Goal: Task Accomplishment & Management: Manage account settings

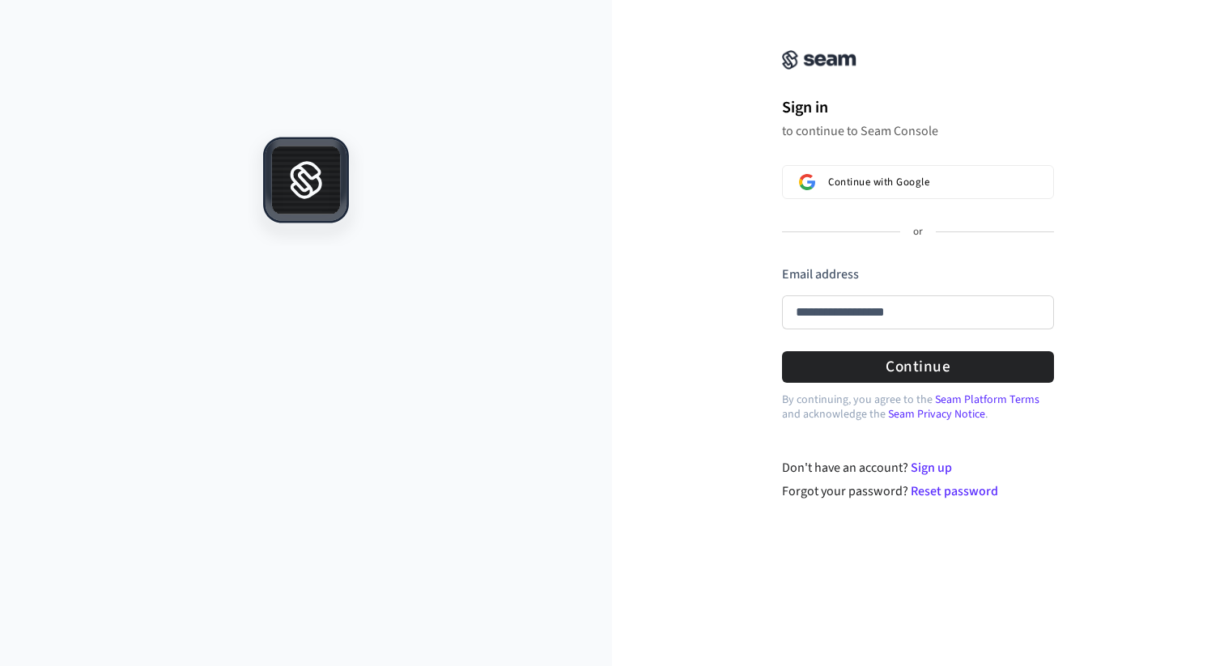
type input "**********"
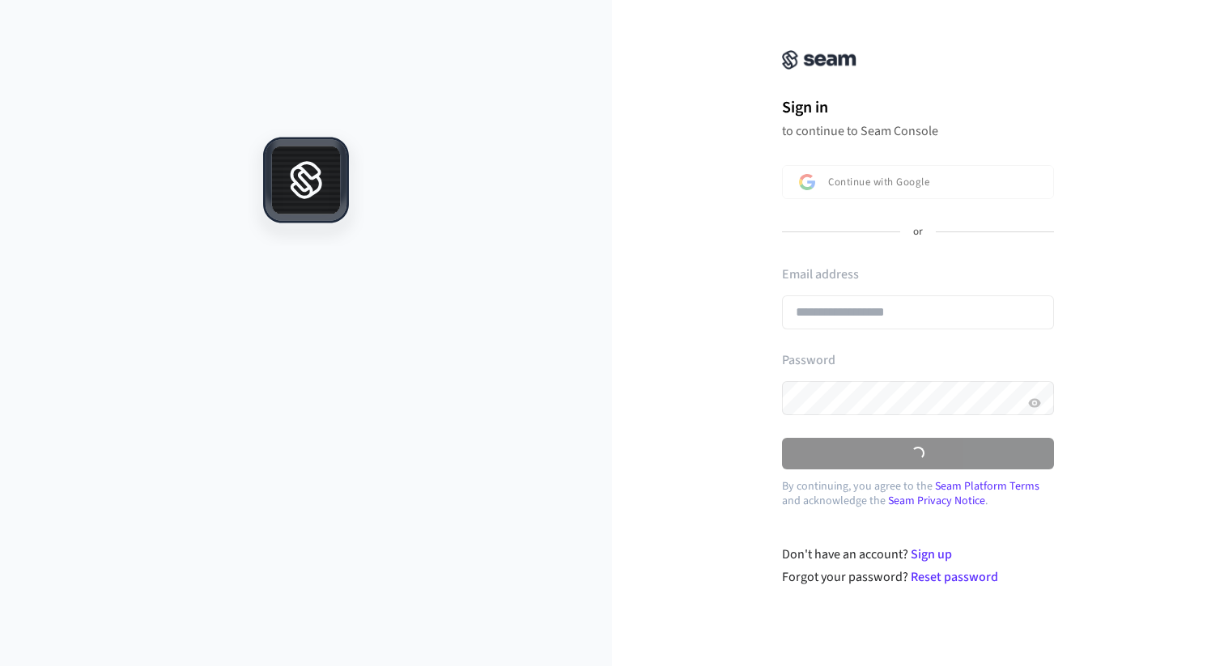
click at [840, 313] on div "**********" at bounding box center [918, 301] width 272 height 73
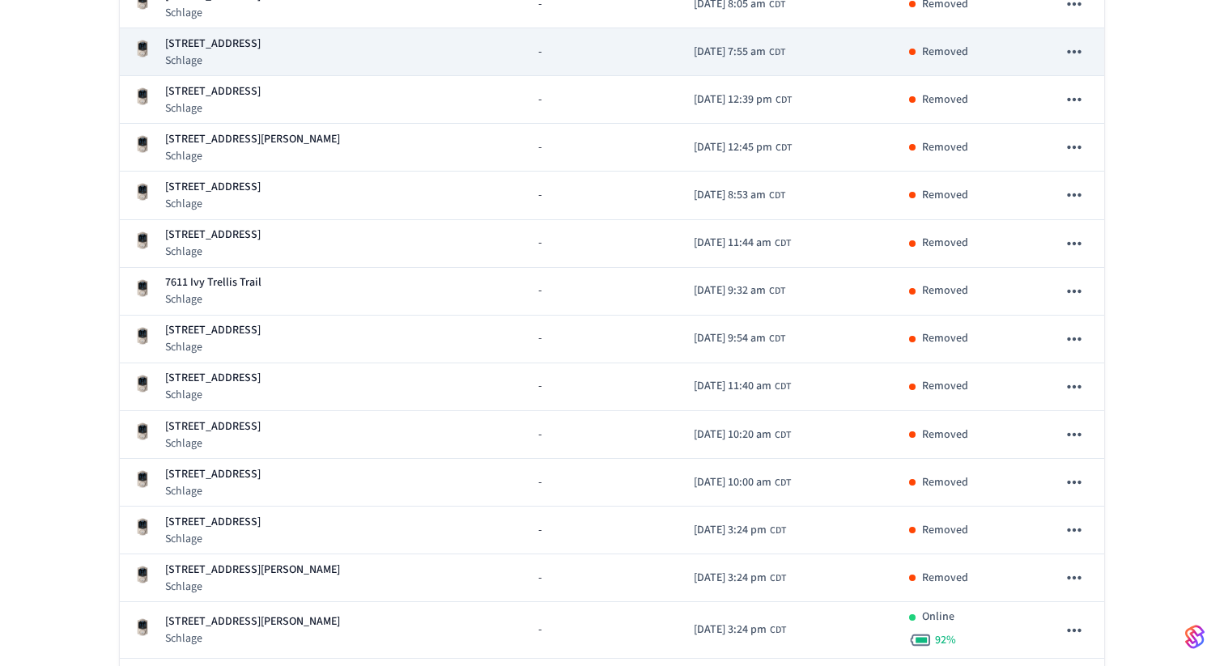
scroll to position [447, 0]
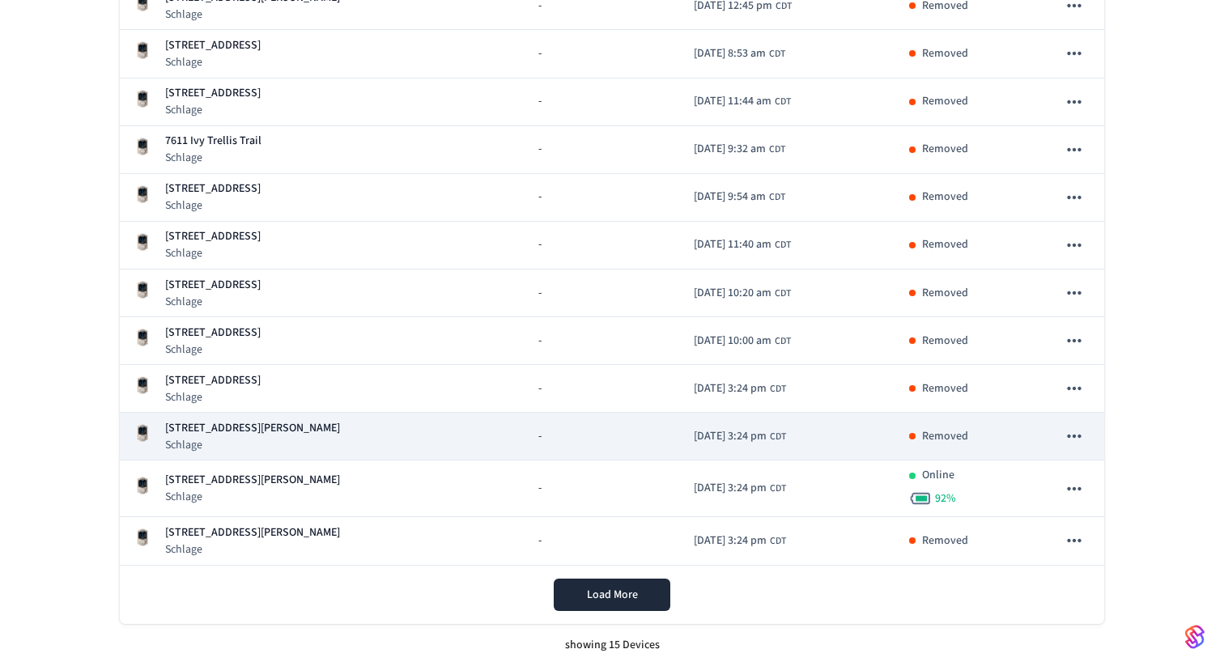
click at [1074, 432] on icon "sticky table" at bounding box center [1074, 436] width 21 height 21
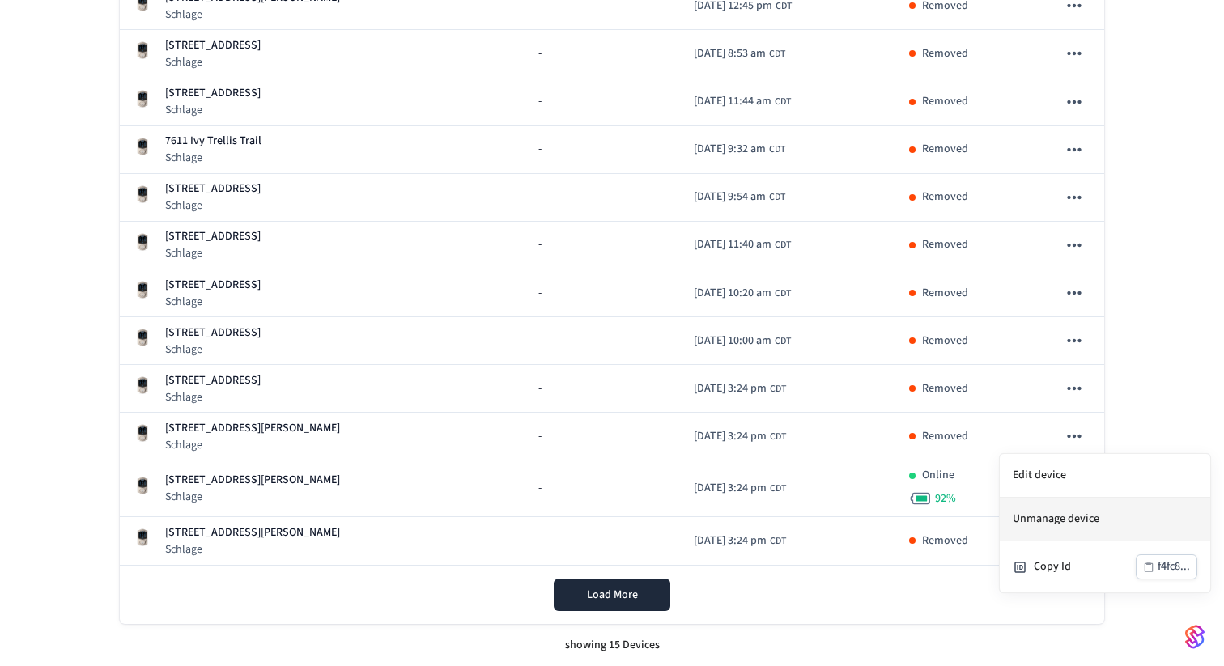
click at [1039, 521] on li "Unmanage device" at bounding box center [1105, 520] width 210 height 44
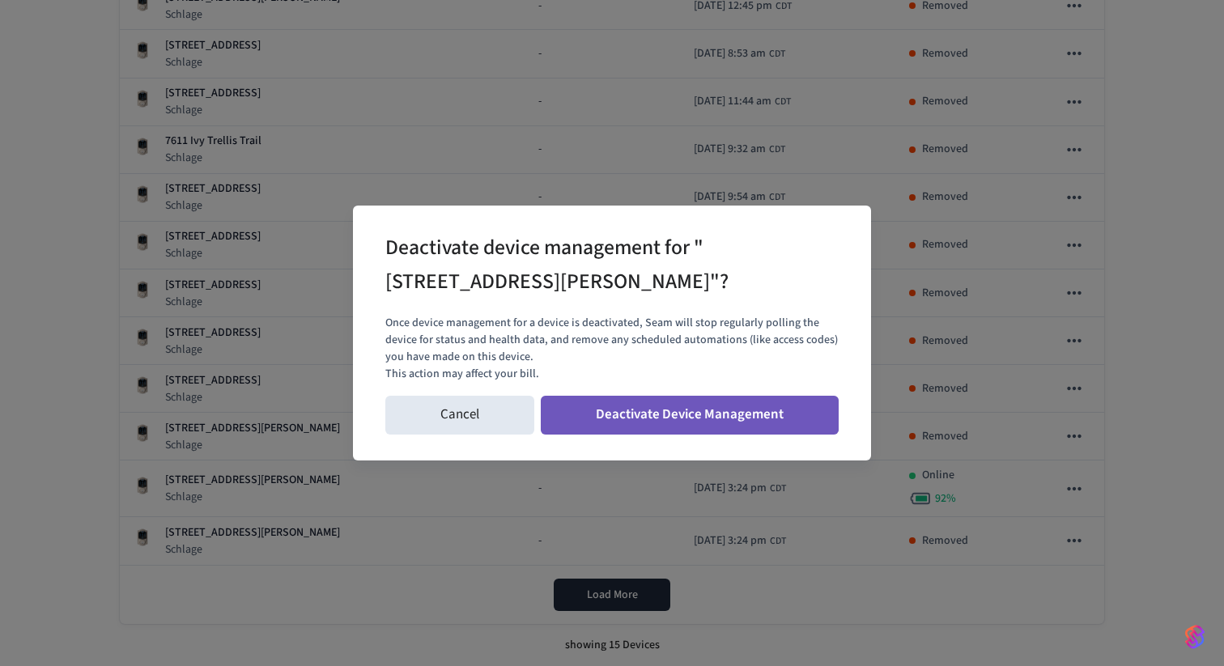
click at [683, 414] on button "Deactivate Device Management" at bounding box center [690, 415] width 298 height 39
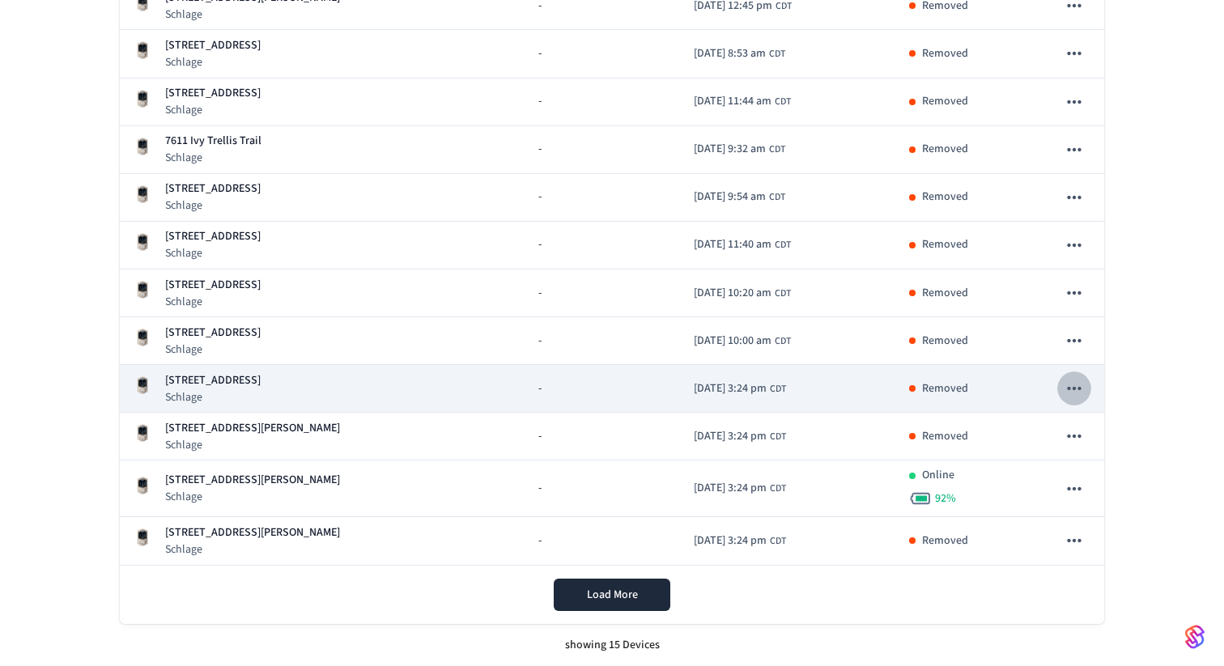
click at [1066, 397] on icon "sticky table" at bounding box center [1074, 388] width 21 height 21
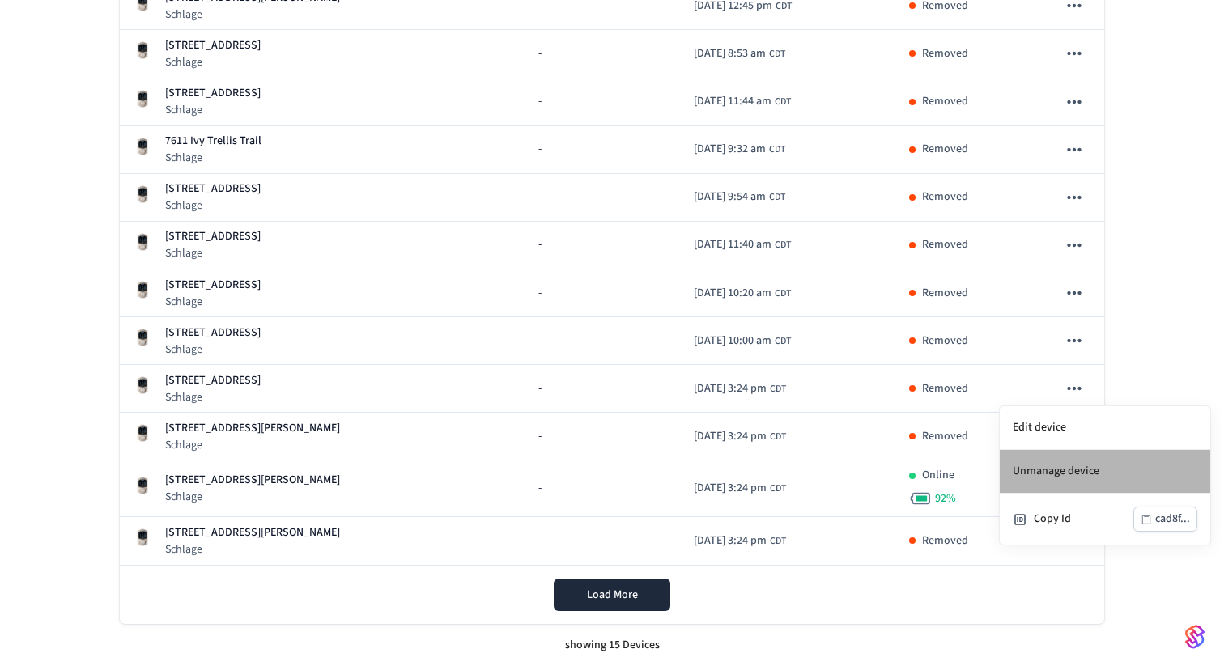
click at [1068, 475] on li "Unmanage device" at bounding box center [1105, 472] width 210 height 44
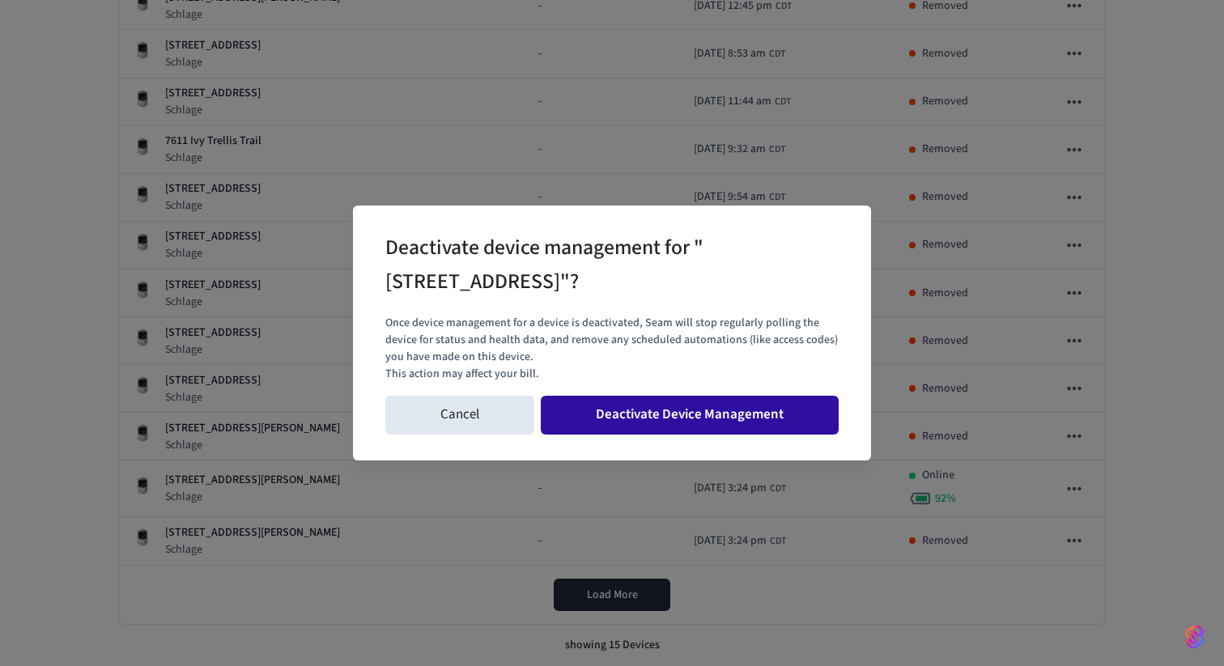
click at [783, 422] on button "Deactivate Device Management" at bounding box center [690, 415] width 298 height 39
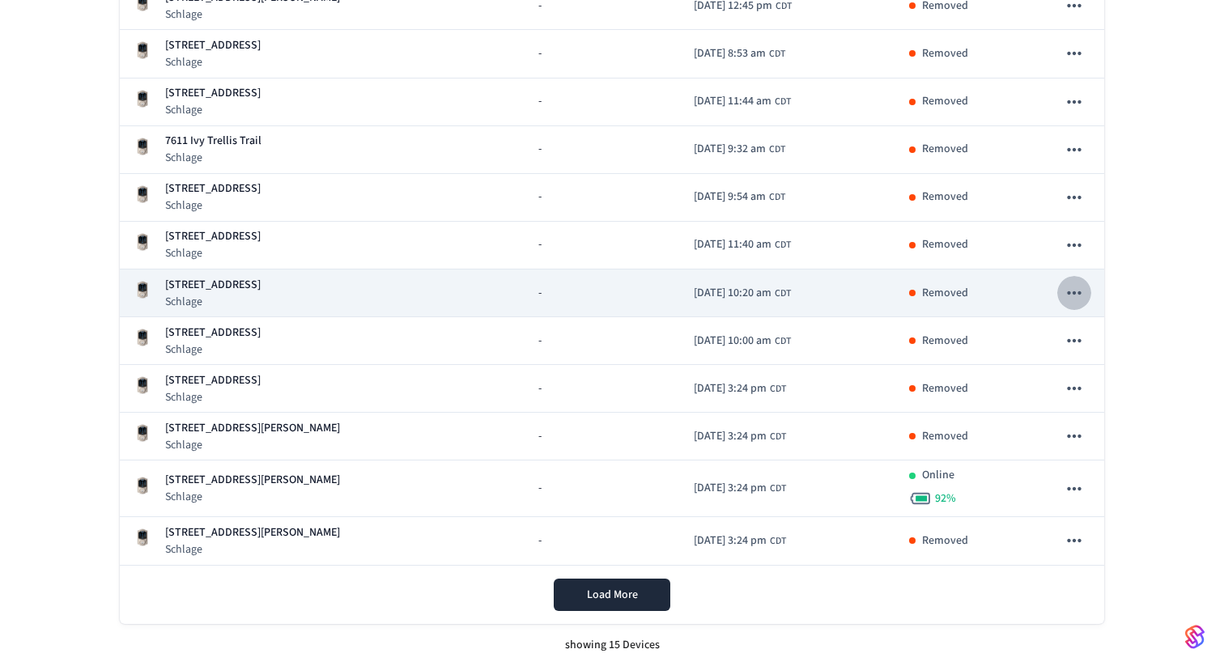
click at [1070, 302] on icon "sticky table" at bounding box center [1074, 292] width 21 height 21
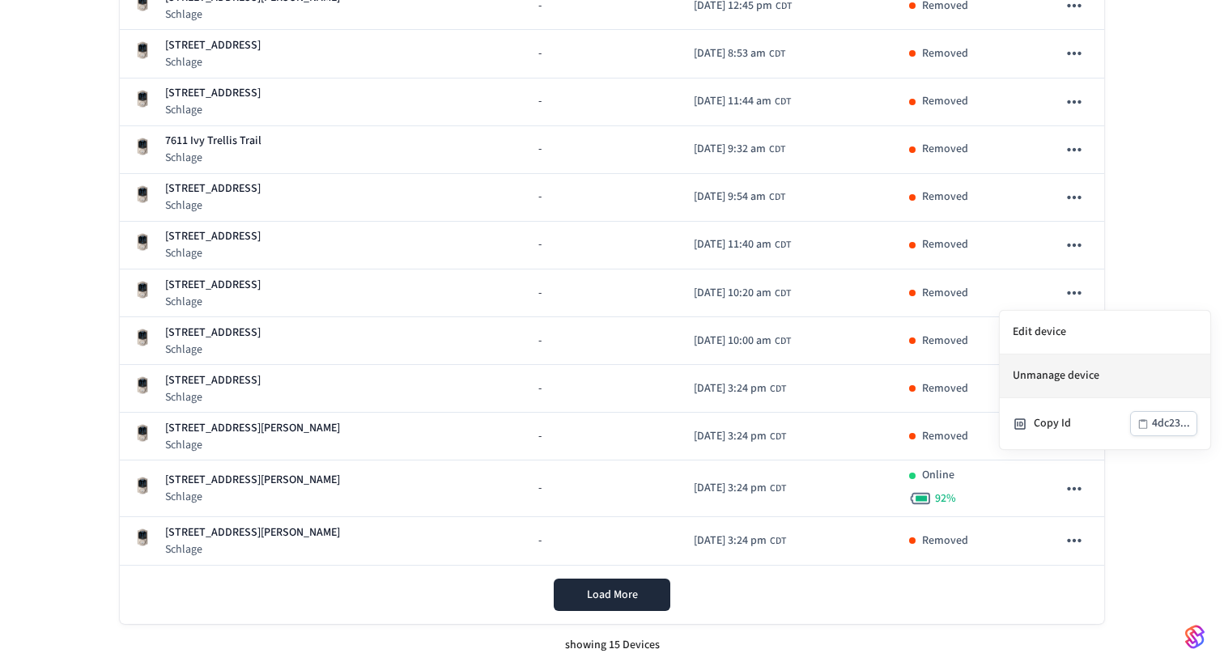
click at [1043, 373] on li "Unmanage device" at bounding box center [1105, 377] width 210 height 44
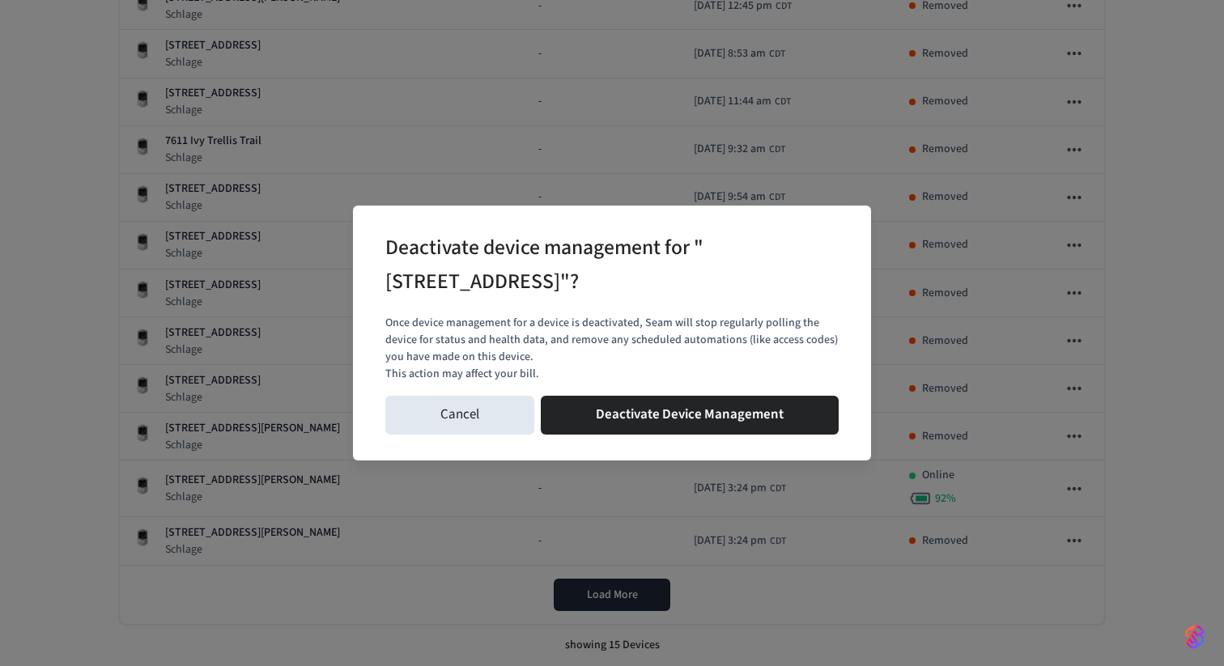
click at [735, 393] on div "Cancel Deactivate Device Management" at bounding box center [611, 415] width 453 height 52
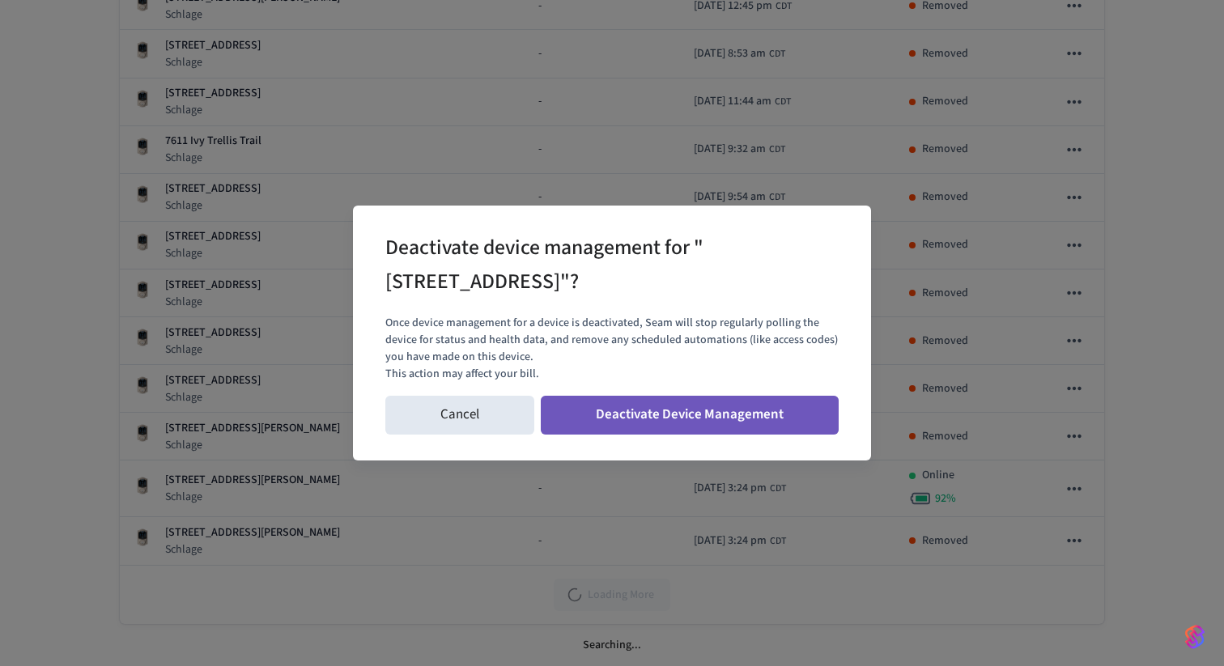
click at [735, 399] on button "Deactivate Device Management" at bounding box center [690, 415] width 298 height 39
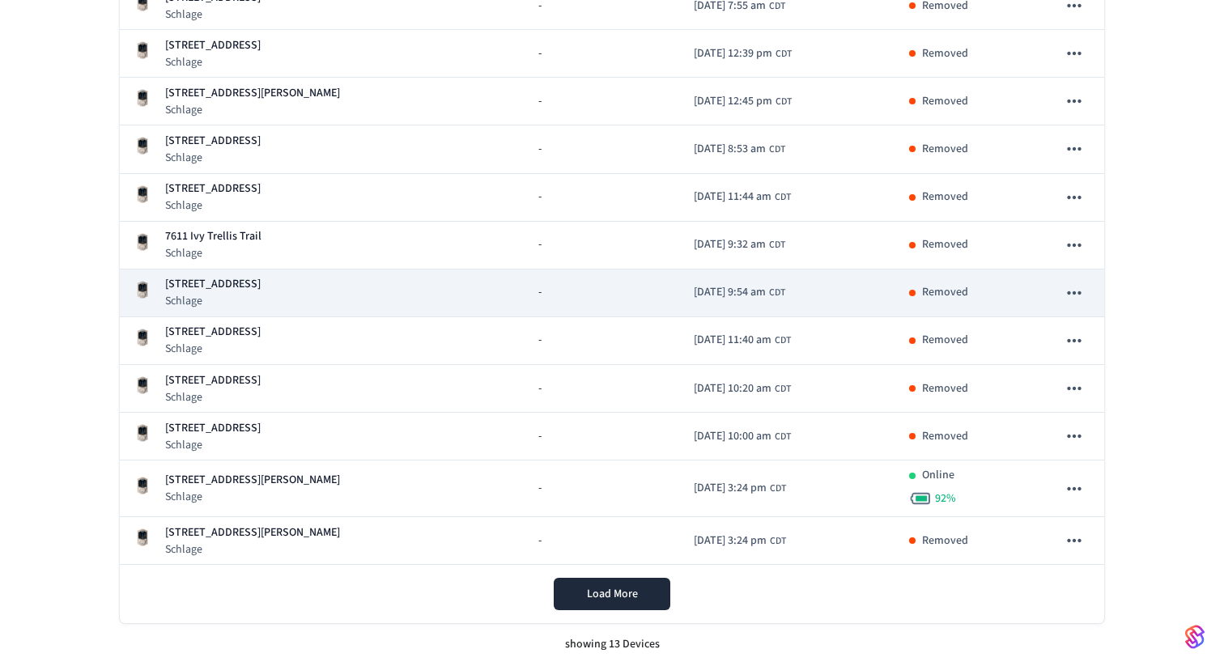
scroll to position [313, 0]
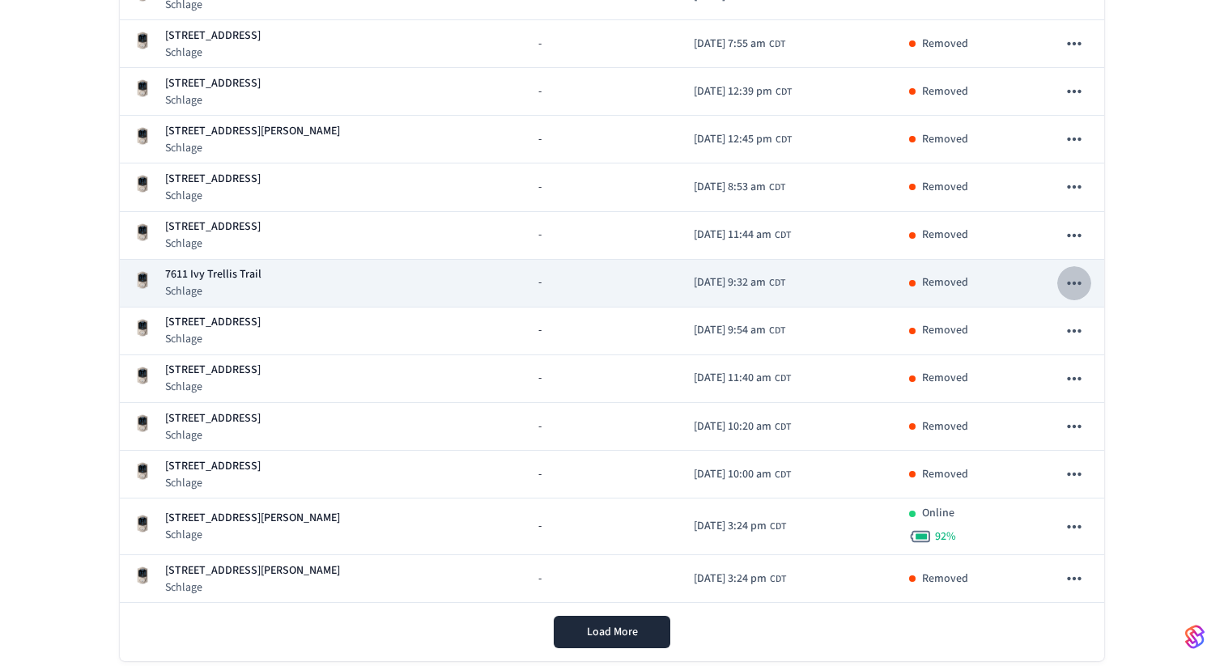
click at [1071, 276] on icon "sticky table" at bounding box center [1074, 283] width 21 height 21
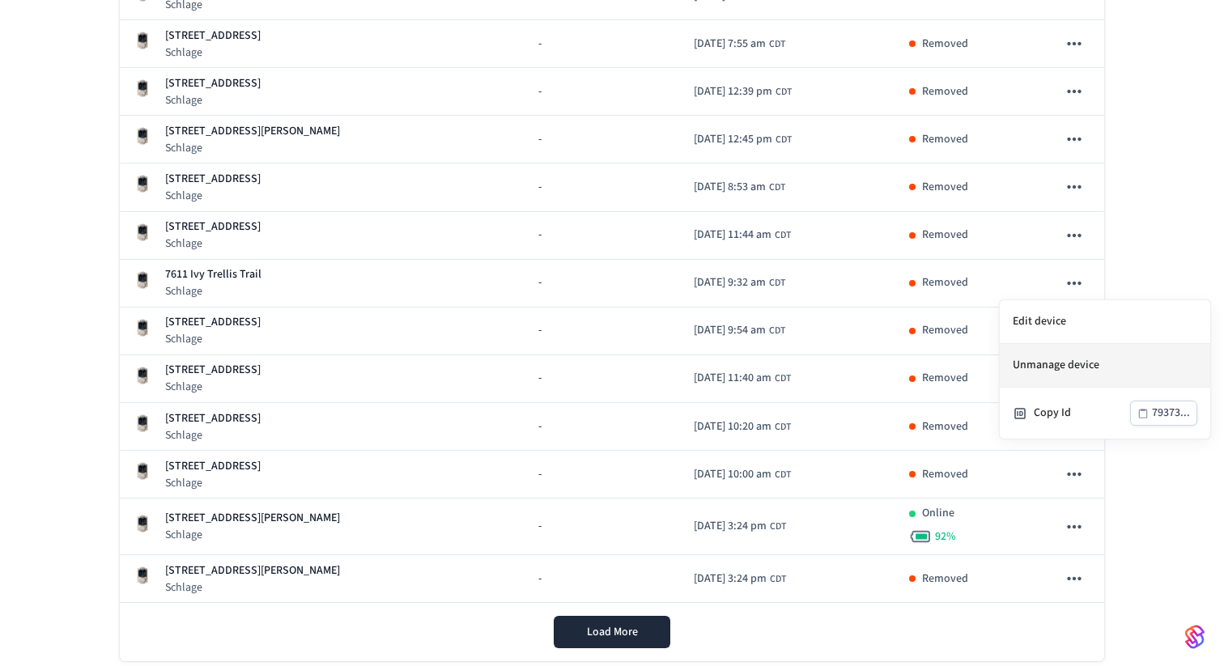
click at [1046, 372] on li "Unmanage device" at bounding box center [1105, 366] width 210 height 44
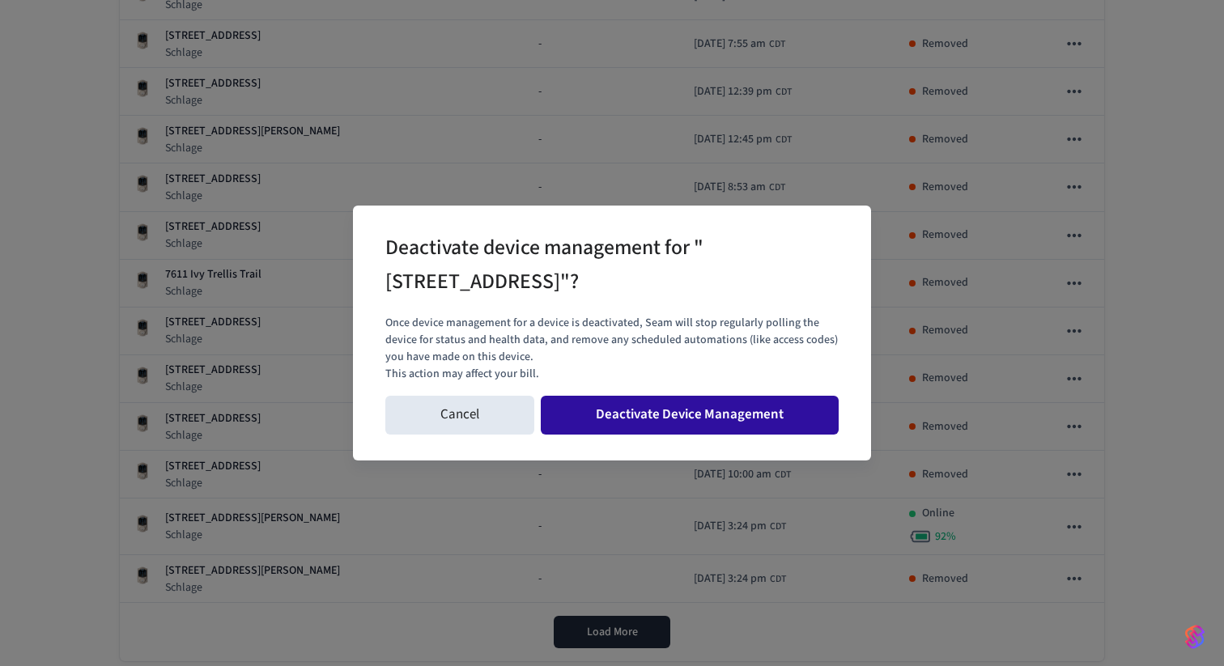
click at [766, 422] on button "Deactivate Device Management" at bounding box center [690, 415] width 298 height 39
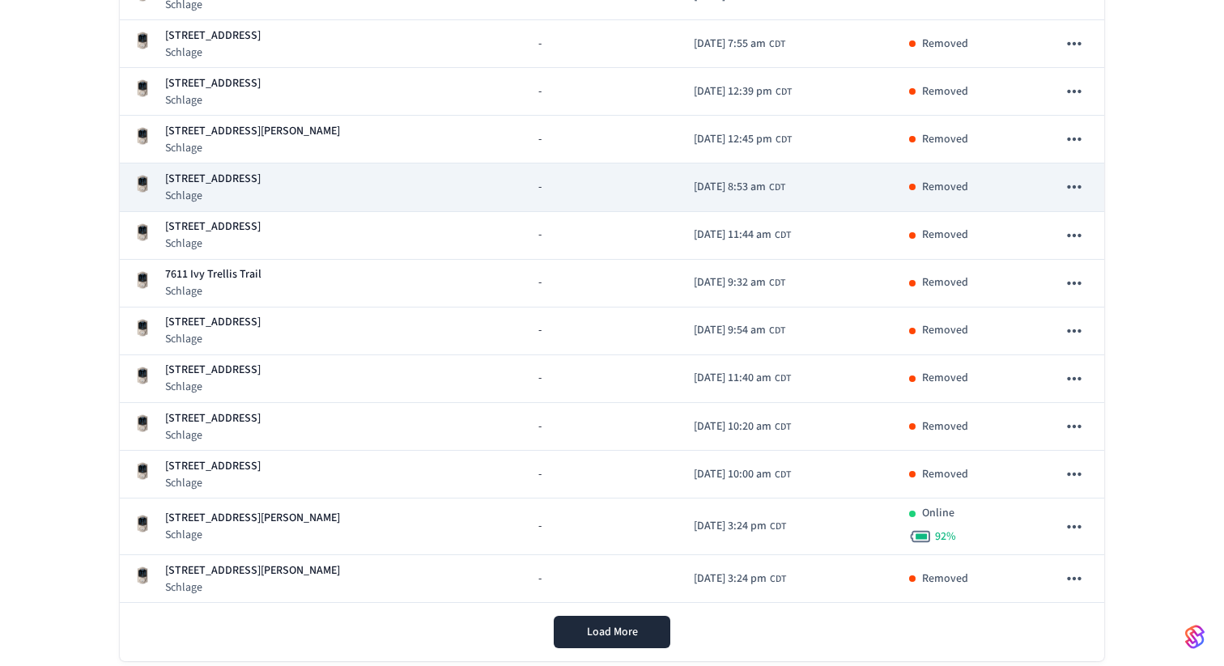
click at [1067, 180] on icon "sticky table" at bounding box center [1074, 186] width 21 height 21
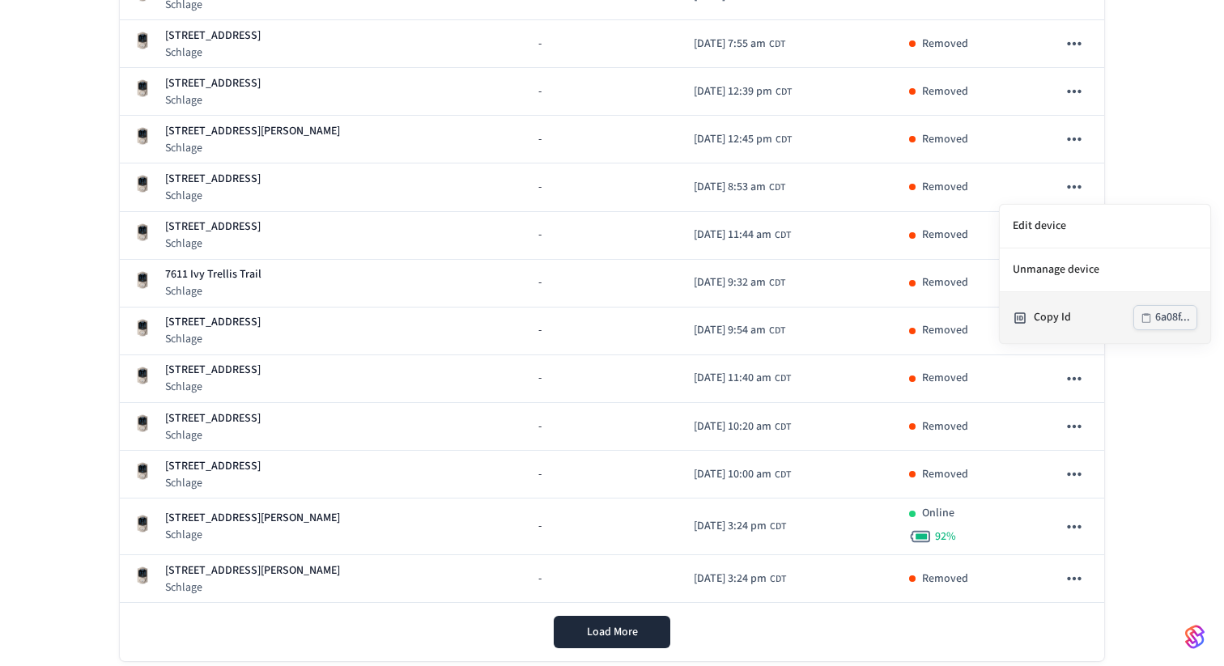
click at [1095, 275] on ul "Edit device Unmanage device Copy Id 6a08f..." at bounding box center [1105, 274] width 210 height 138
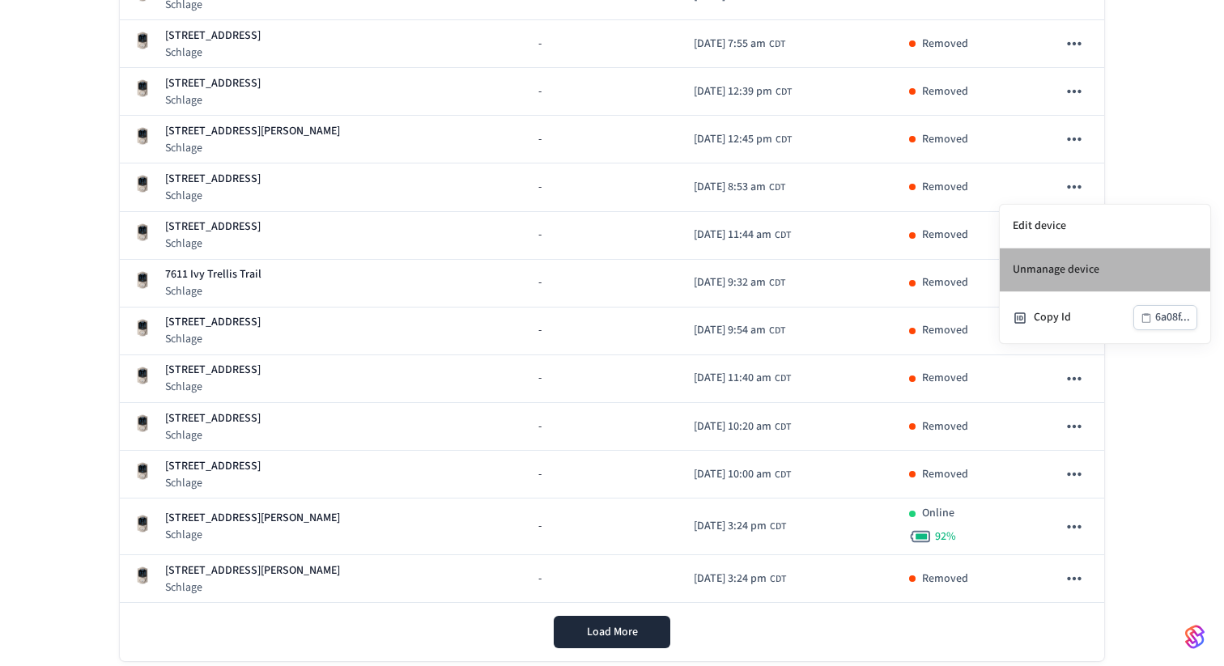
click at [1092, 271] on li "Unmanage device" at bounding box center [1105, 270] width 210 height 44
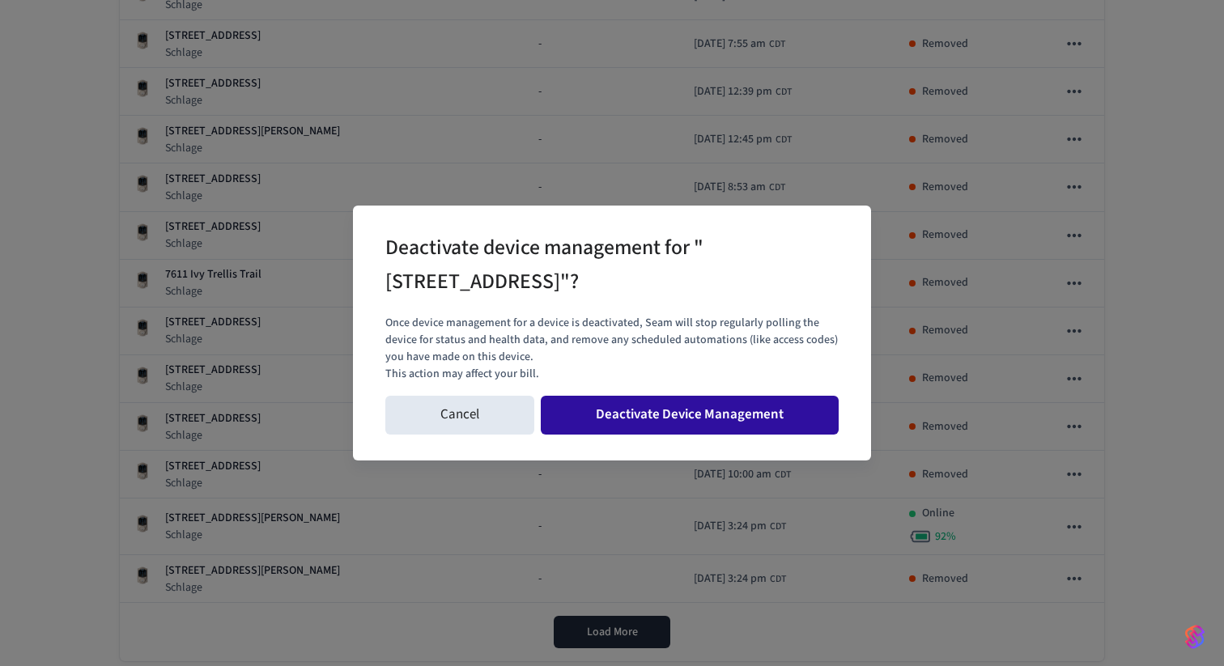
click at [769, 411] on button "Deactivate Device Management" at bounding box center [690, 415] width 298 height 39
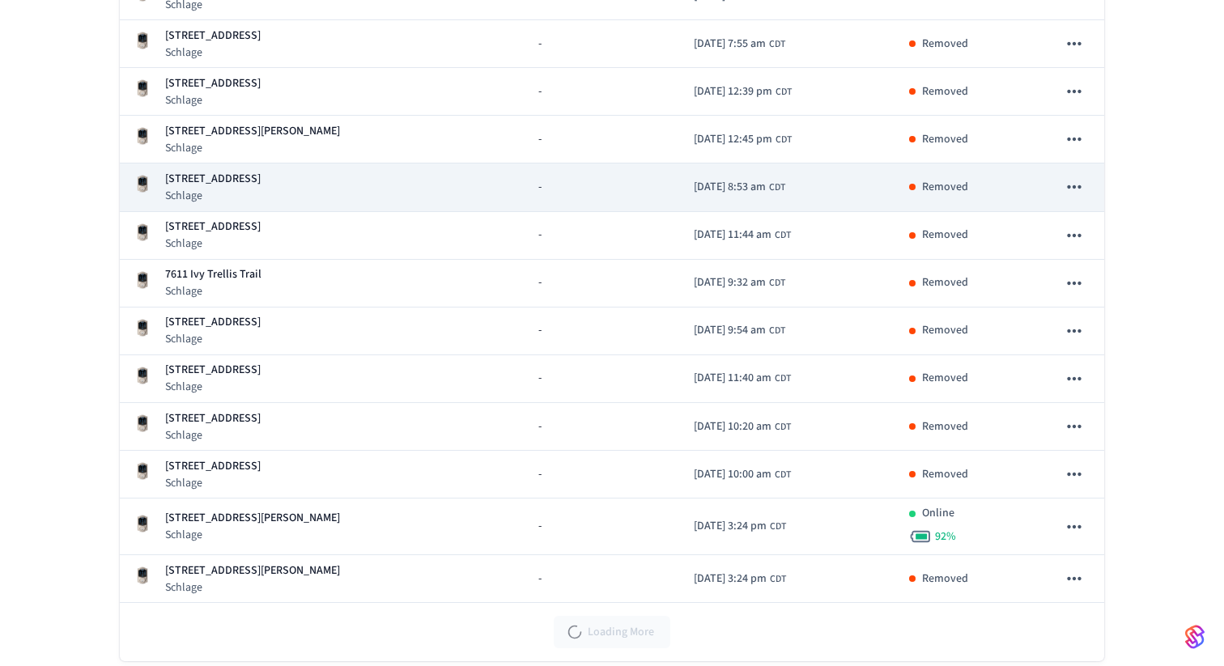
scroll to position [256, 0]
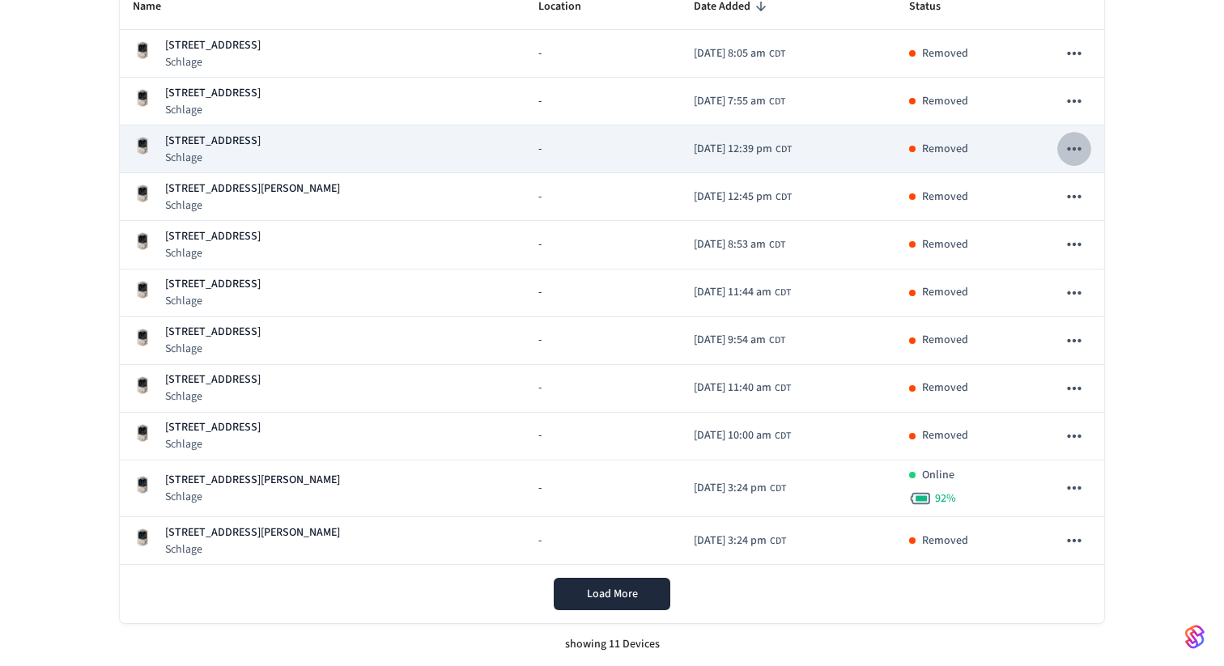
click at [1075, 154] on icon "sticky table" at bounding box center [1074, 148] width 21 height 21
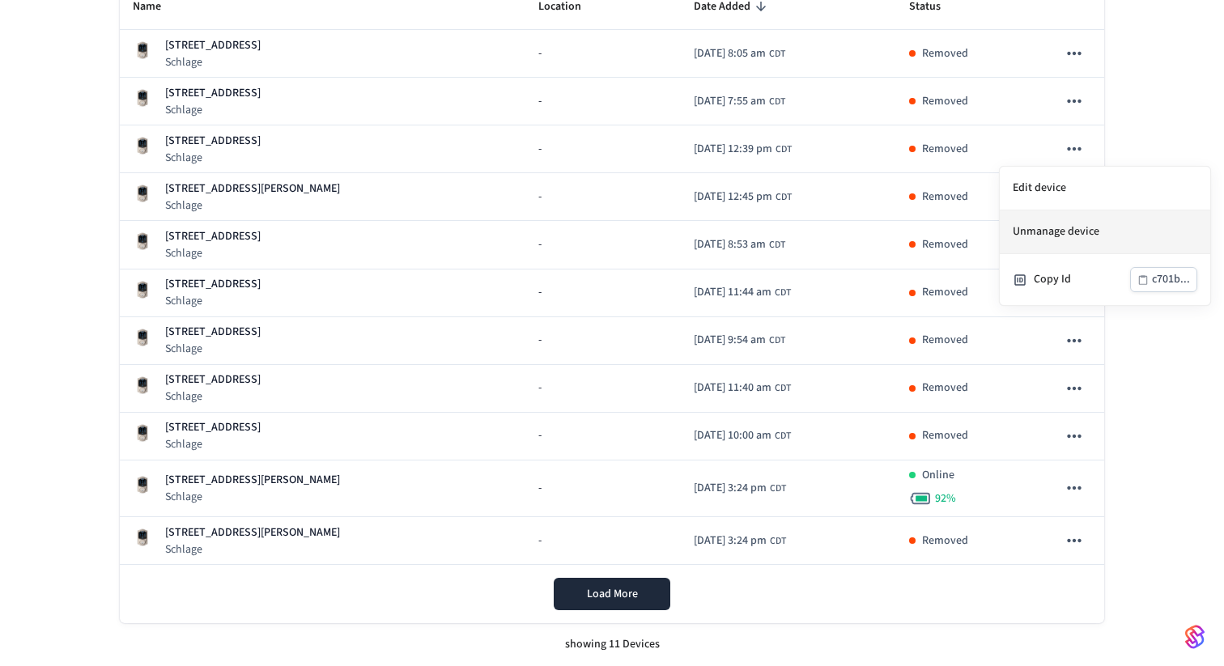
click at [1061, 234] on li "Unmanage device" at bounding box center [1105, 232] width 210 height 44
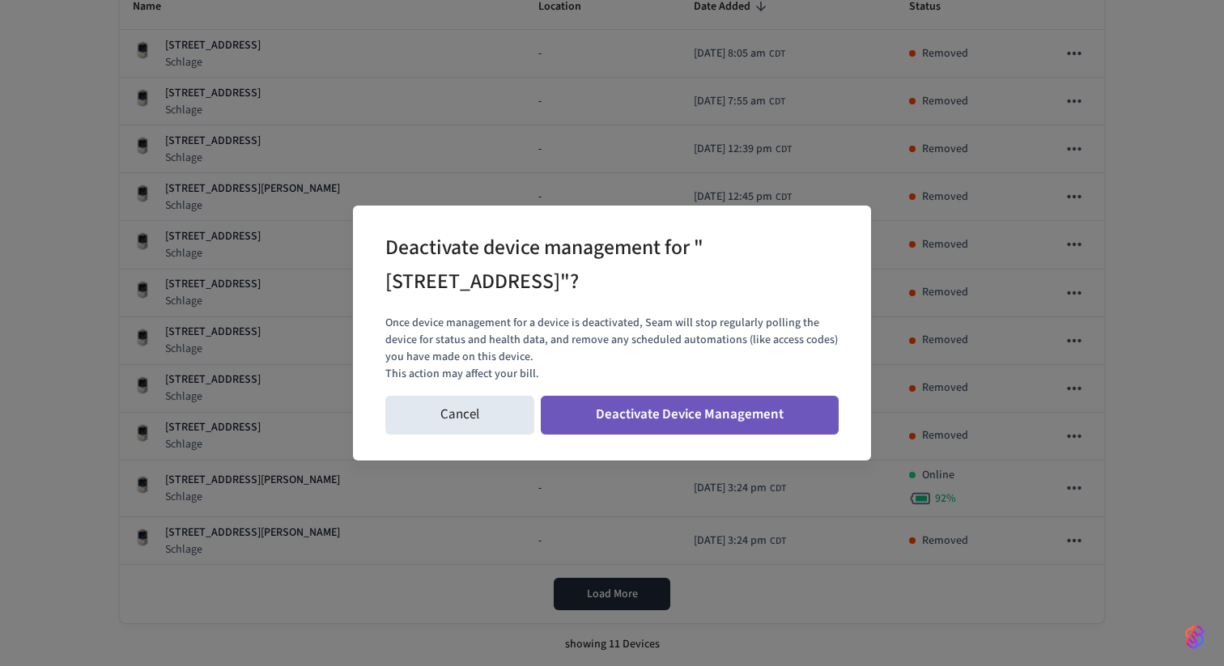
click at [779, 397] on button "Deactivate Device Management" at bounding box center [690, 415] width 298 height 39
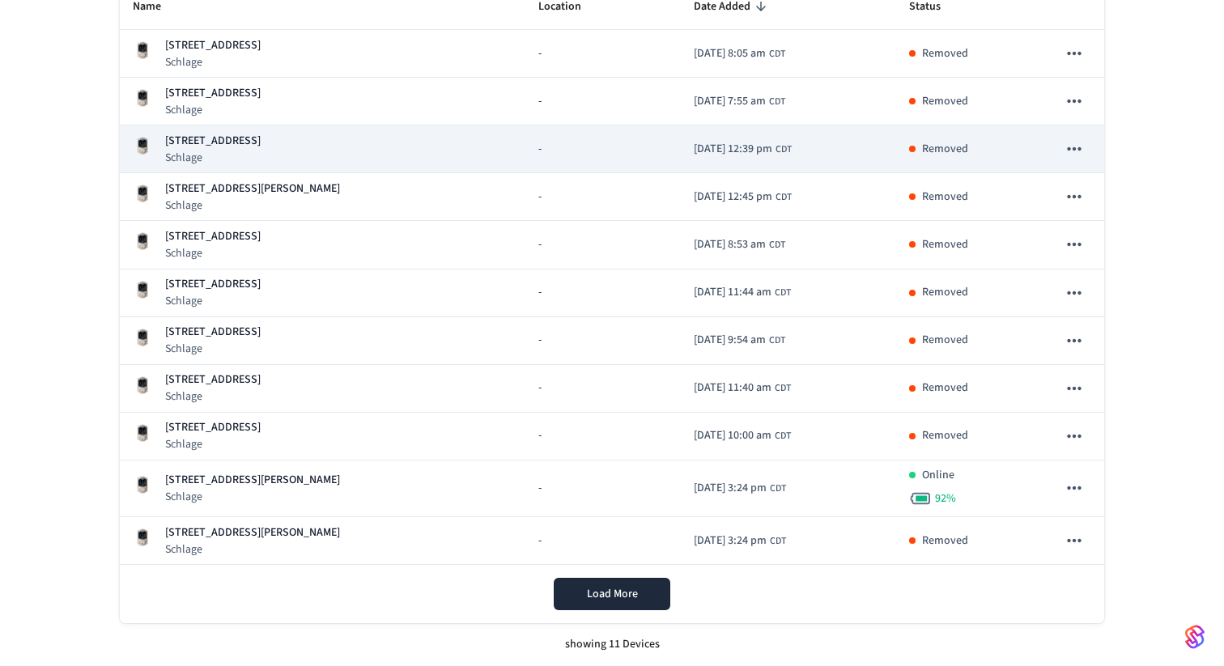
click at [1072, 151] on icon "sticky table" at bounding box center [1074, 148] width 21 height 21
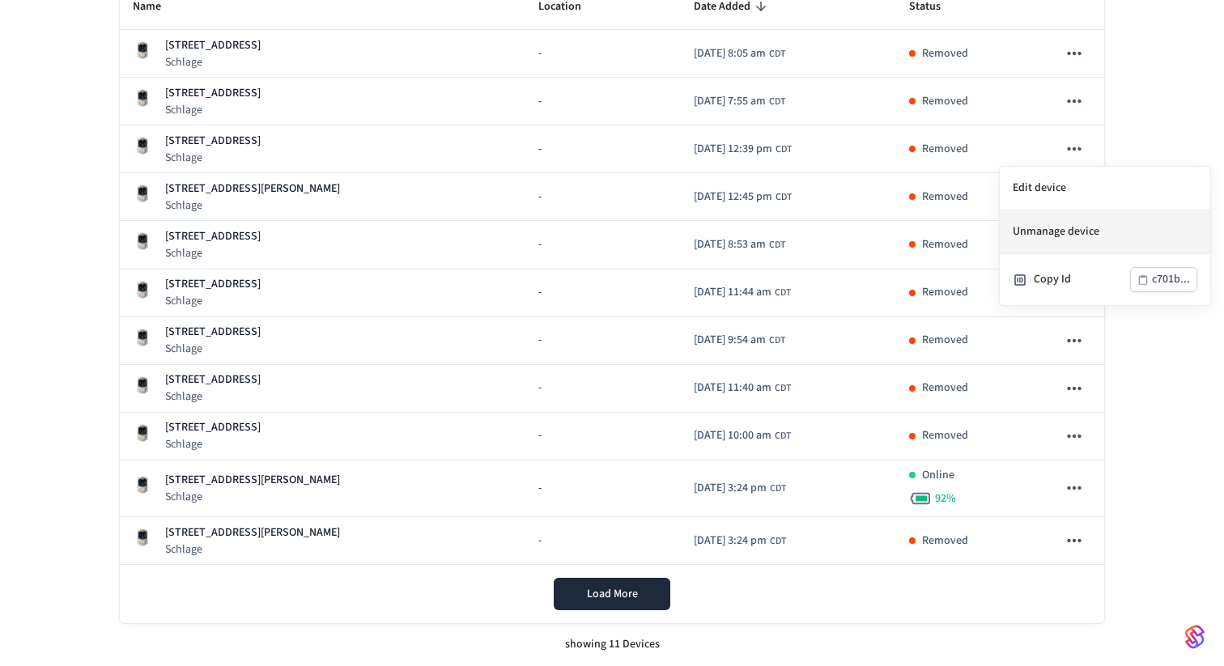
click at [1072, 223] on li "Unmanage device" at bounding box center [1105, 232] width 210 height 44
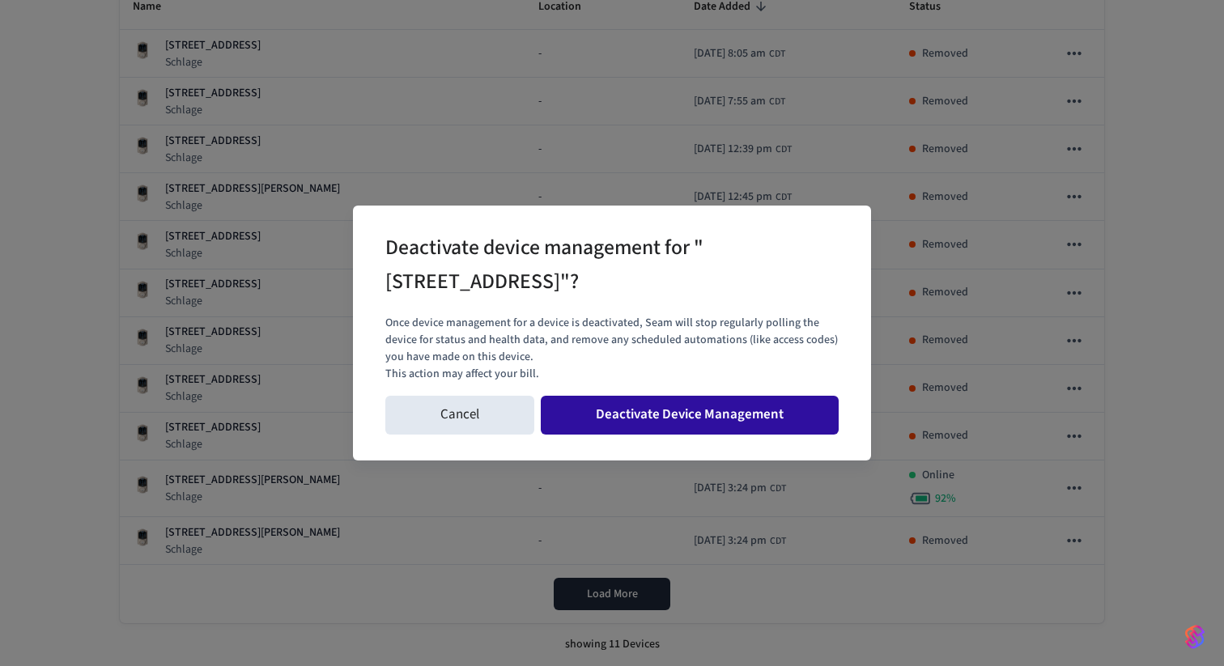
click at [771, 418] on button "Deactivate Device Management" at bounding box center [690, 415] width 298 height 39
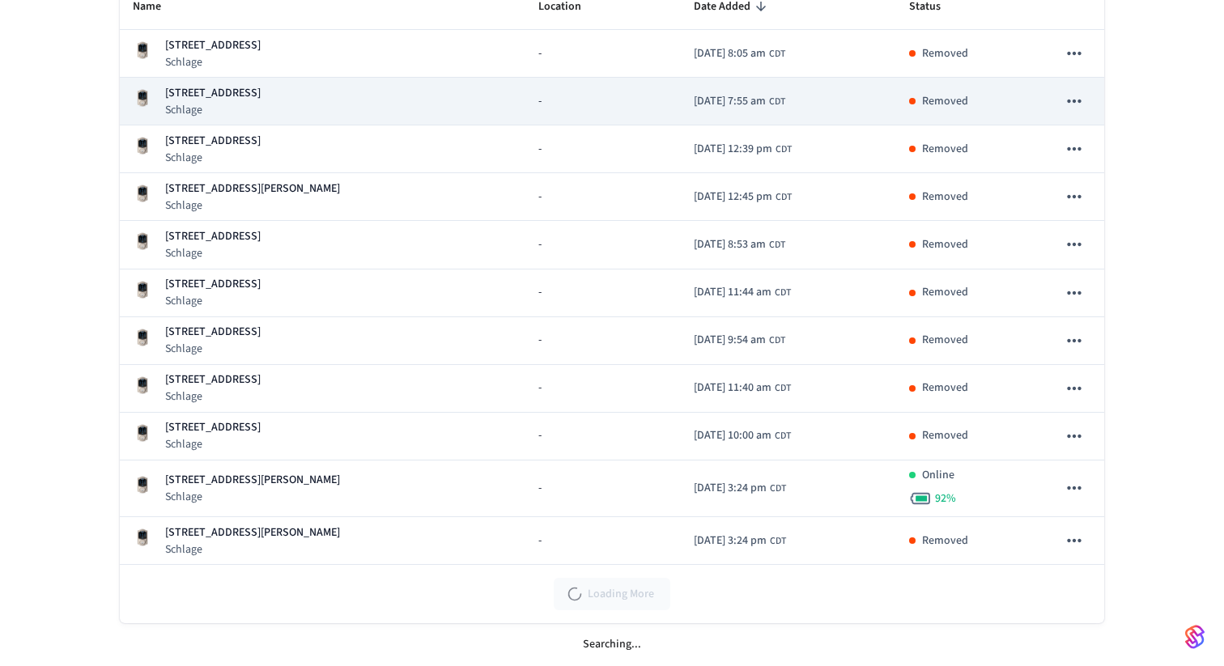
scroll to position [160, 0]
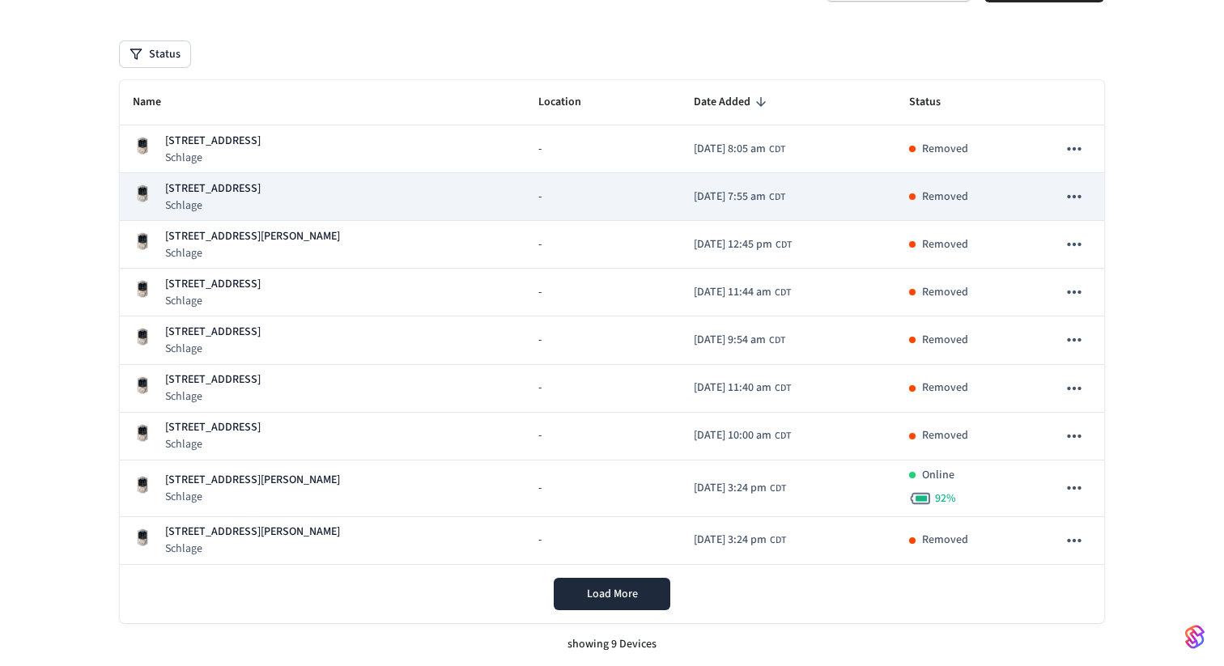
click at [1069, 197] on icon "sticky table" at bounding box center [1074, 196] width 14 height 3
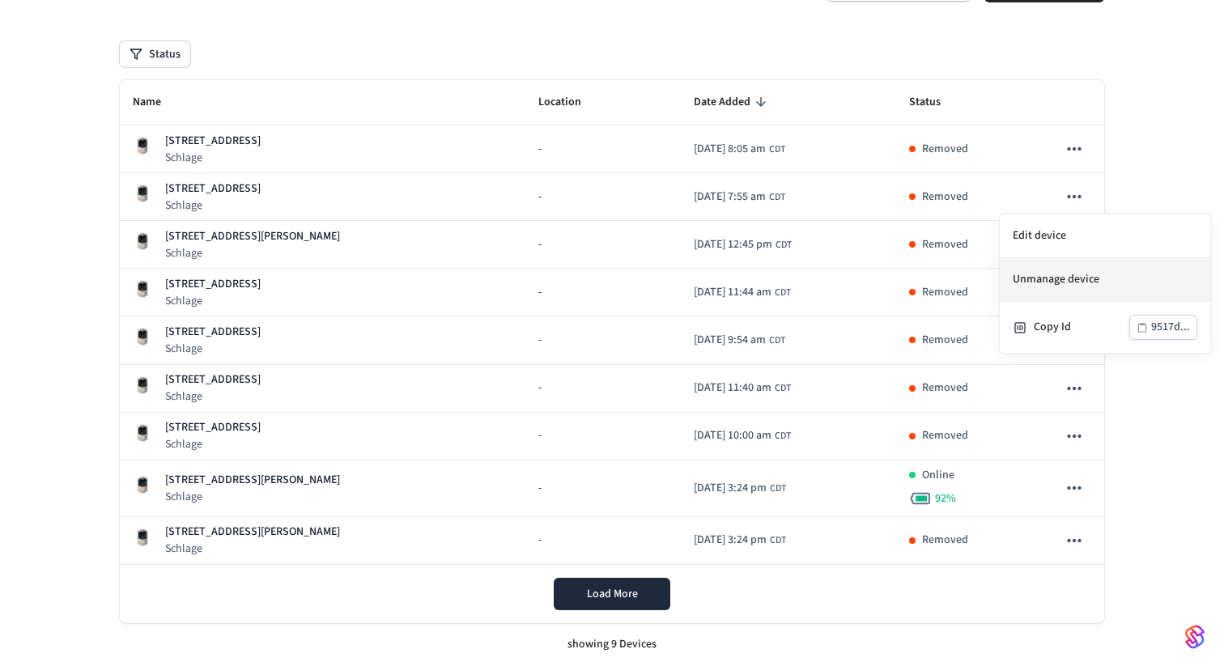
click at [1093, 282] on li "Unmanage device" at bounding box center [1105, 280] width 210 height 44
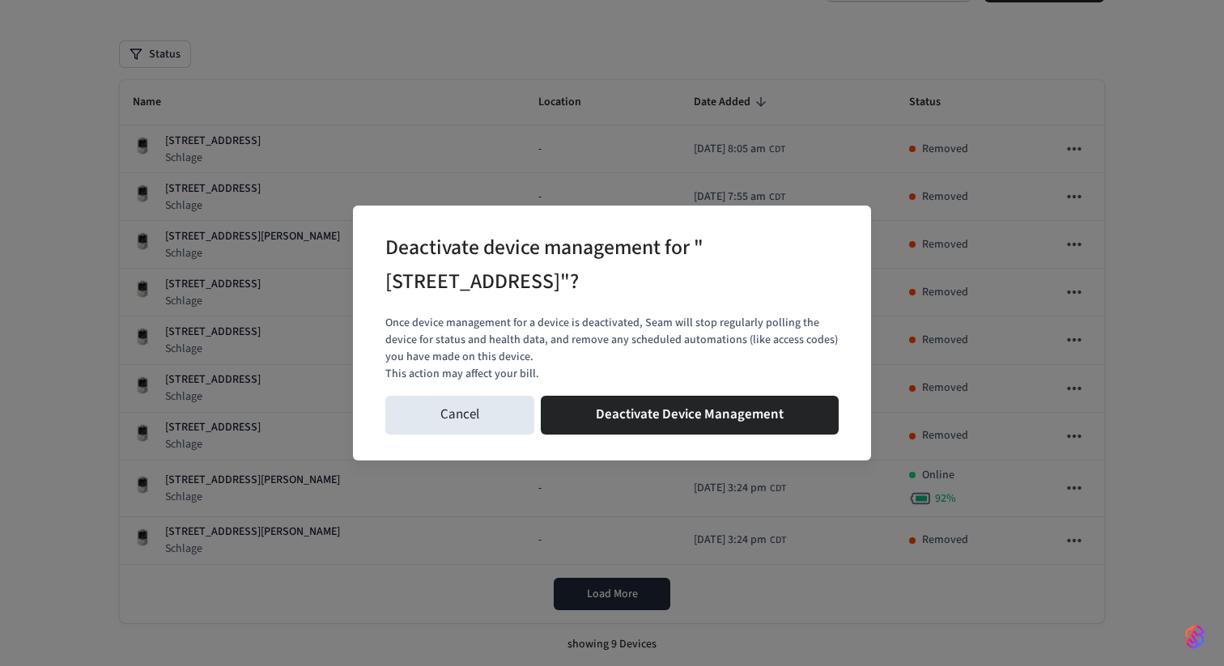
click at [788, 387] on div "Once device management for a device is deactivated, Seam will stop regularly po…" at bounding box center [611, 348] width 453 height 81
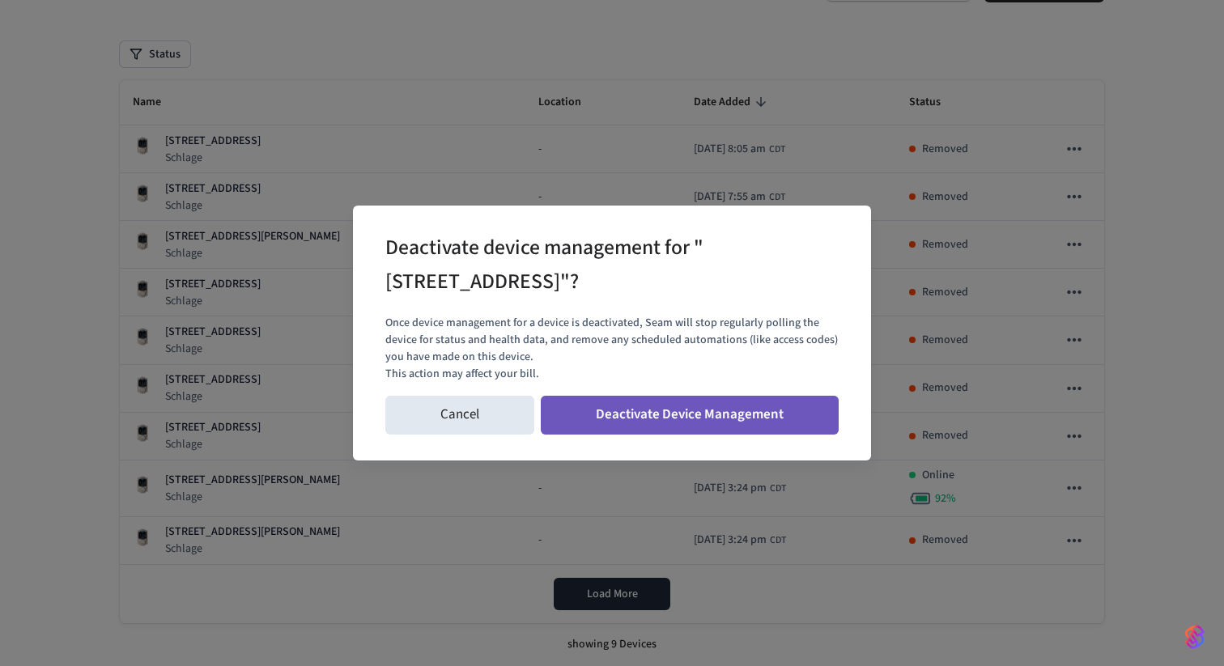
click at [763, 430] on button "Deactivate Device Management" at bounding box center [690, 415] width 298 height 39
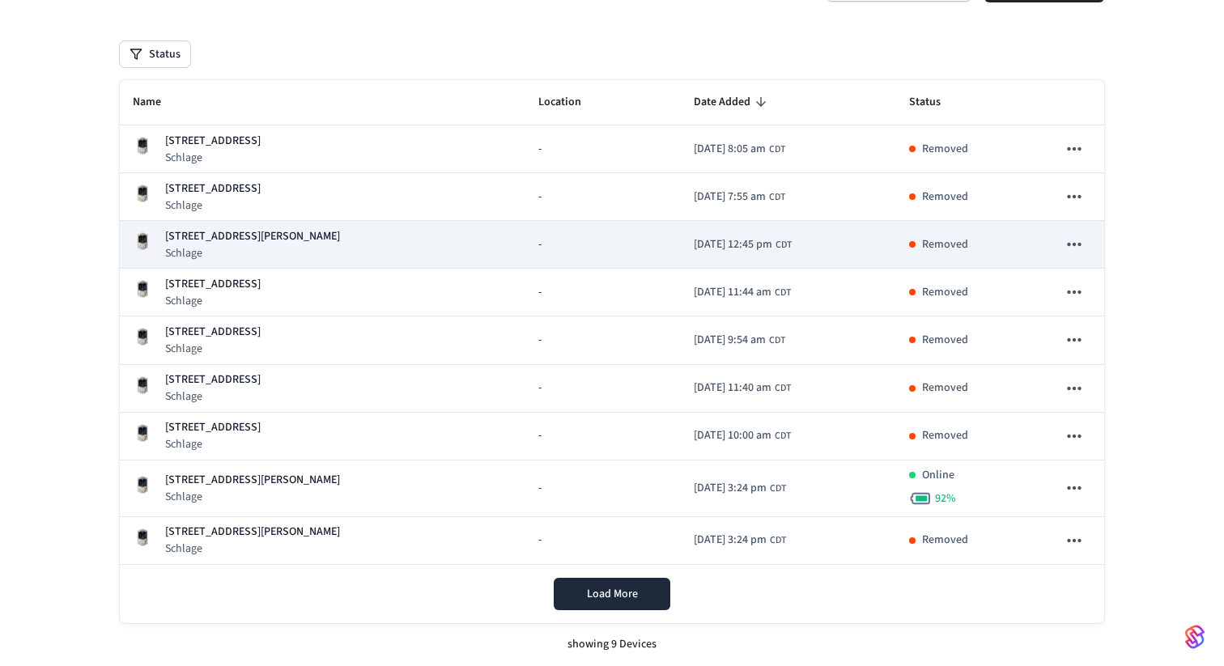
click at [1072, 244] on icon "sticky table" at bounding box center [1074, 244] width 14 height 3
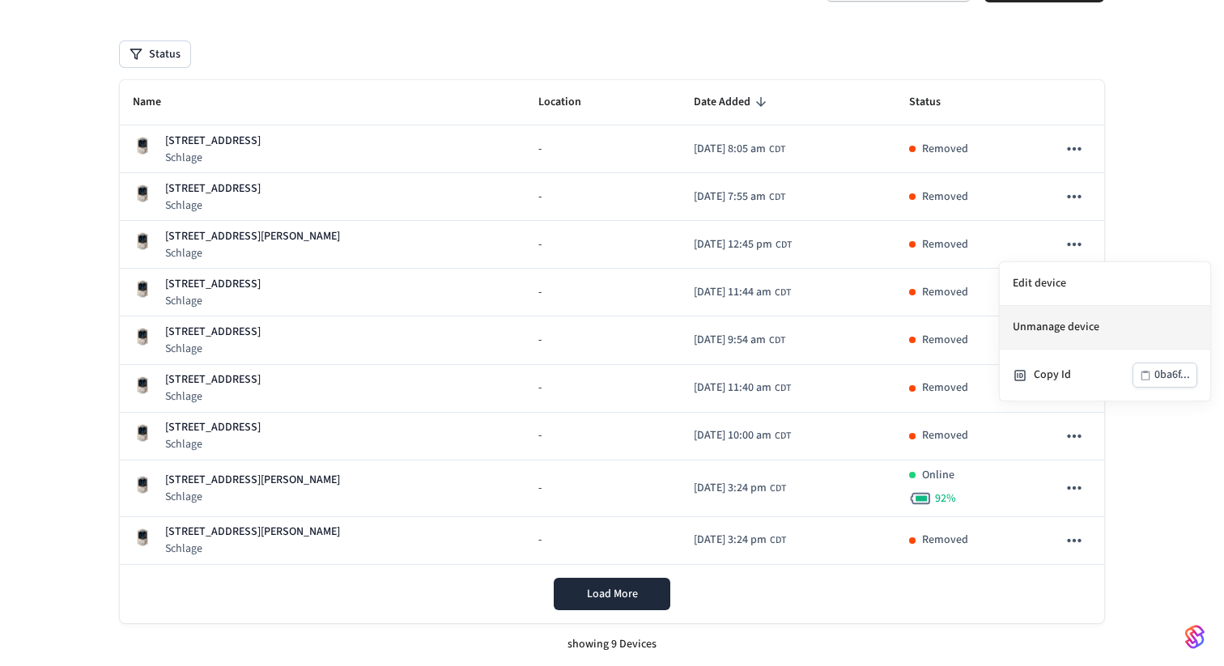
click at [1059, 324] on li "Unmanage device" at bounding box center [1105, 328] width 210 height 44
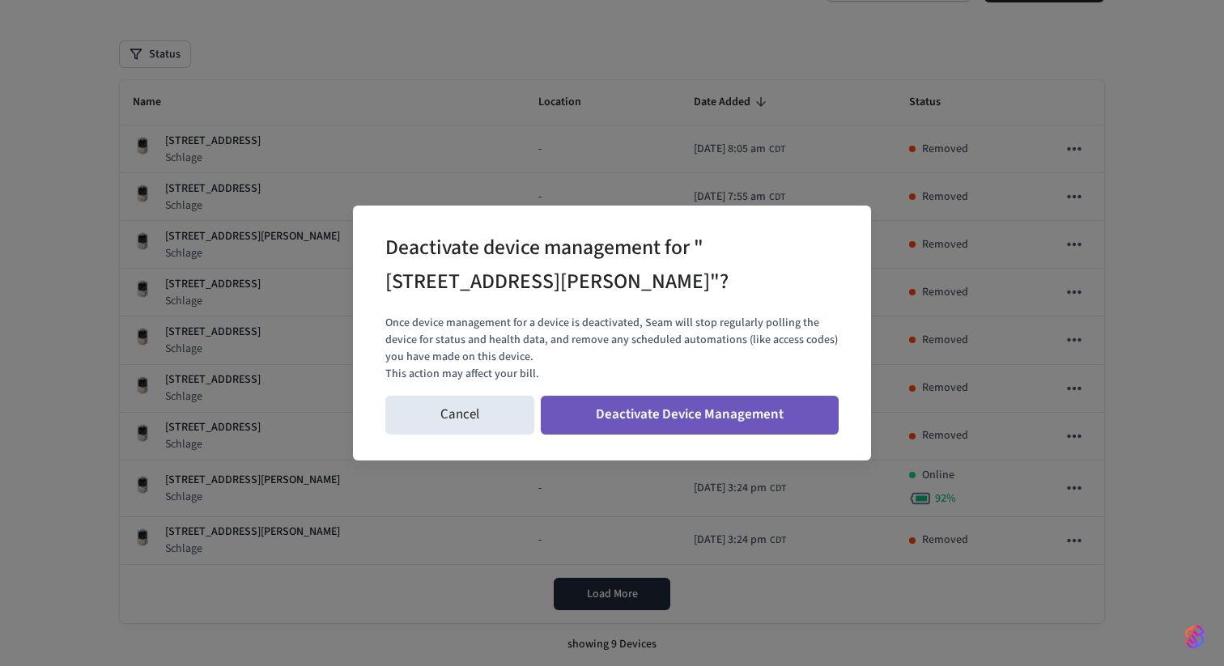
click at [752, 421] on button "Deactivate Device Management" at bounding box center [690, 415] width 298 height 39
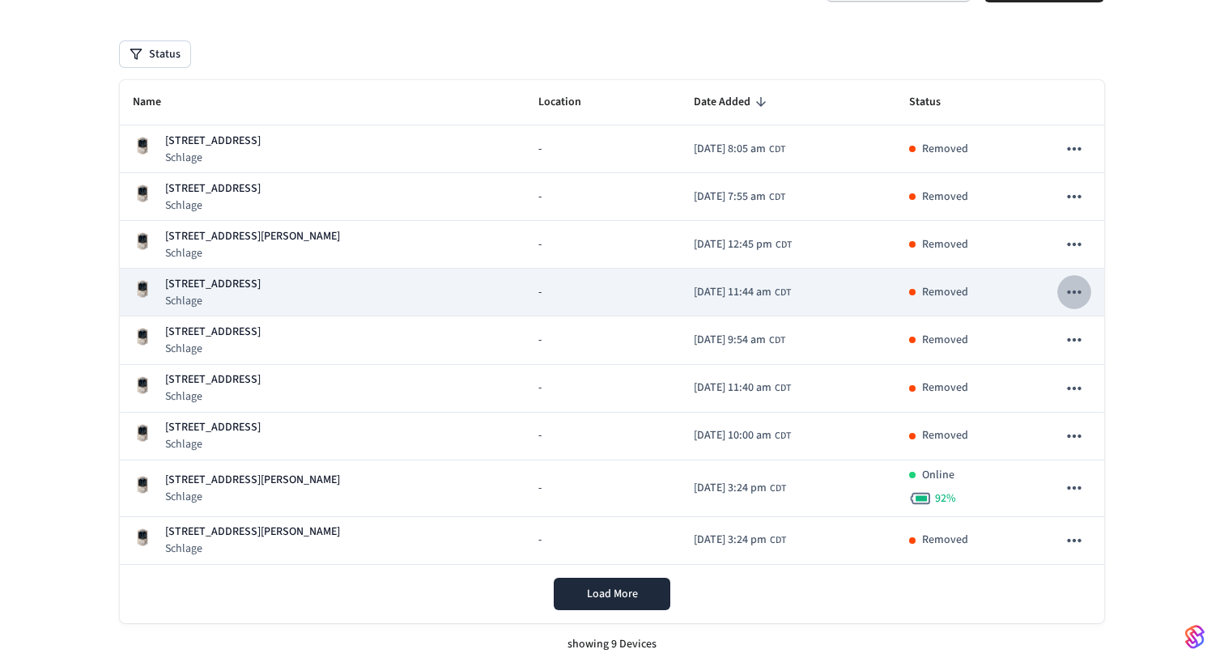
click at [1083, 287] on icon "sticky table" at bounding box center [1074, 292] width 21 height 21
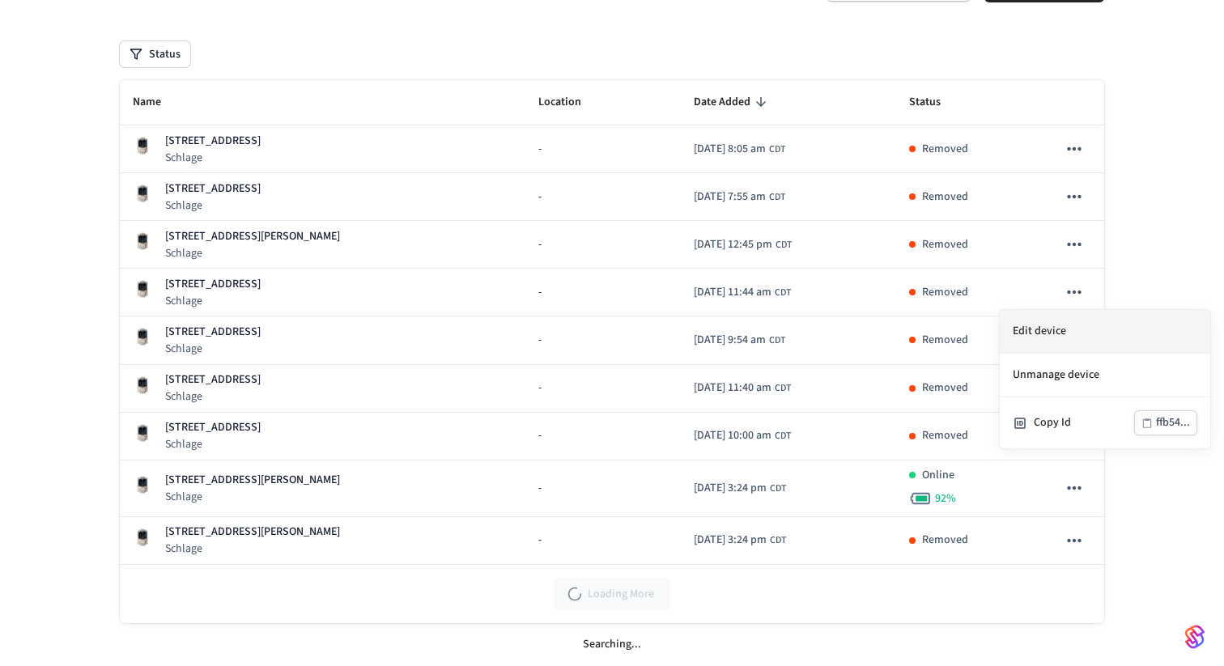
scroll to position [83, 0]
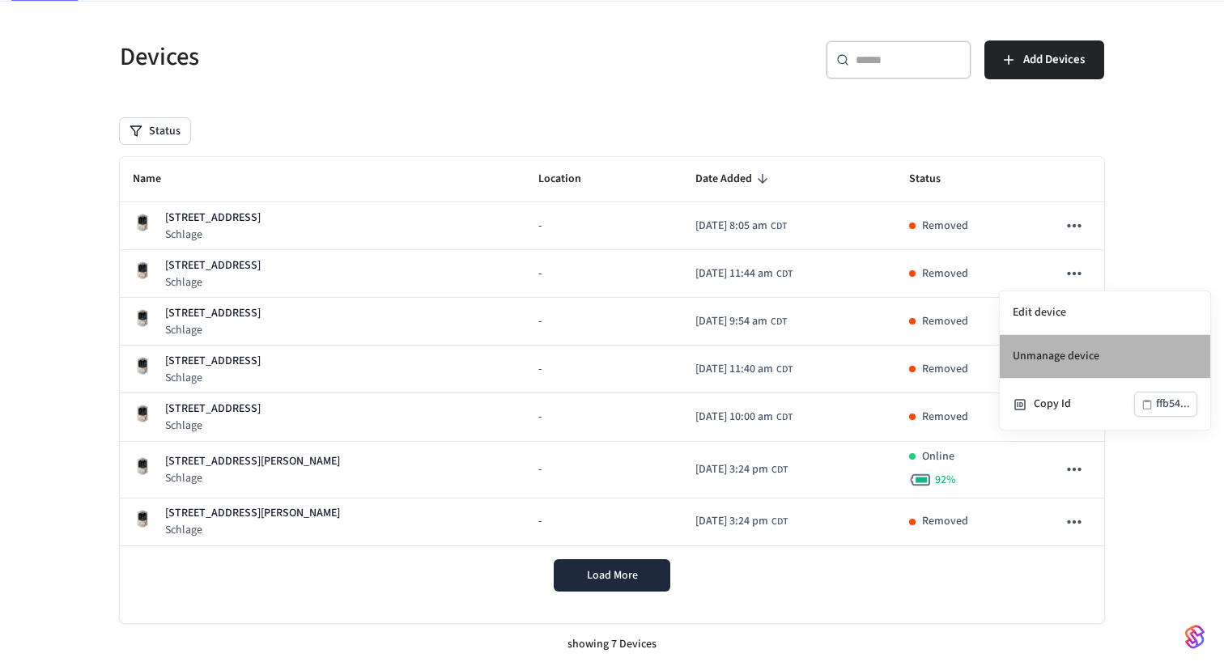
click at [1066, 368] on li "Unmanage device" at bounding box center [1105, 357] width 210 height 44
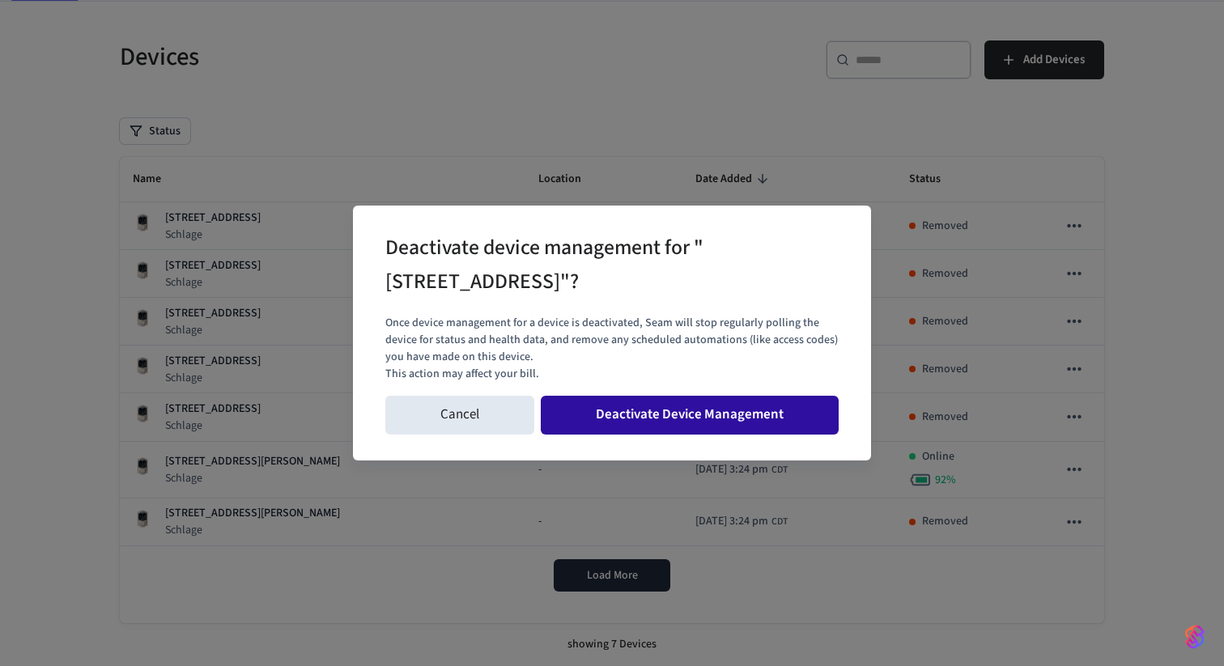
click at [804, 403] on button "Deactivate Device Management" at bounding box center [690, 415] width 298 height 39
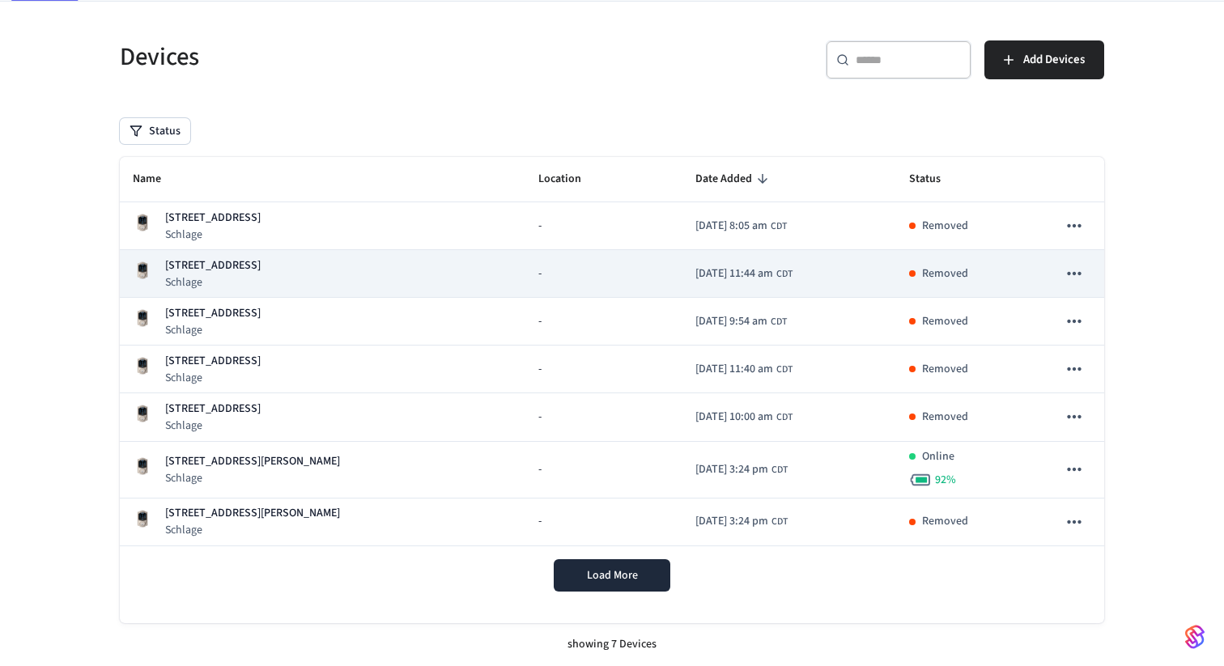
click at [1074, 274] on icon "sticky table" at bounding box center [1074, 273] width 14 height 3
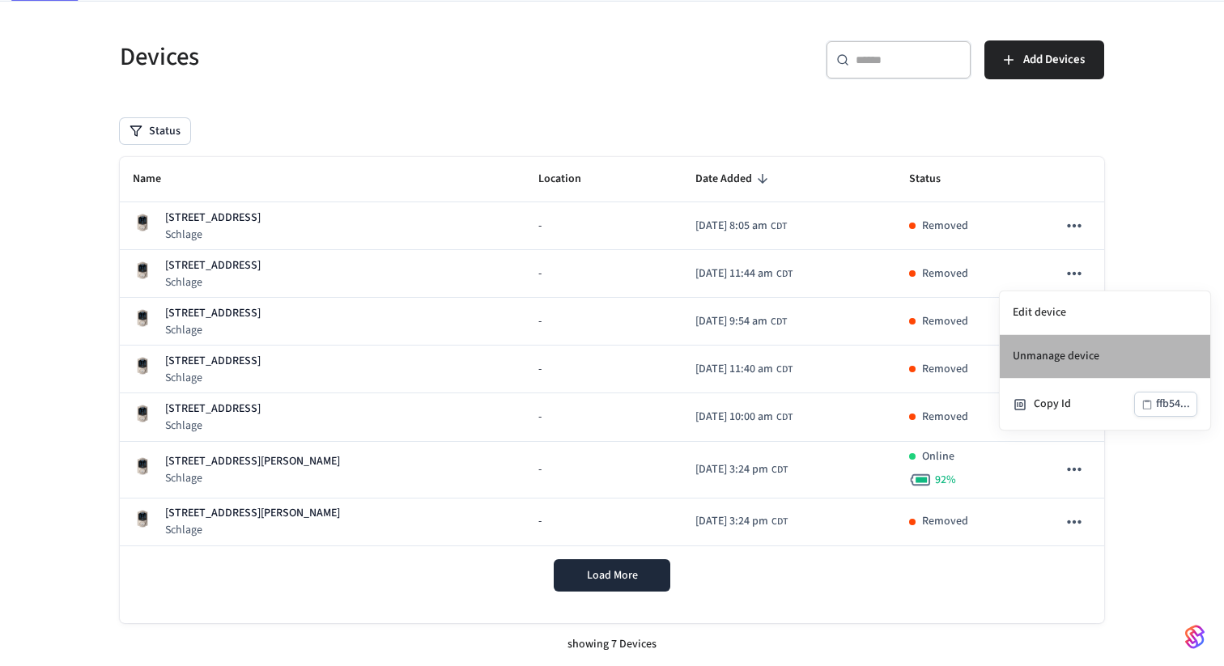
click at [1091, 346] on li "Unmanage device" at bounding box center [1105, 357] width 210 height 44
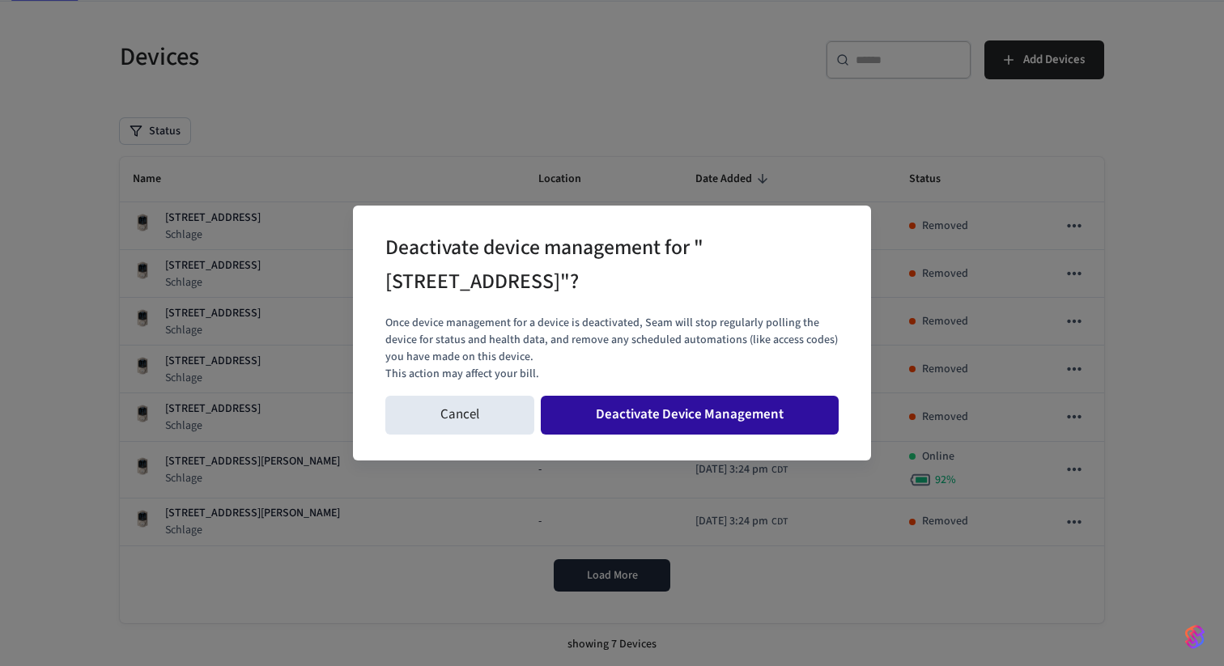
click at [728, 410] on button "Deactivate Device Management" at bounding box center [690, 415] width 298 height 39
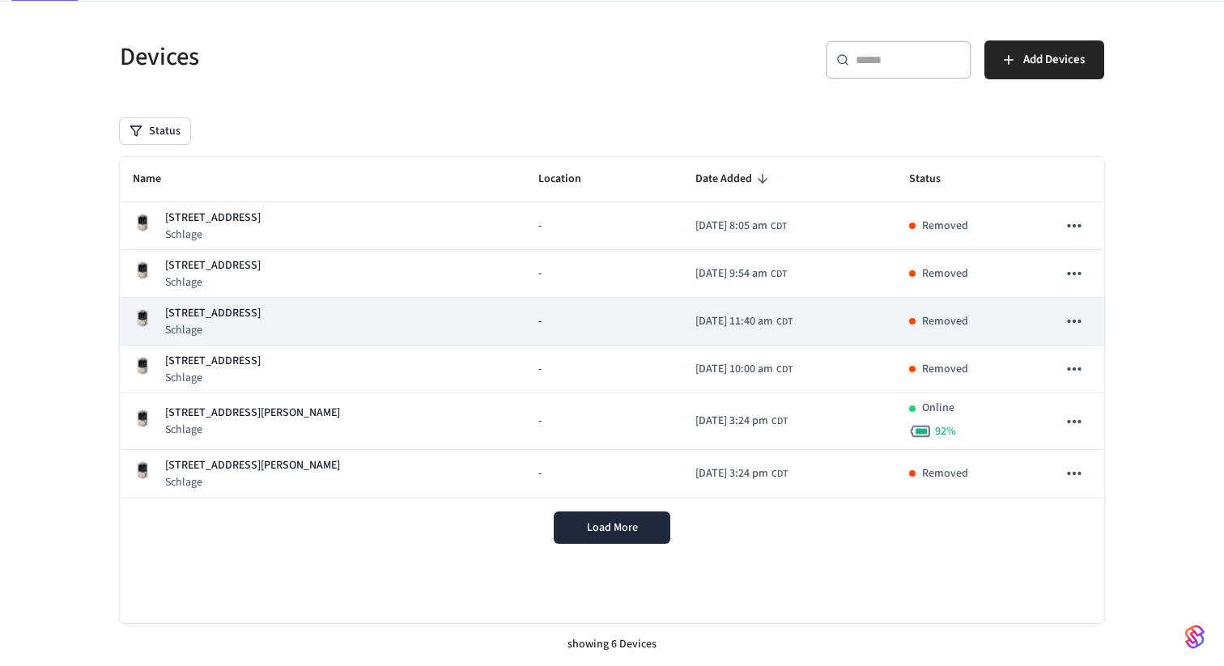
click at [1072, 318] on icon "sticky table" at bounding box center [1074, 321] width 21 height 21
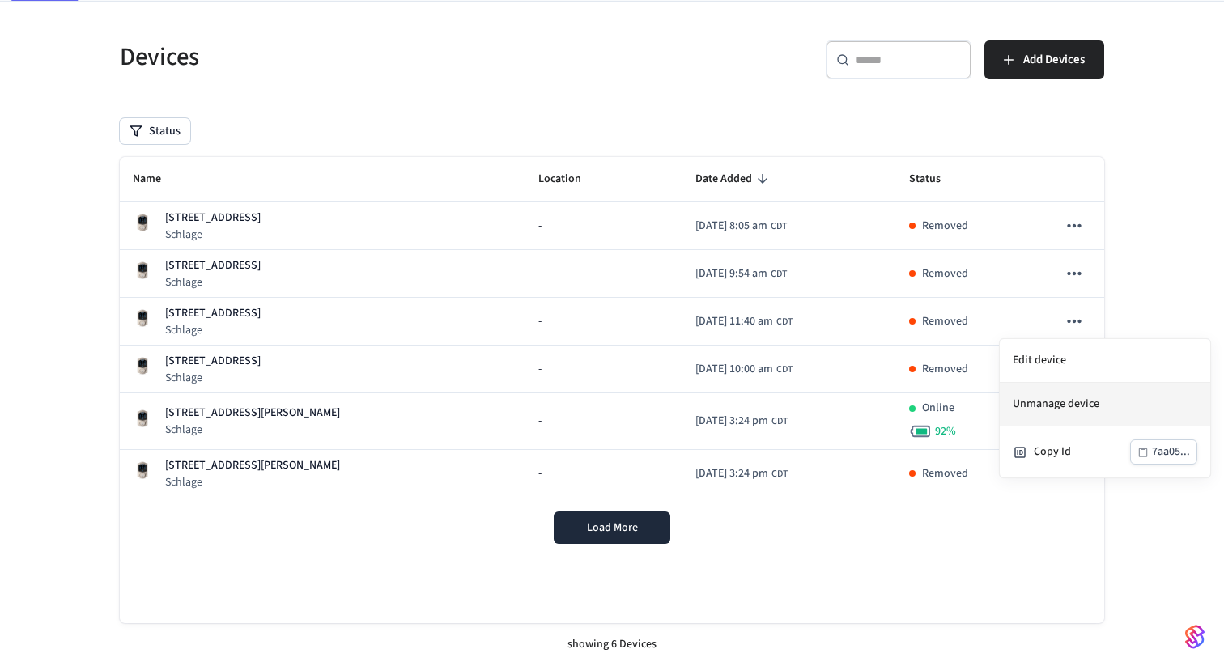
click at [1044, 394] on li "Unmanage device" at bounding box center [1105, 405] width 210 height 44
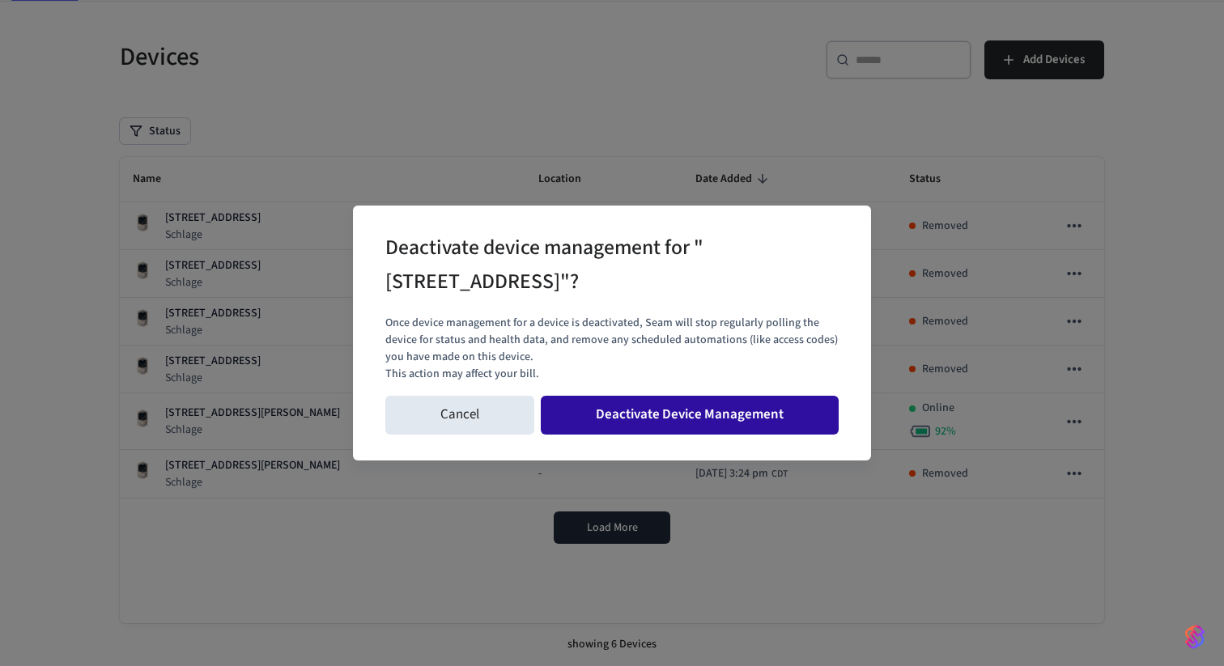
click at [735, 396] on button "Deactivate Device Management" at bounding box center [690, 415] width 298 height 39
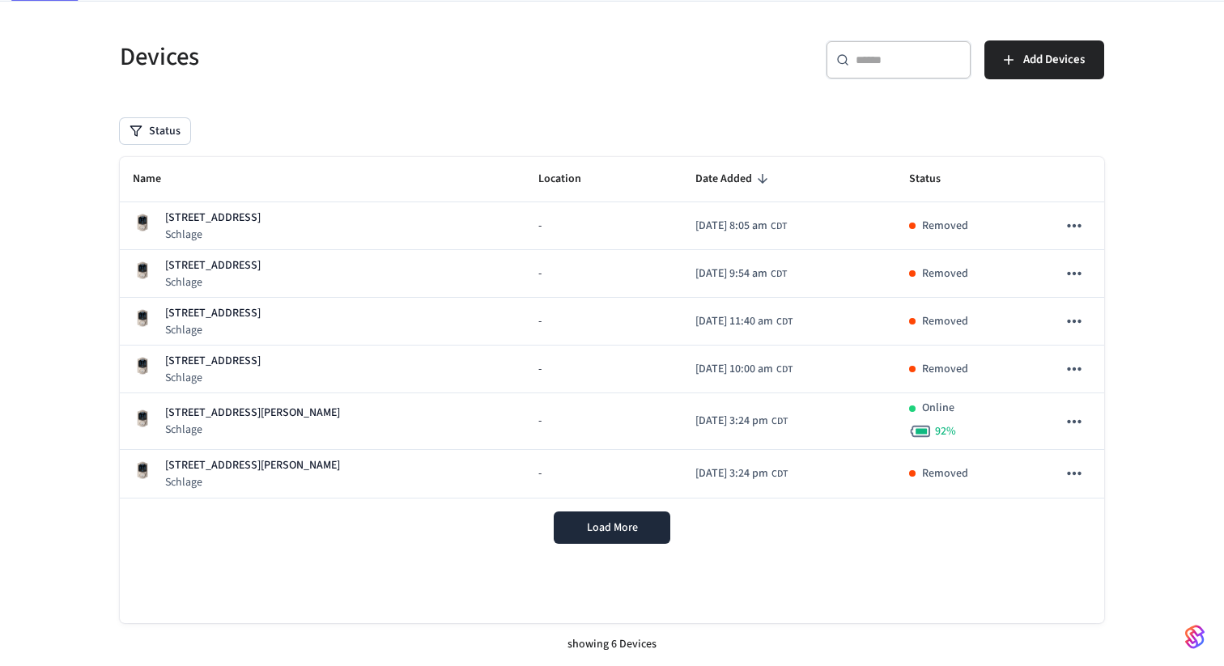
click at [735, 404] on td "2023/09/14 at 3:24 pm CDT" at bounding box center [789, 421] width 214 height 57
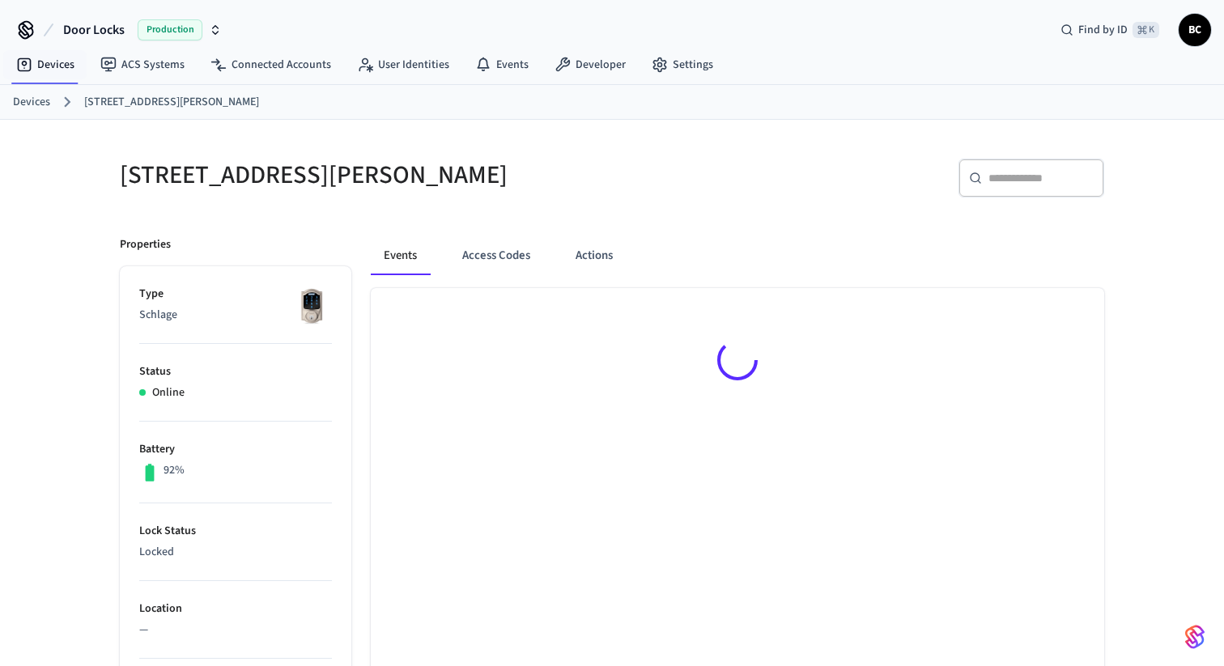
click at [33, 106] on link "Devices" at bounding box center [31, 102] width 37 height 17
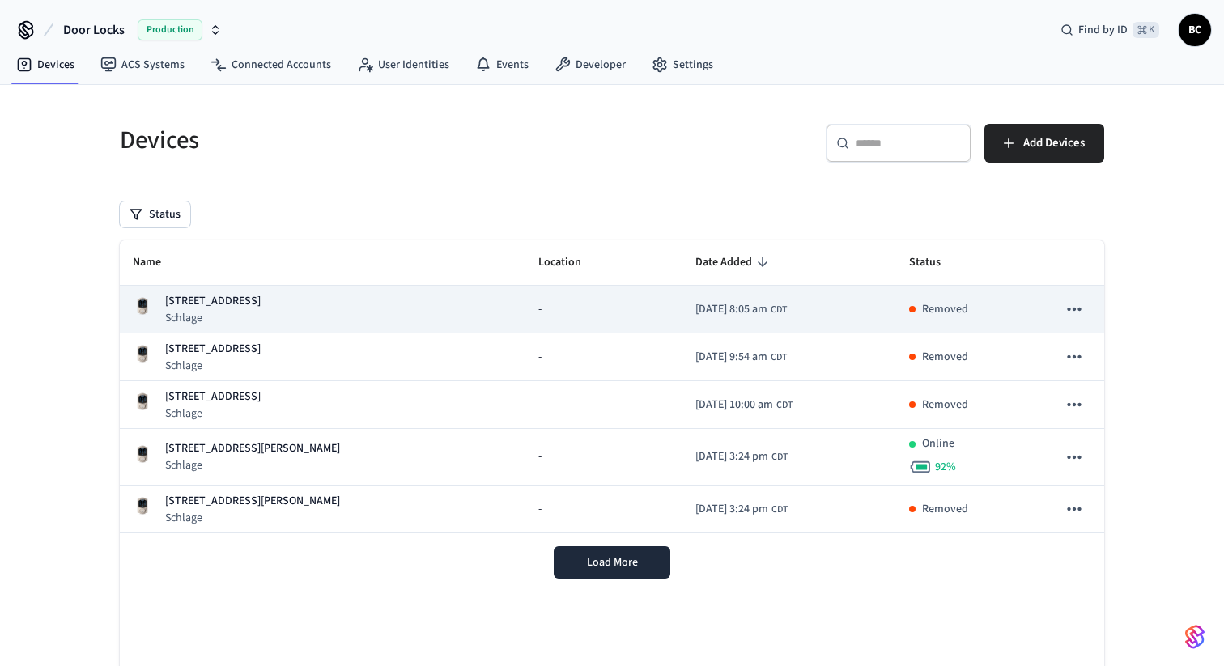
click at [1091, 310] on td "sticky table" at bounding box center [1074, 310] width 60 height 48
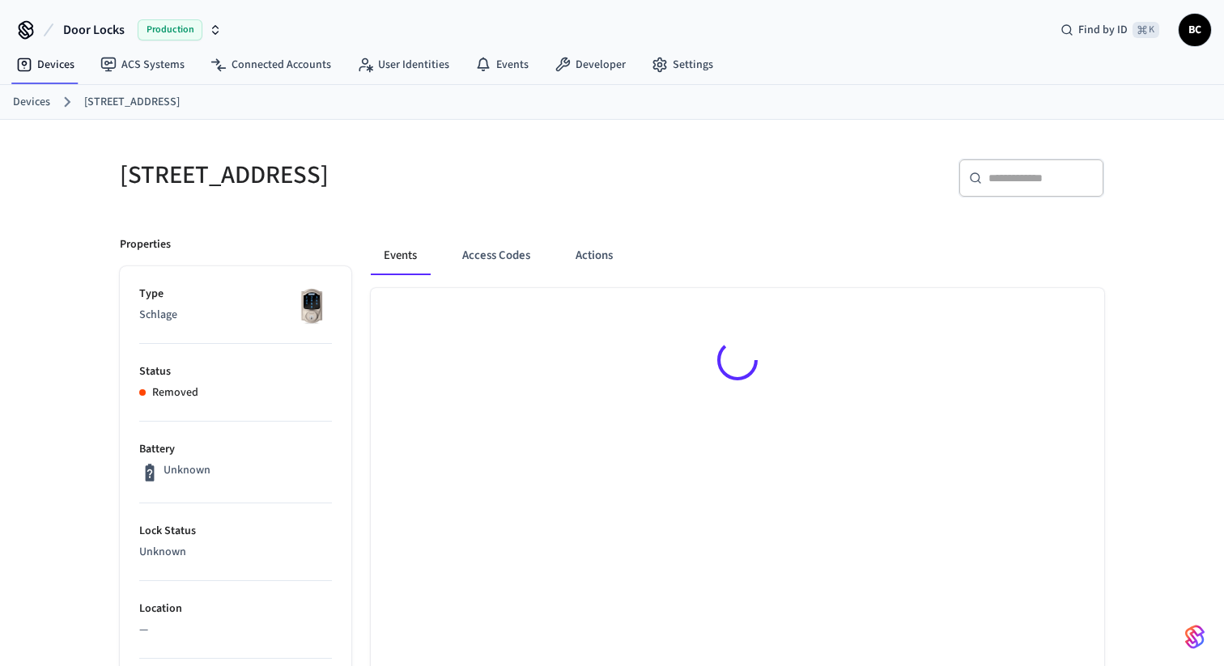
click at [40, 102] on link "Devices" at bounding box center [31, 102] width 37 height 17
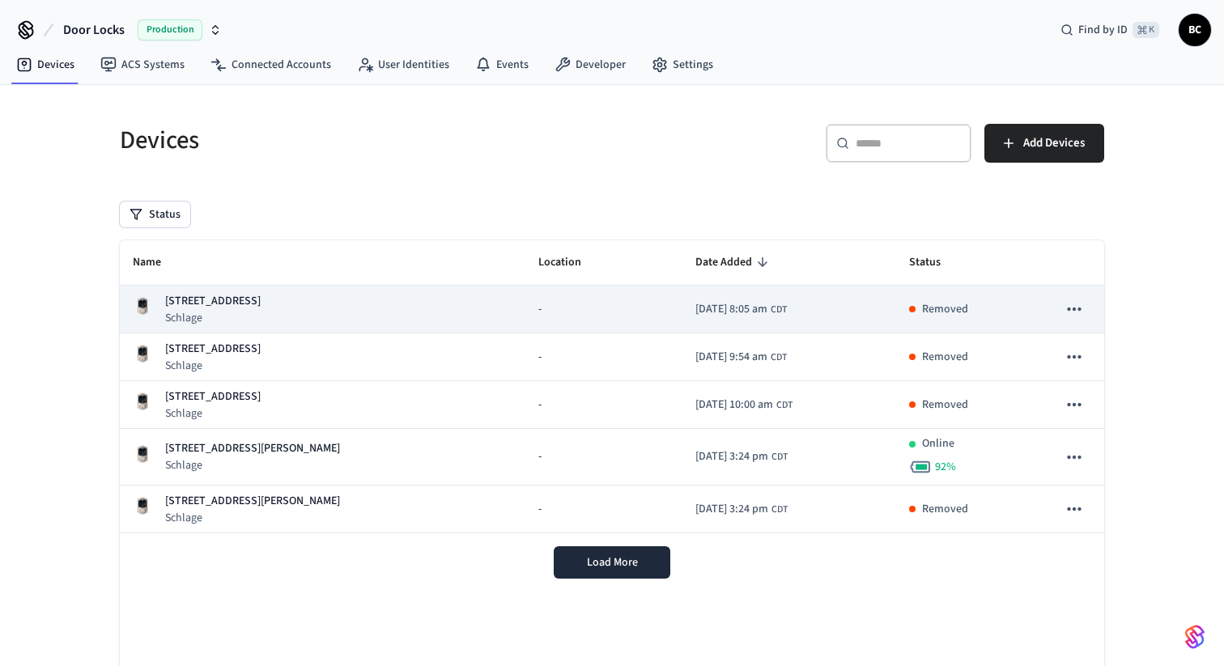
click at [1068, 309] on icon "sticky table" at bounding box center [1074, 309] width 14 height 3
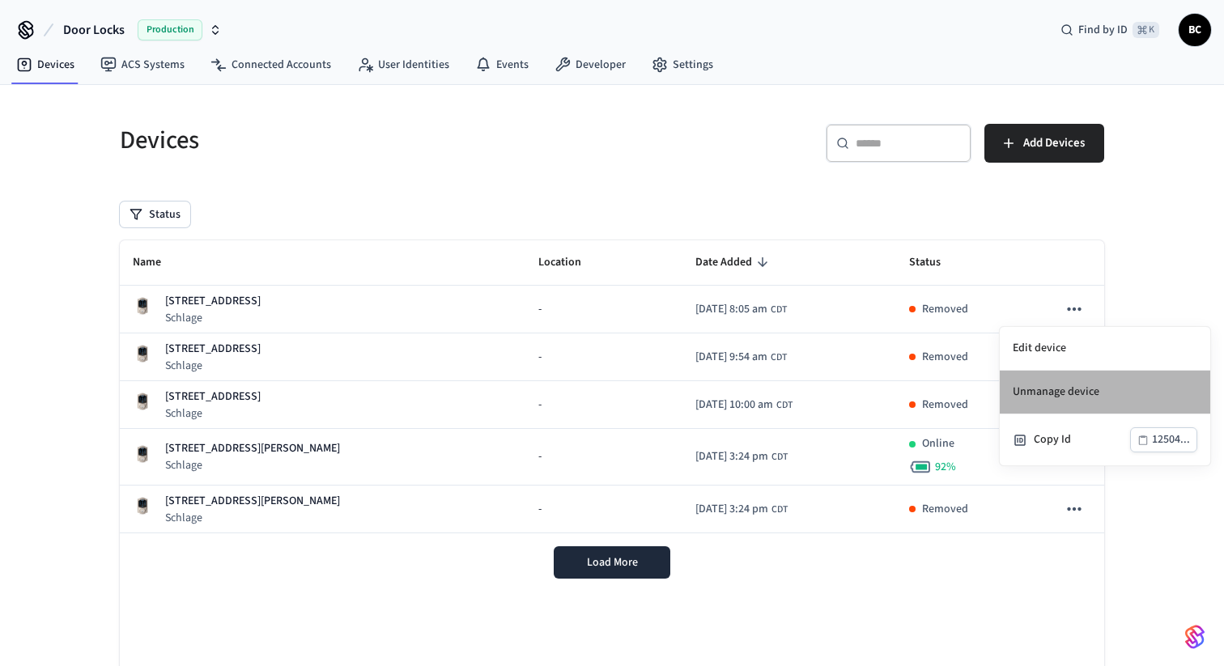
click at [1067, 393] on li "Unmanage device" at bounding box center [1105, 393] width 210 height 44
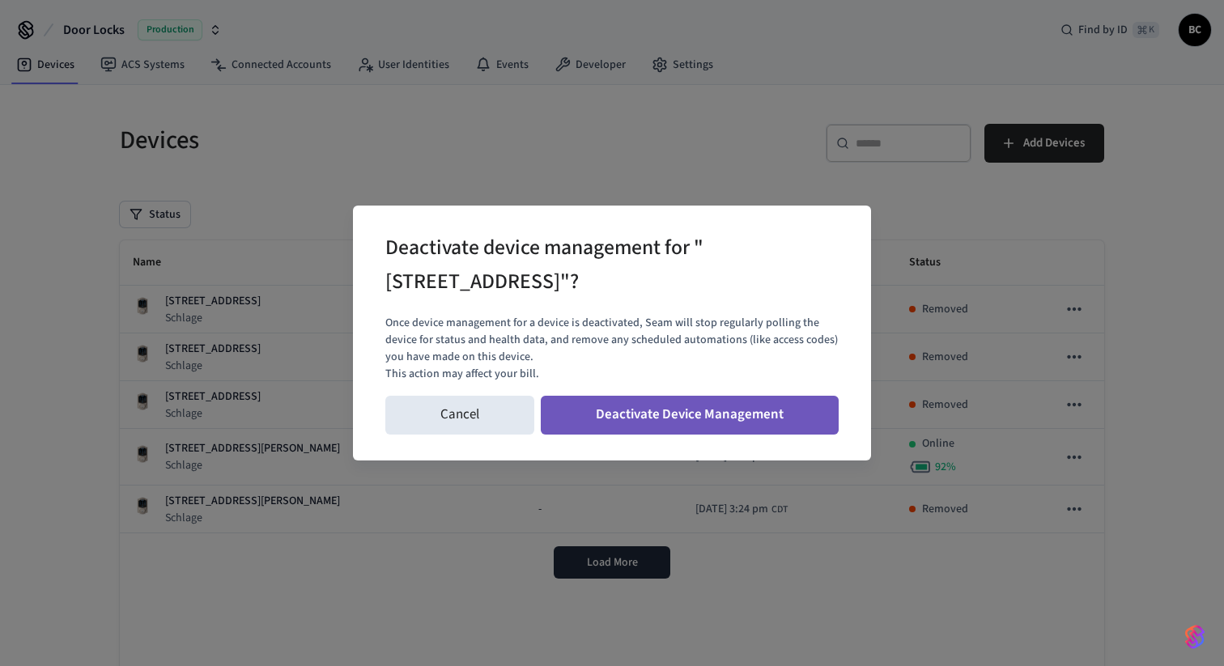
click at [722, 402] on button "Deactivate Device Management" at bounding box center [690, 415] width 298 height 39
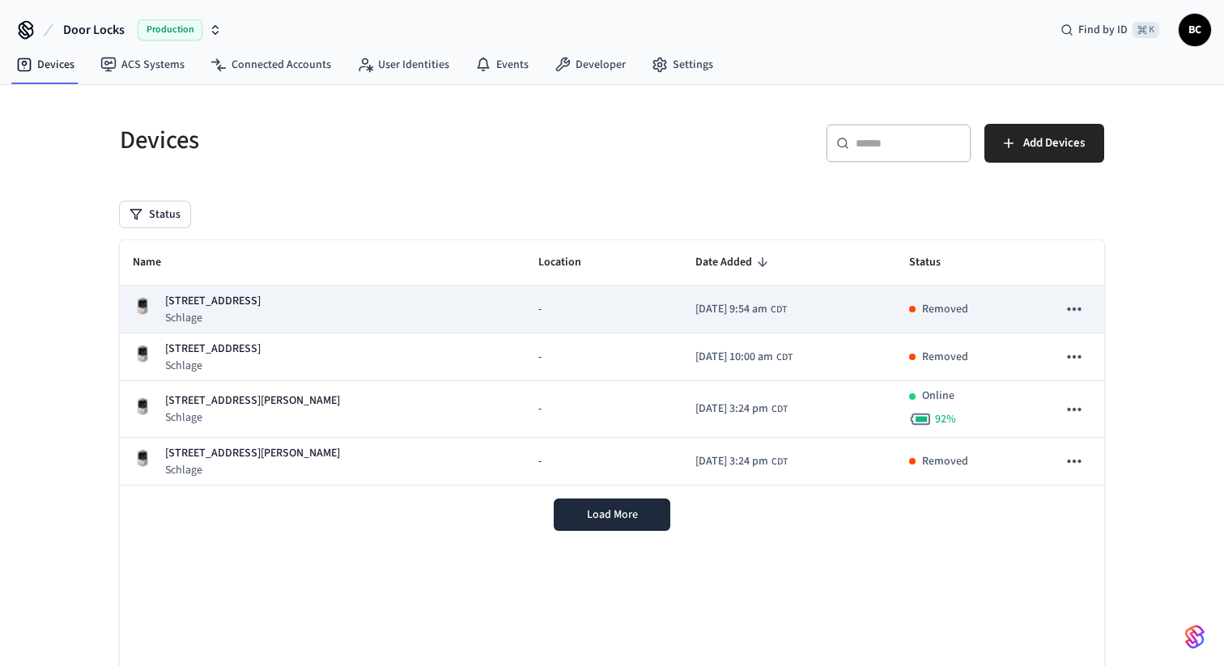
click at [1077, 309] on icon "sticky table" at bounding box center [1074, 309] width 14 height 3
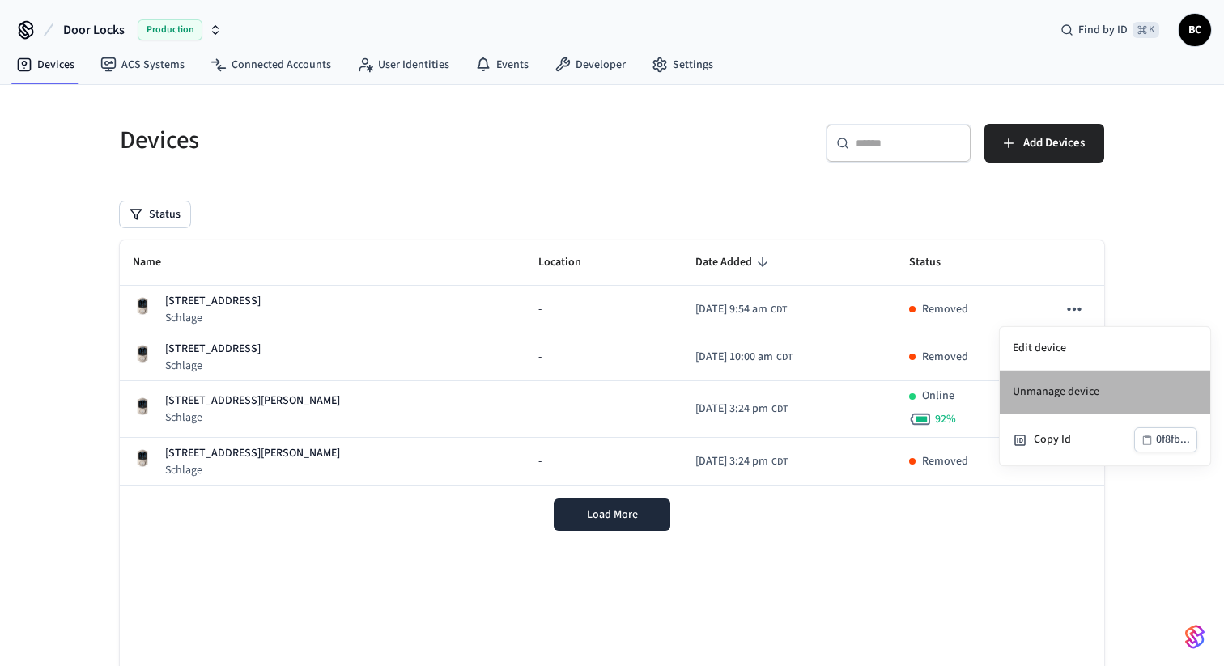
click at [1062, 401] on li "Unmanage device" at bounding box center [1105, 393] width 210 height 44
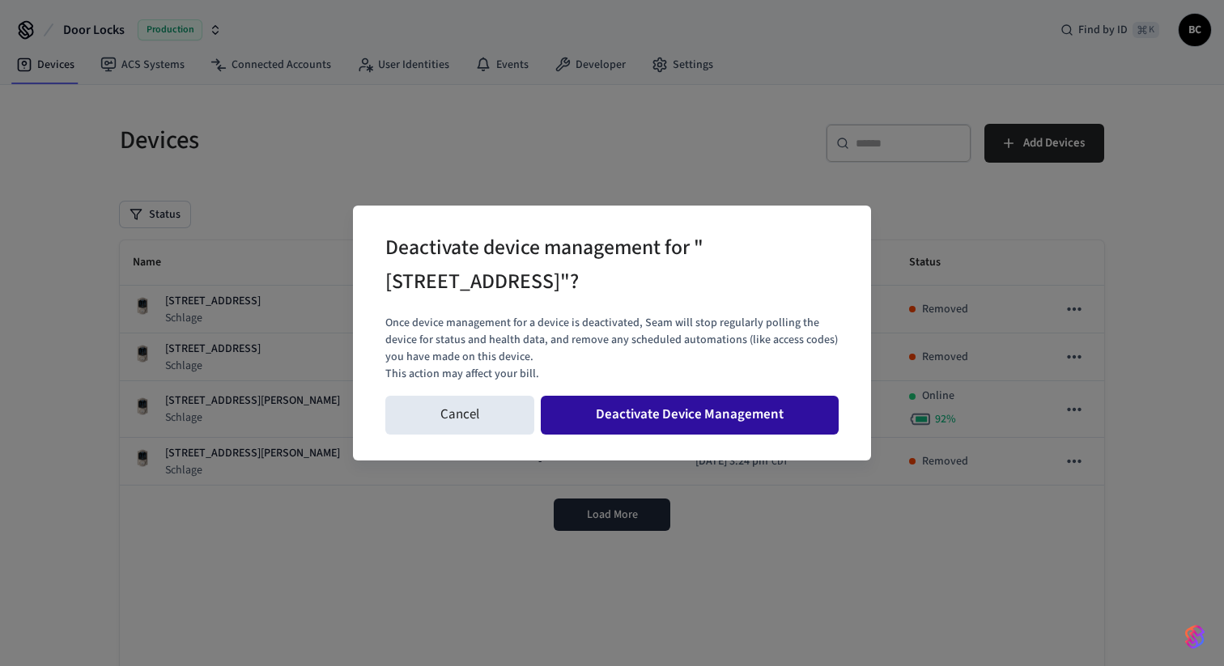
click at [743, 416] on button "Deactivate Device Management" at bounding box center [690, 415] width 298 height 39
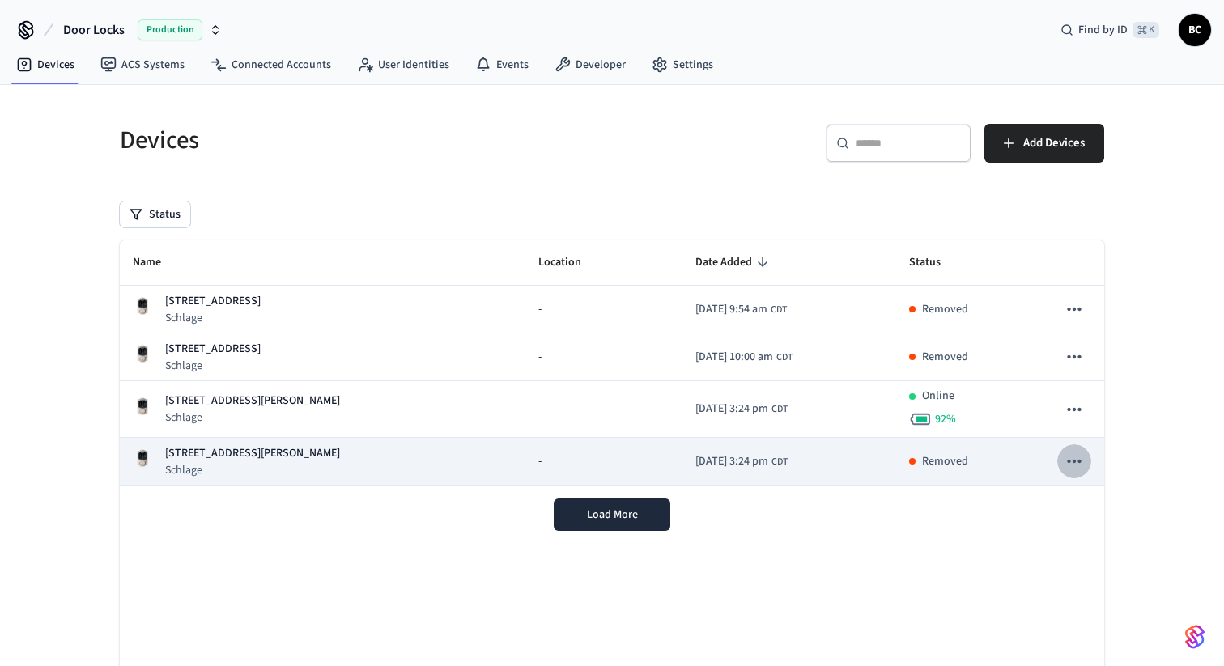
click at [1080, 464] on icon "sticky table" at bounding box center [1074, 461] width 21 height 21
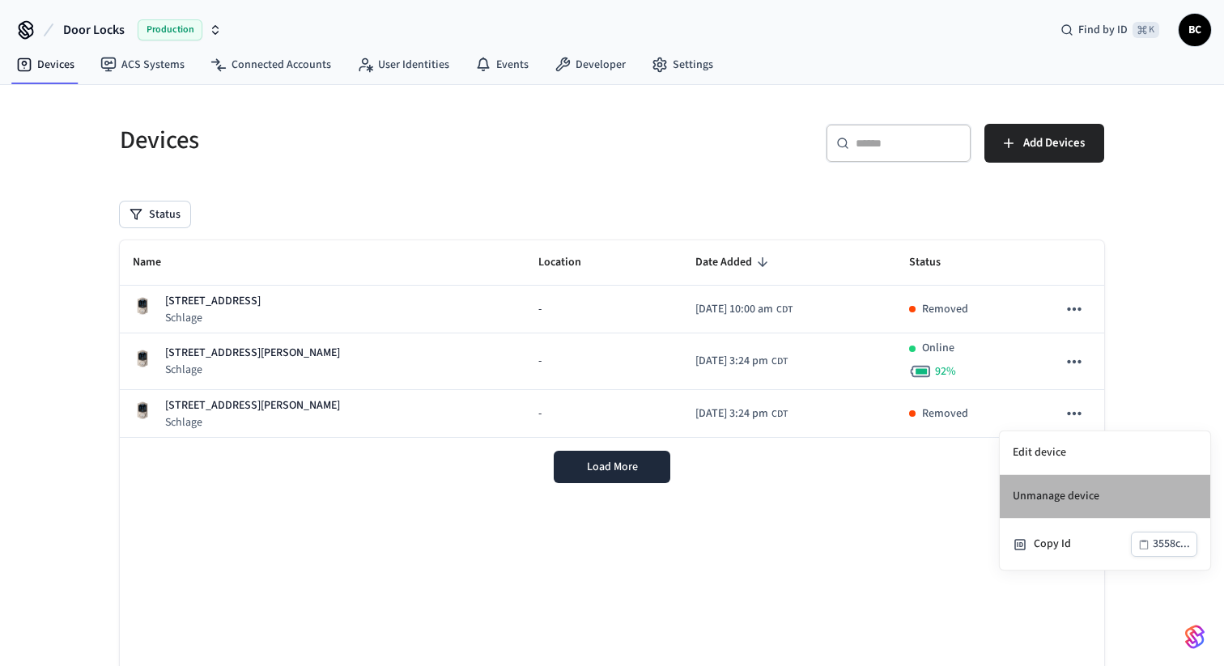
click at [1086, 489] on li "Unmanage device" at bounding box center [1105, 497] width 210 height 44
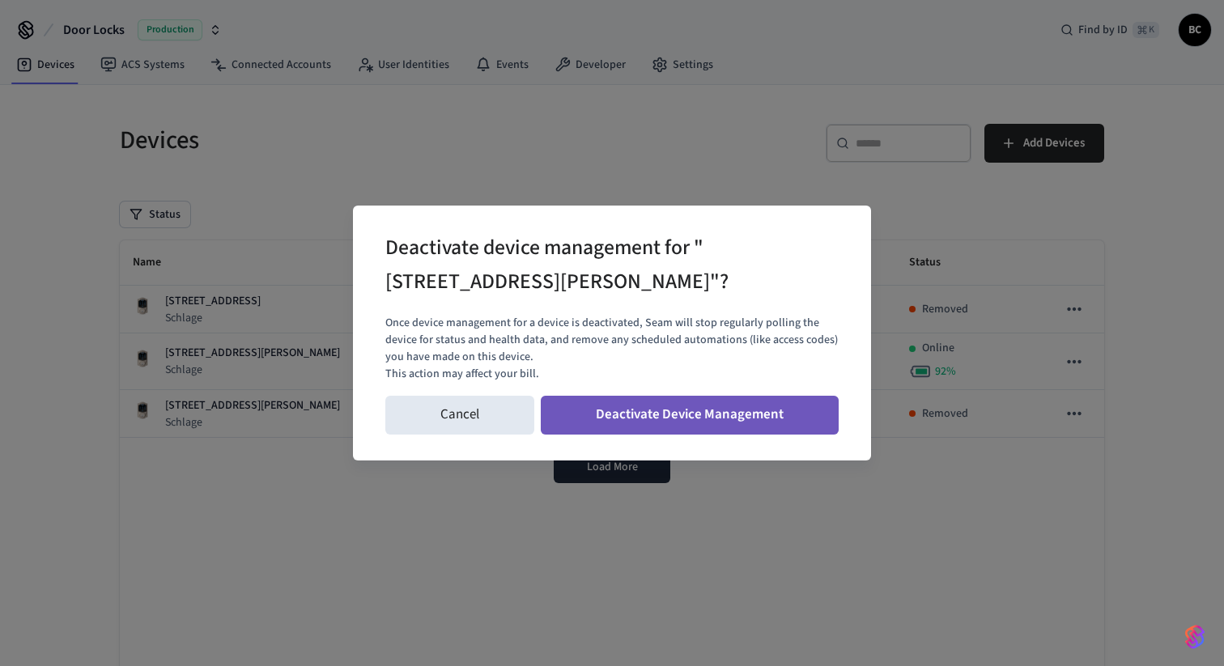
click at [788, 414] on button "Deactivate Device Management" at bounding box center [690, 415] width 298 height 39
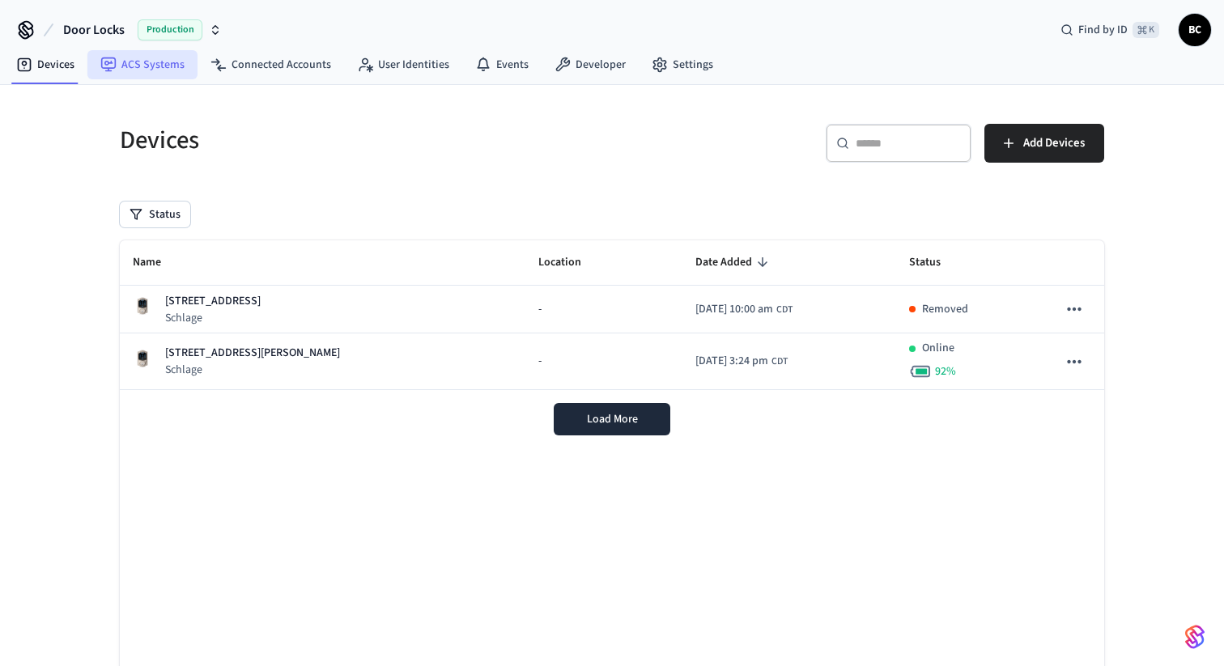
click at [154, 69] on link "ACS Systems" at bounding box center [142, 64] width 110 height 29
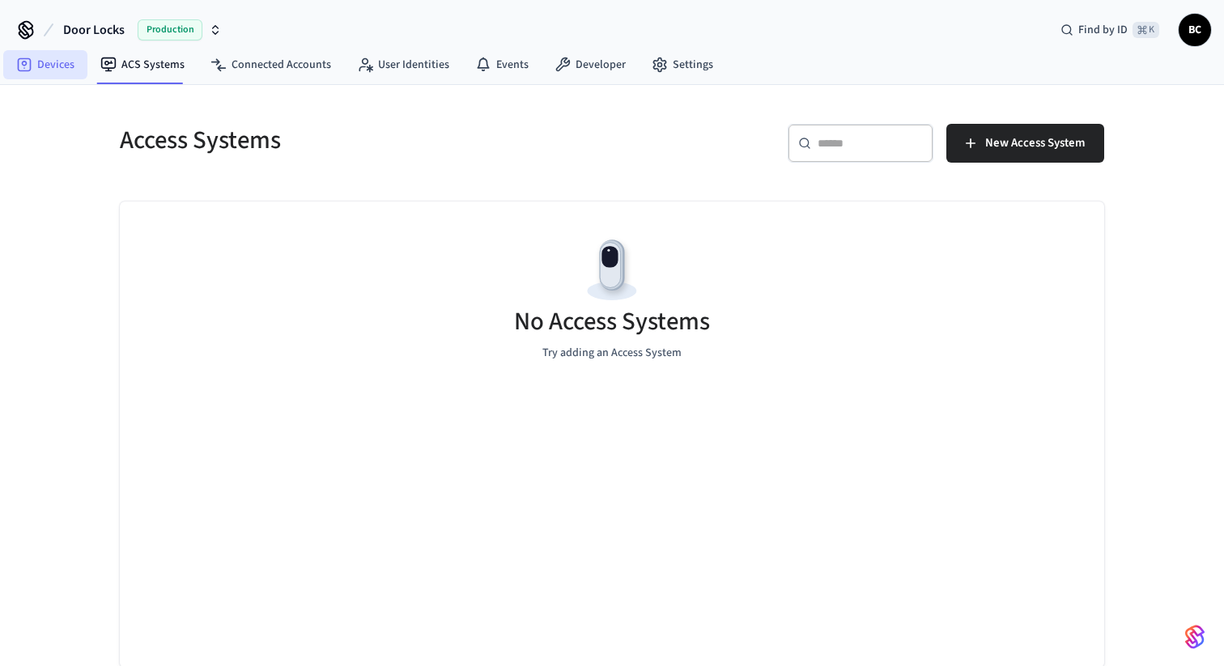
click at [45, 66] on link "Devices" at bounding box center [45, 64] width 84 height 29
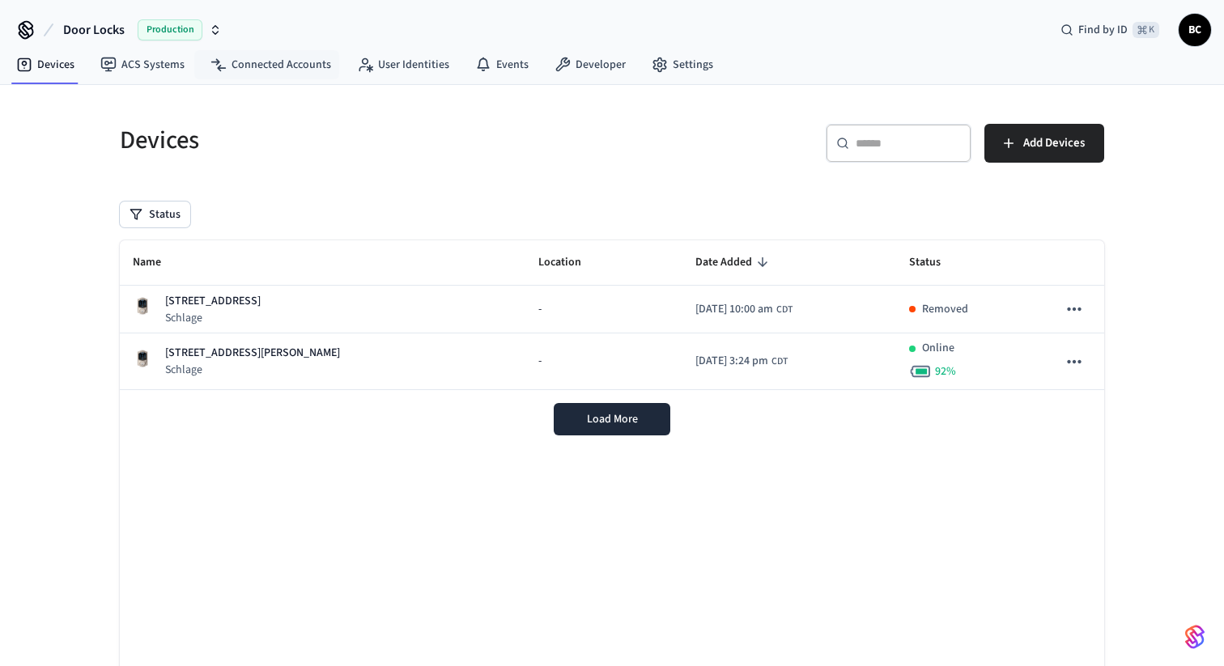
click at [178, 27] on span "Production" at bounding box center [170, 29] width 65 height 21
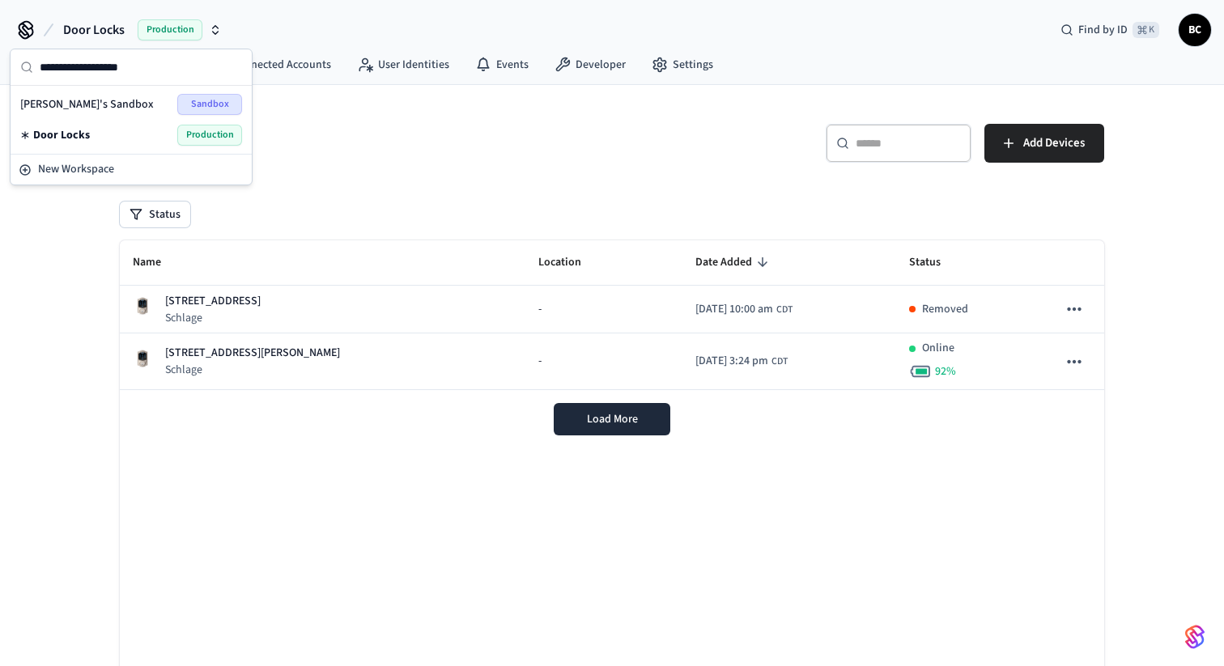
click at [950, 53] on div "Devices ACS Systems Connected Accounts User Identities Events Developer Settings" at bounding box center [612, 66] width 1224 height 38
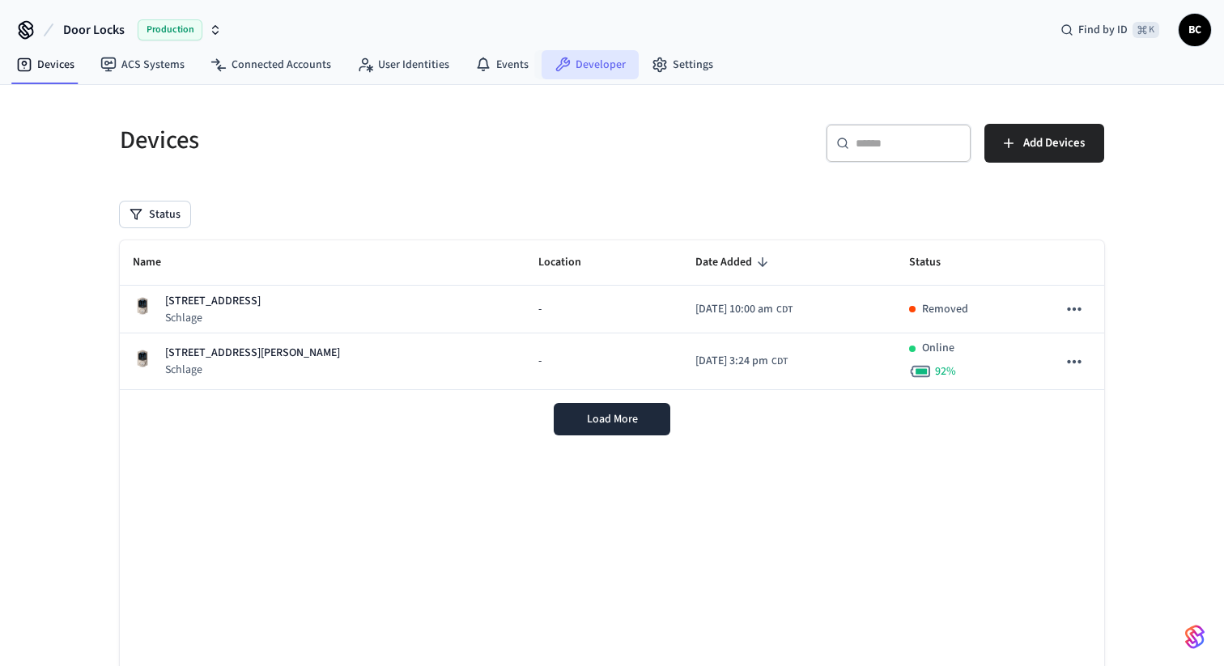
click at [619, 66] on link "Developer" at bounding box center [589, 64] width 97 height 29
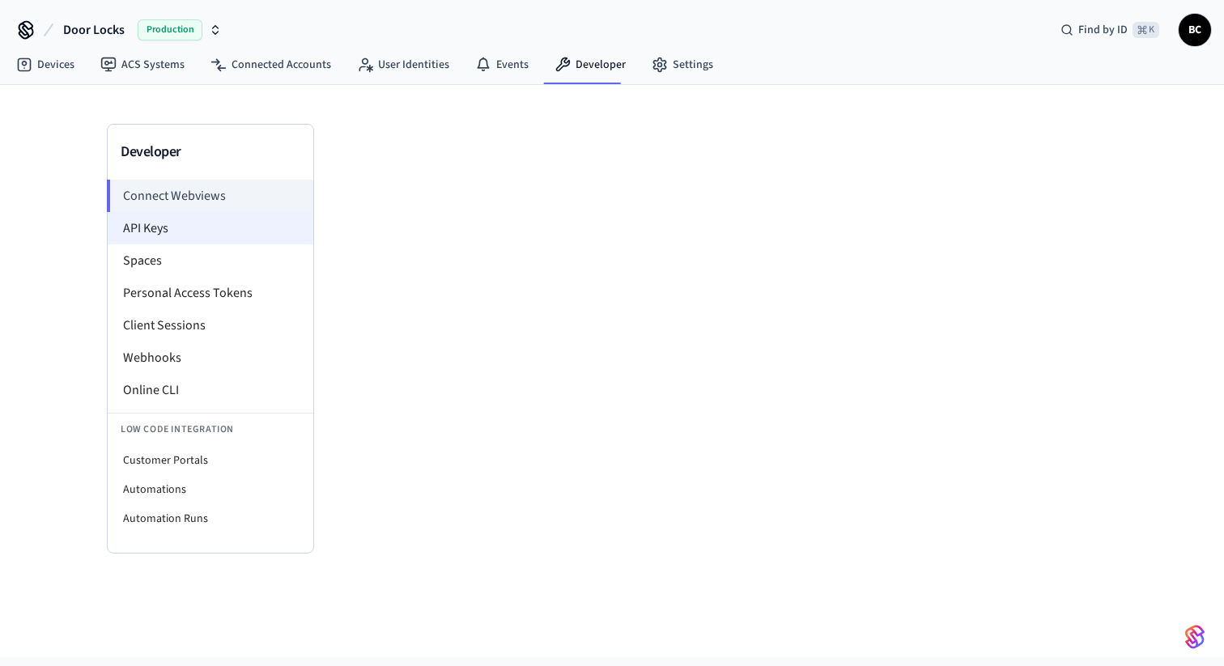
click at [198, 233] on li "API Keys" at bounding box center [211, 228] width 206 height 32
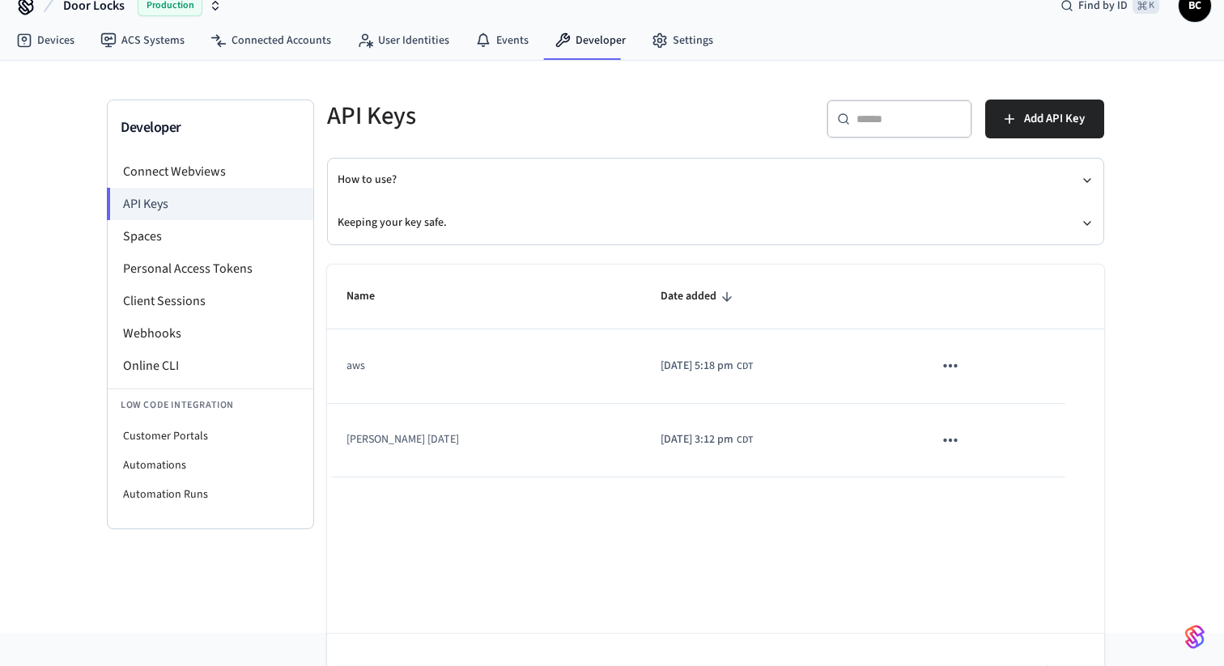
scroll to position [40, 0]
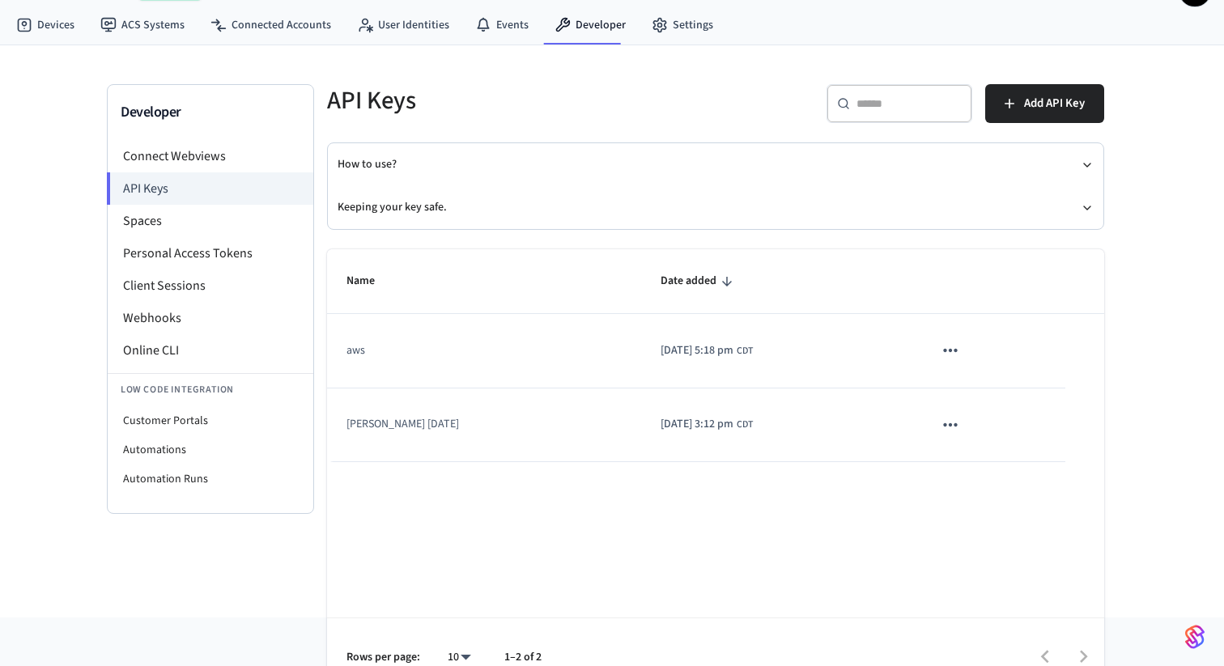
click at [945, 427] on icon "sticky table" at bounding box center [950, 424] width 21 height 21
click at [883, 414] on div at bounding box center [612, 333] width 1224 height 666
click at [1047, 101] on span "Add API Key" at bounding box center [1054, 103] width 61 height 21
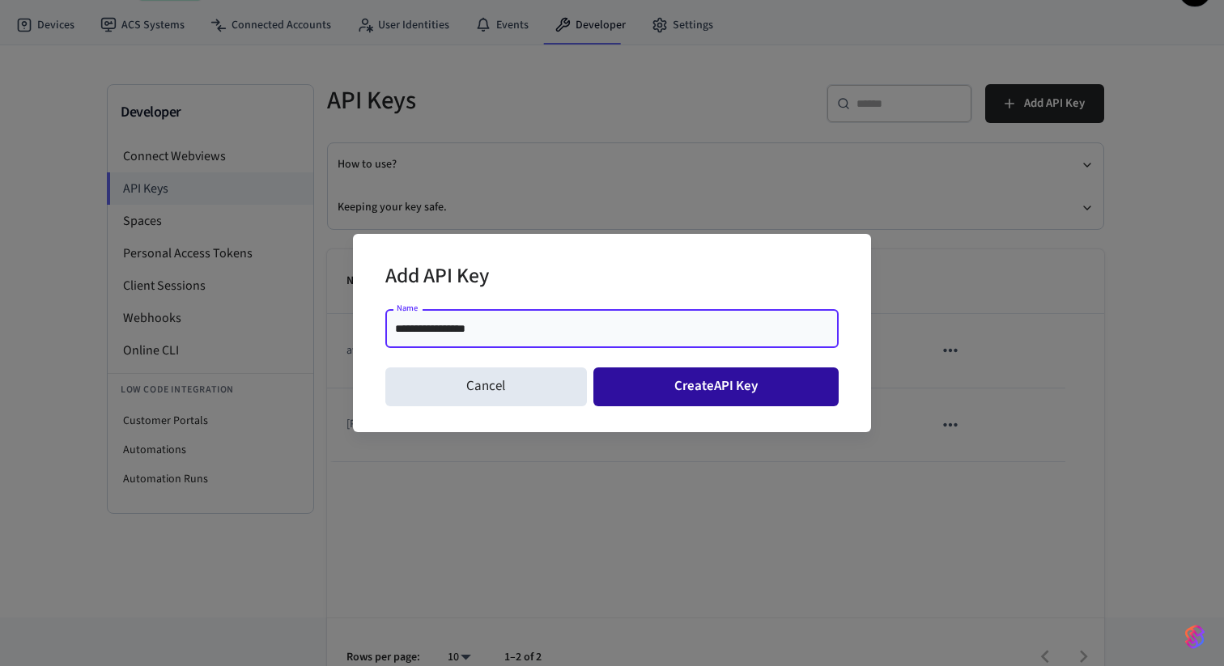
type input "**********"
click at [803, 399] on button "Create API Key" at bounding box center [716, 386] width 246 height 39
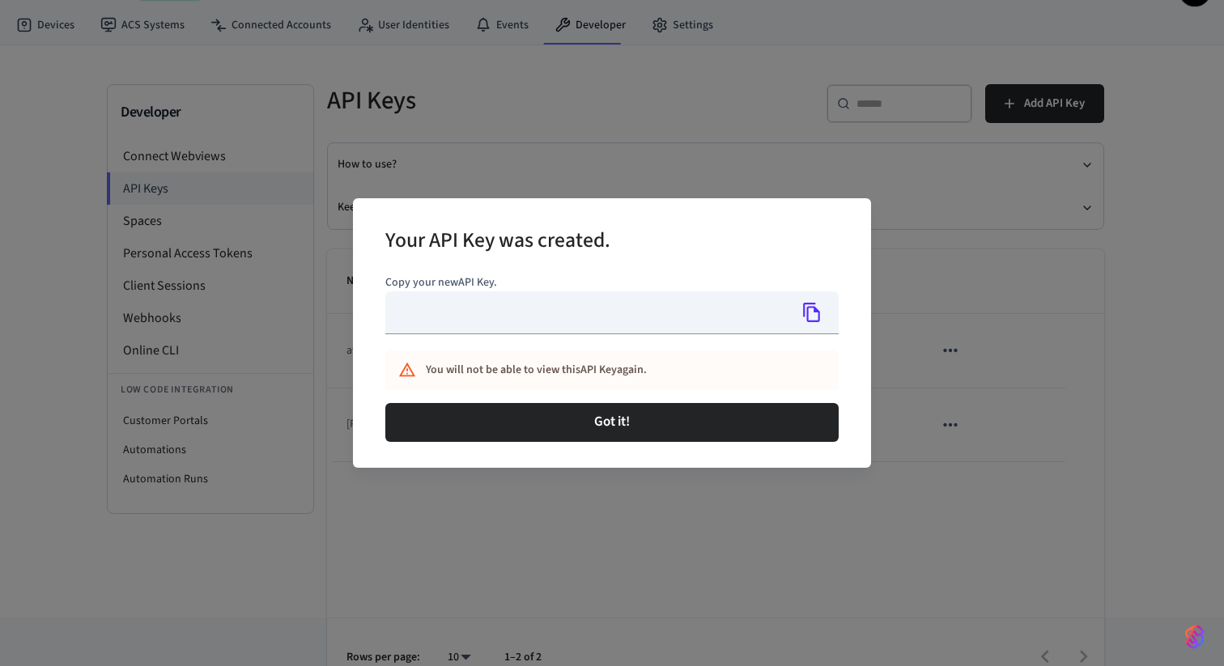
type input "**********"
click at [806, 313] on icon "Copy" at bounding box center [811, 312] width 17 height 19
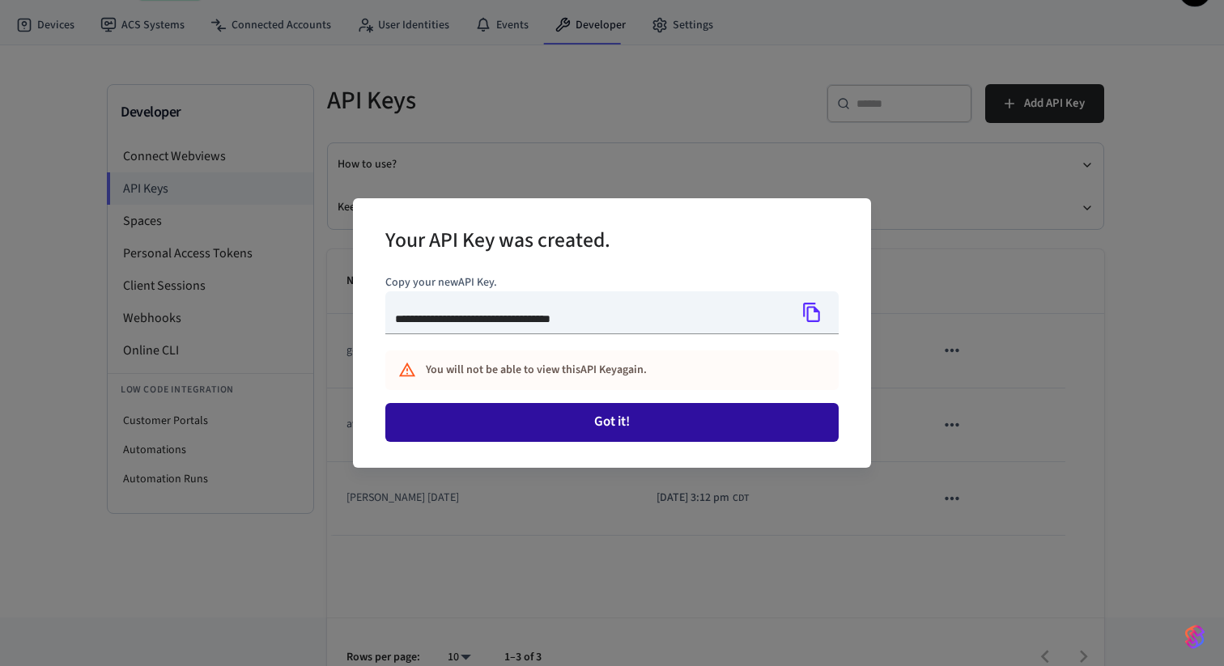
click at [643, 415] on button "Got it!" at bounding box center [611, 422] width 453 height 39
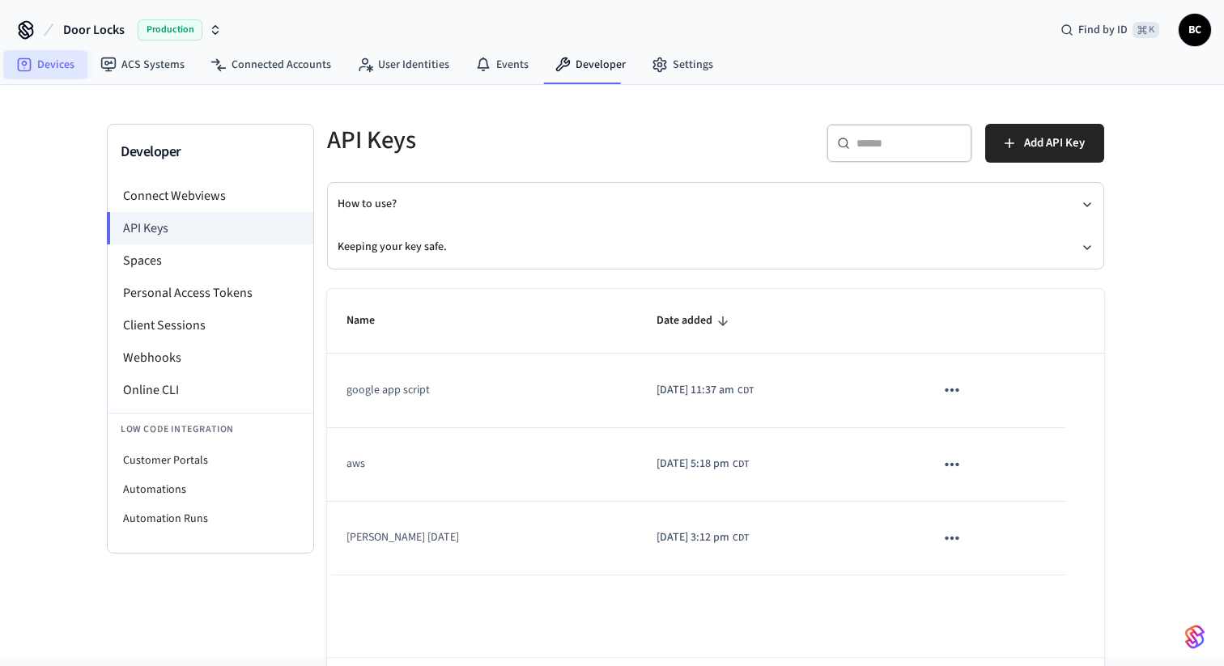
click at [49, 70] on link "Devices" at bounding box center [45, 64] width 84 height 29
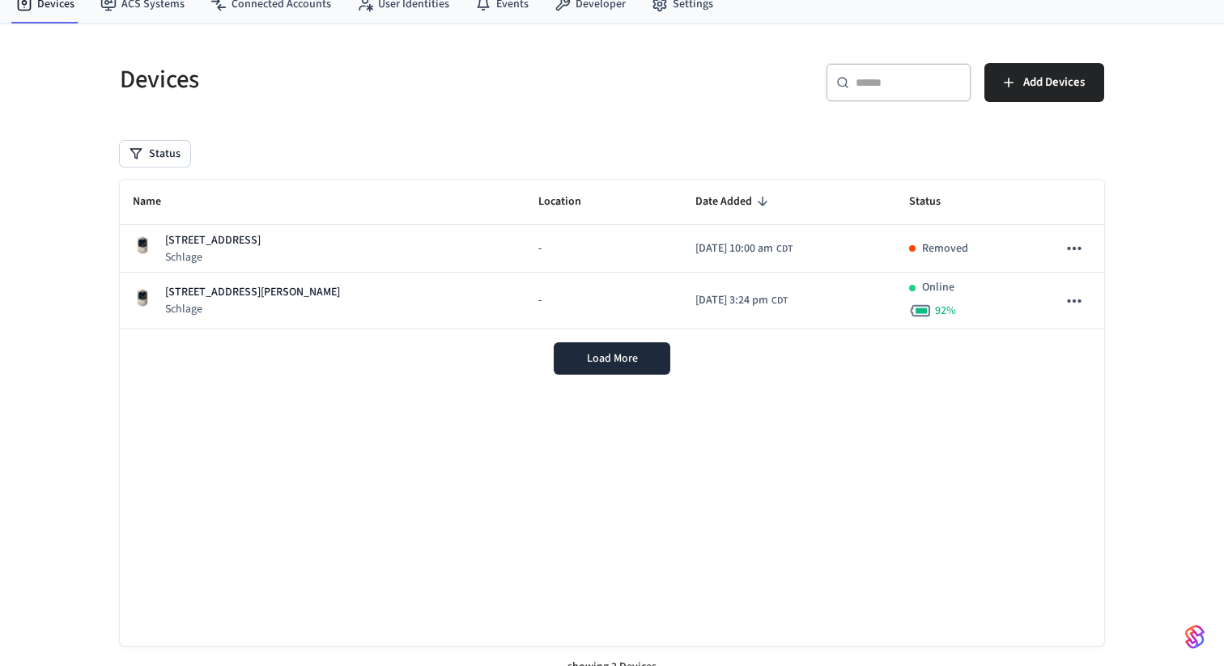
scroll to position [79, 0]
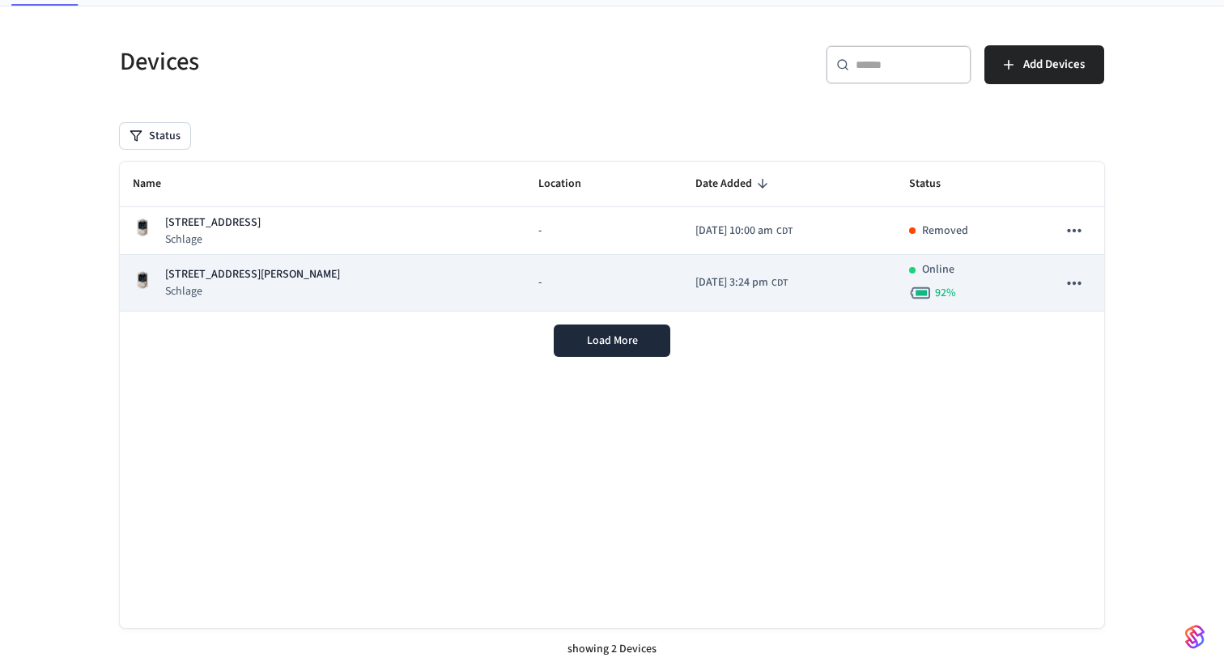
click at [1074, 275] on icon "sticky table" at bounding box center [1074, 283] width 21 height 21
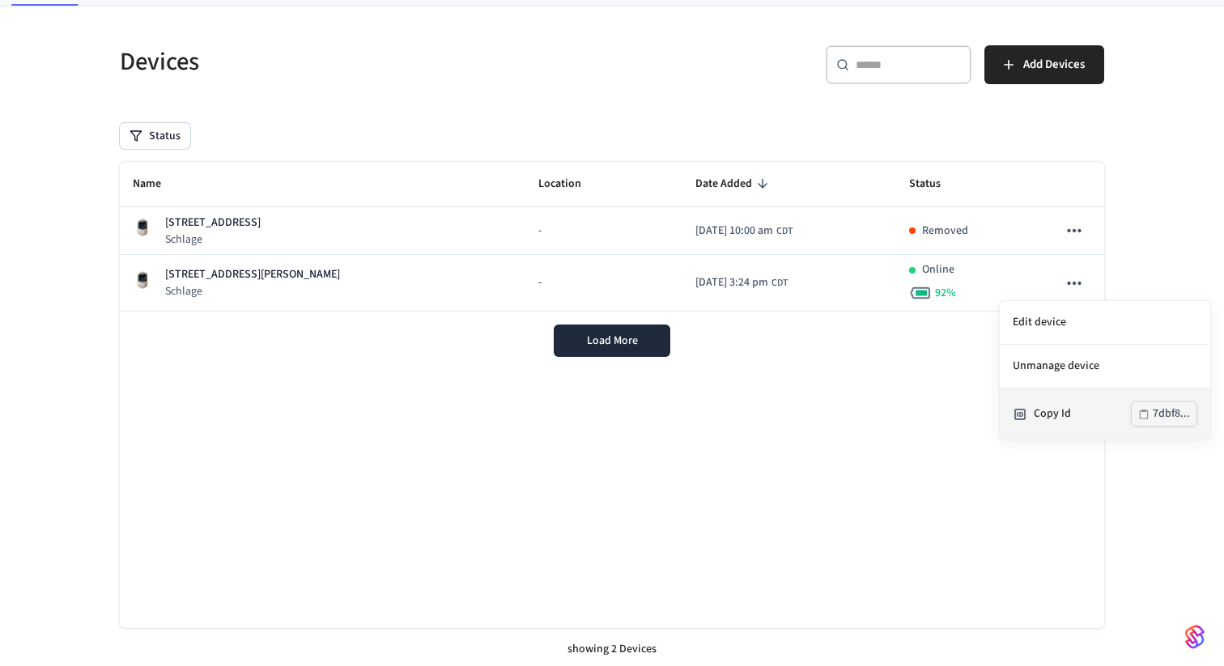
click at [1062, 417] on div "Copy Id" at bounding box center [1082, 414] width 97 height 17
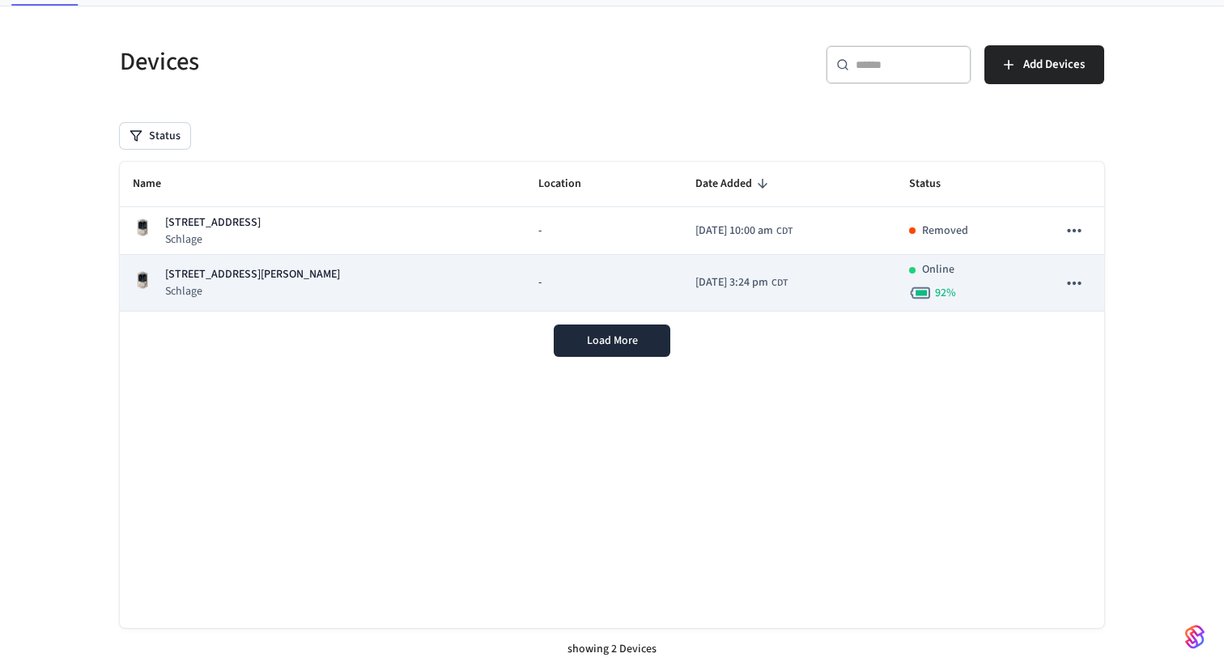
click at [682, 271] on td "[DATE] 3:24 pm CDT" at bounding box center [789, 283] width 214 height 57
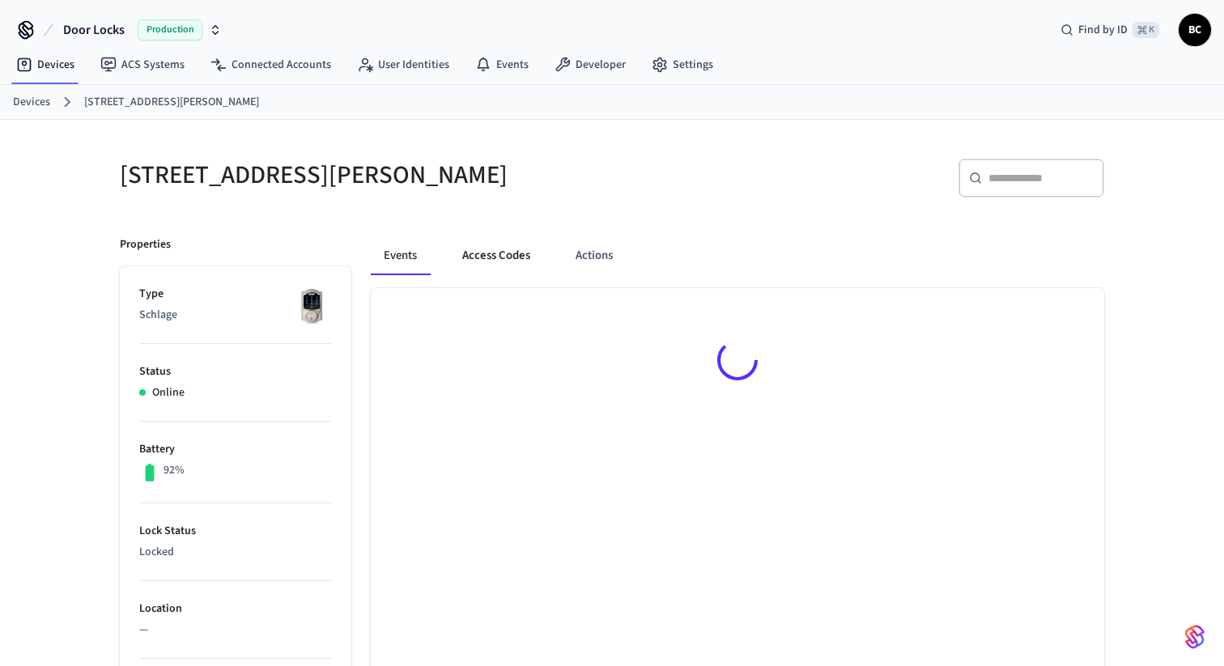
click at [482, 259] on button "Access Codes" at bounding box center [496, 255] width 94 height 39
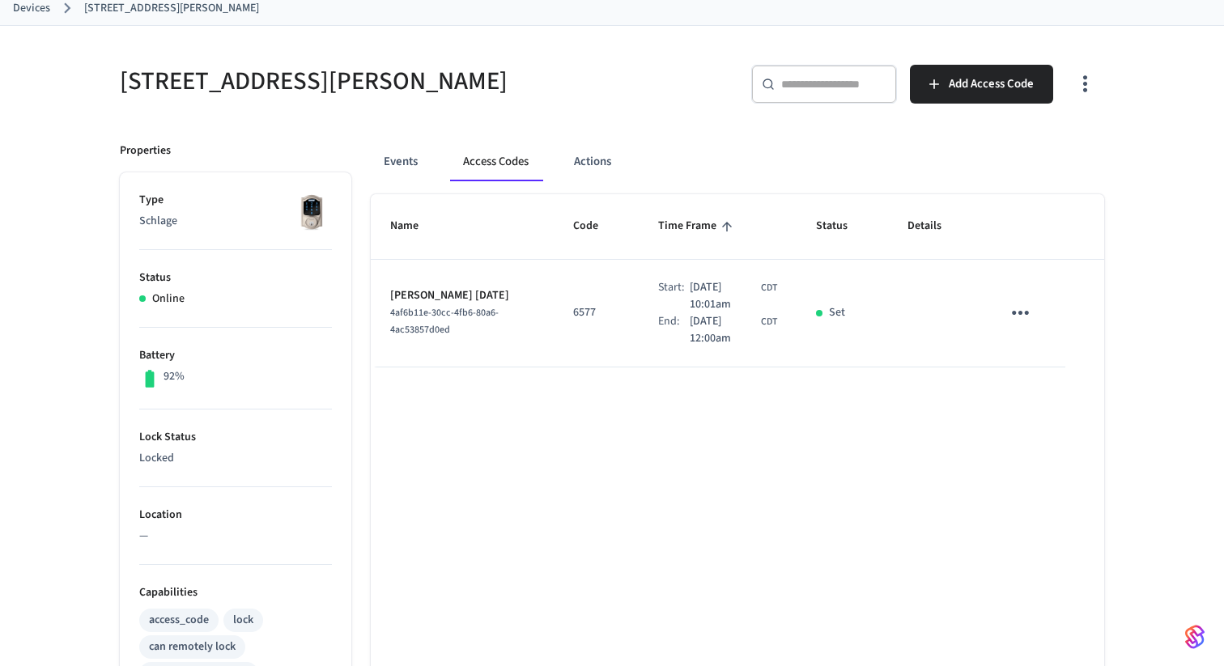
scroll to position [96, 0]
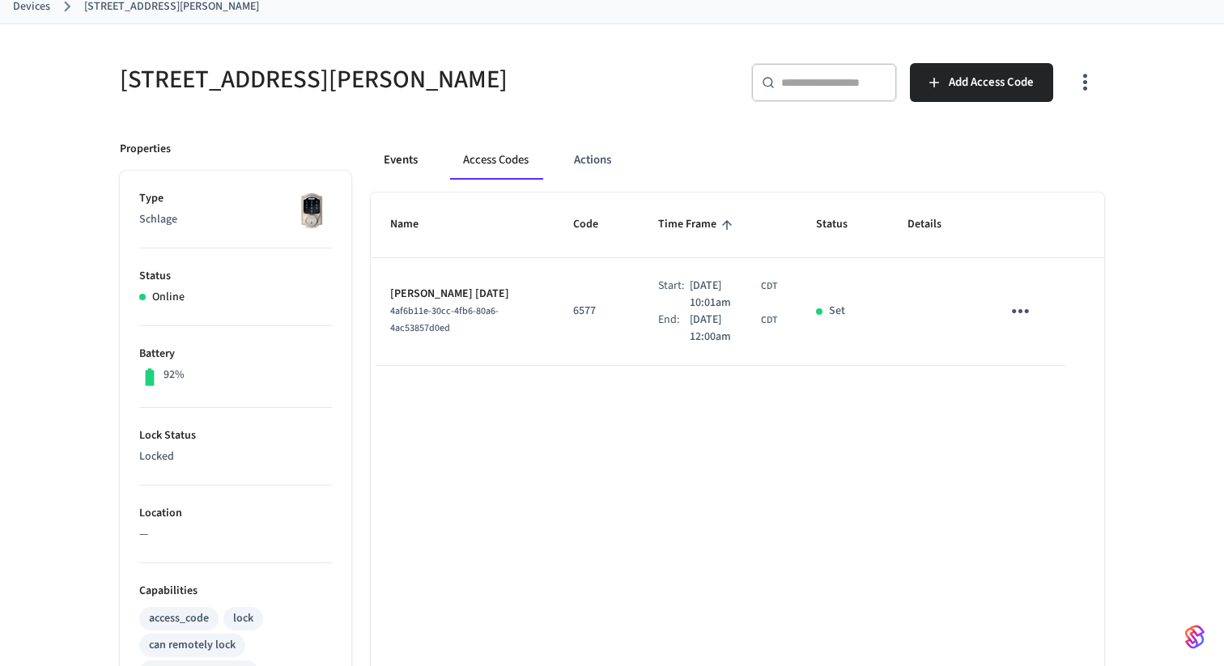
click at [396, 161] on button "Events" at bounding box center [401, 160] width 60 height 39
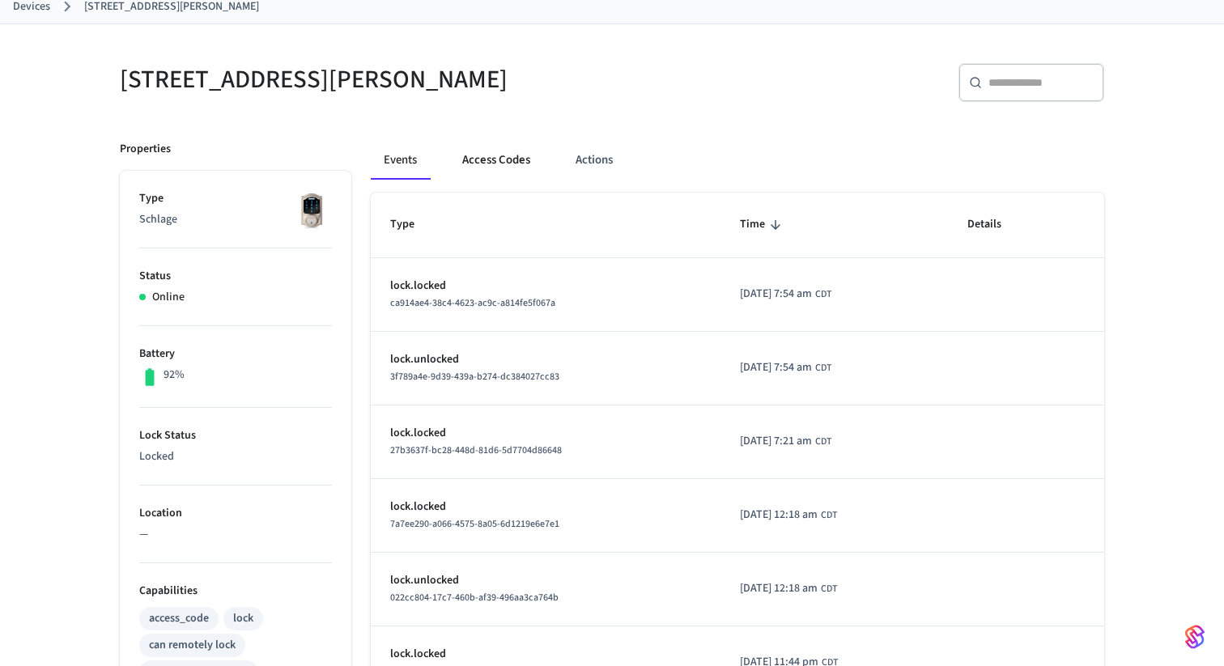
click at [495, 162] on button "Access Codes" at bounding box center [496, 160] width 94 height 39
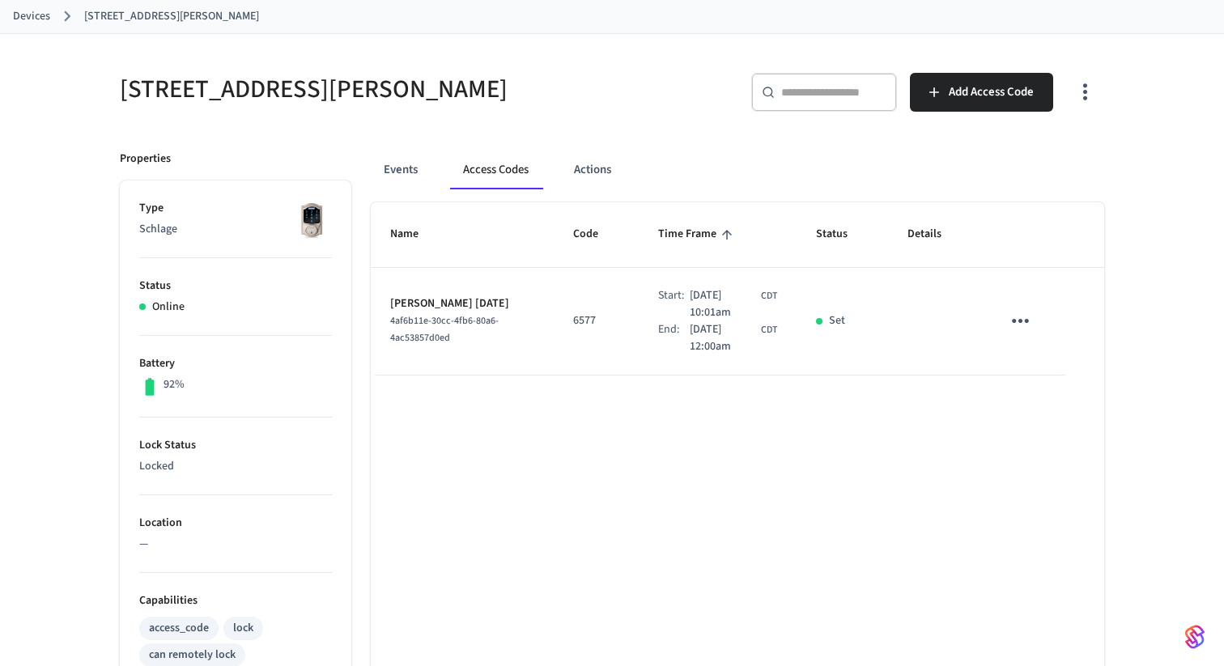
scroll to position [73, 0]
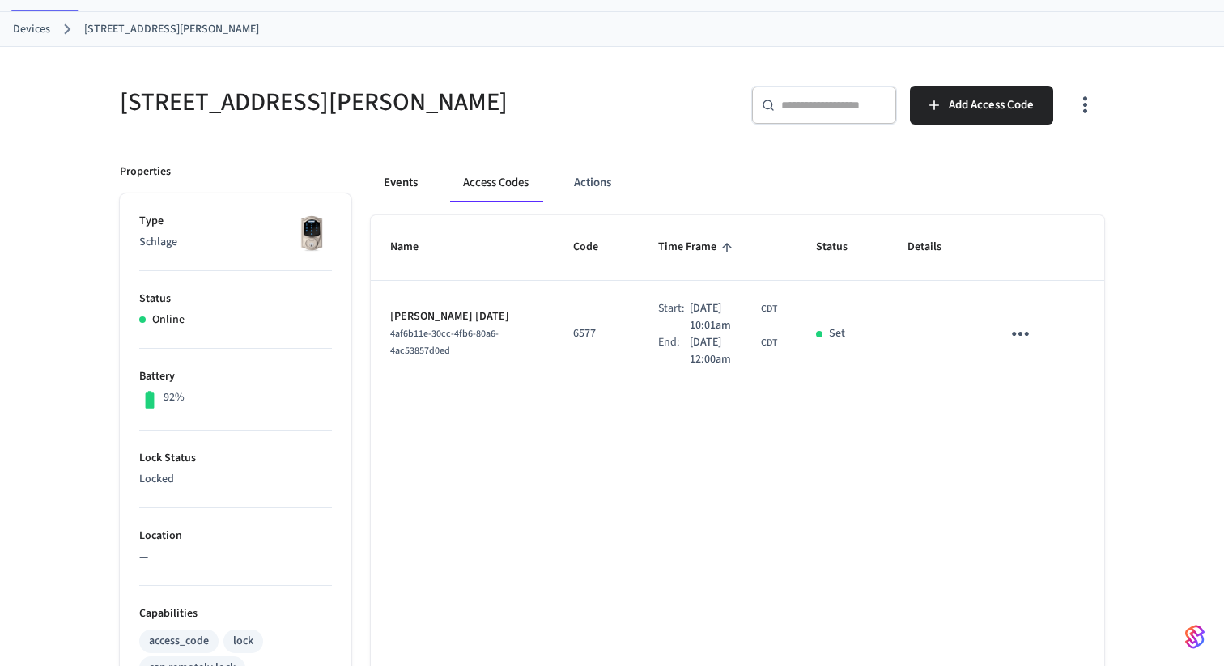
click at [423, 181] on button "Events" at bounding box center [401, 182] width 60 height 39
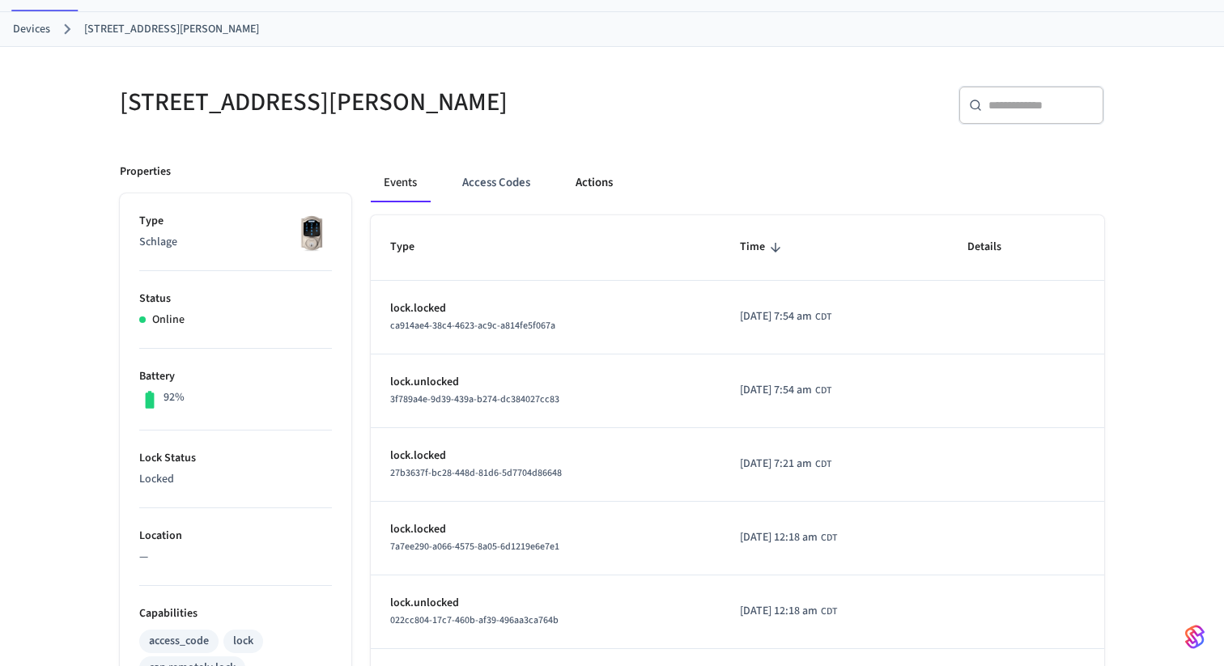
click at [584, 182] on button "Actions" at bounding box center [594, 182] width 63 height 39
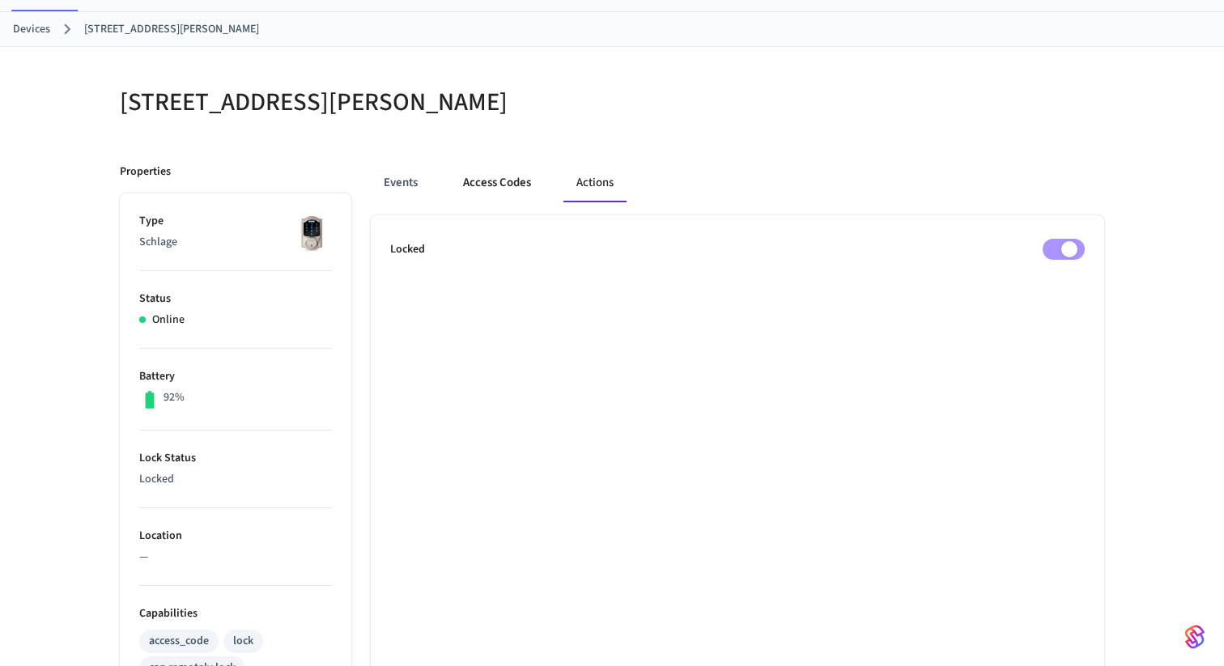
click at [500, 182] on button "Access Codes" at bounding box center [497, 182] width 94 height 39
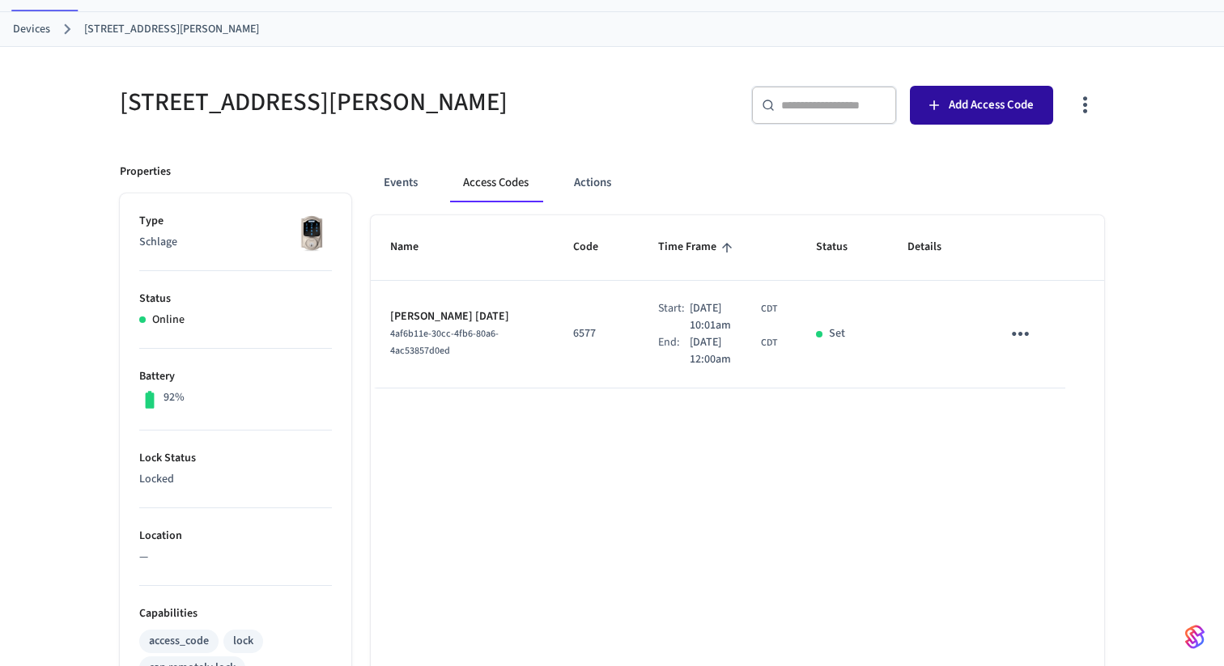
click at [1007, 117] on button "Add Access Code" at bounding box center [981, 105] width 143 height 39
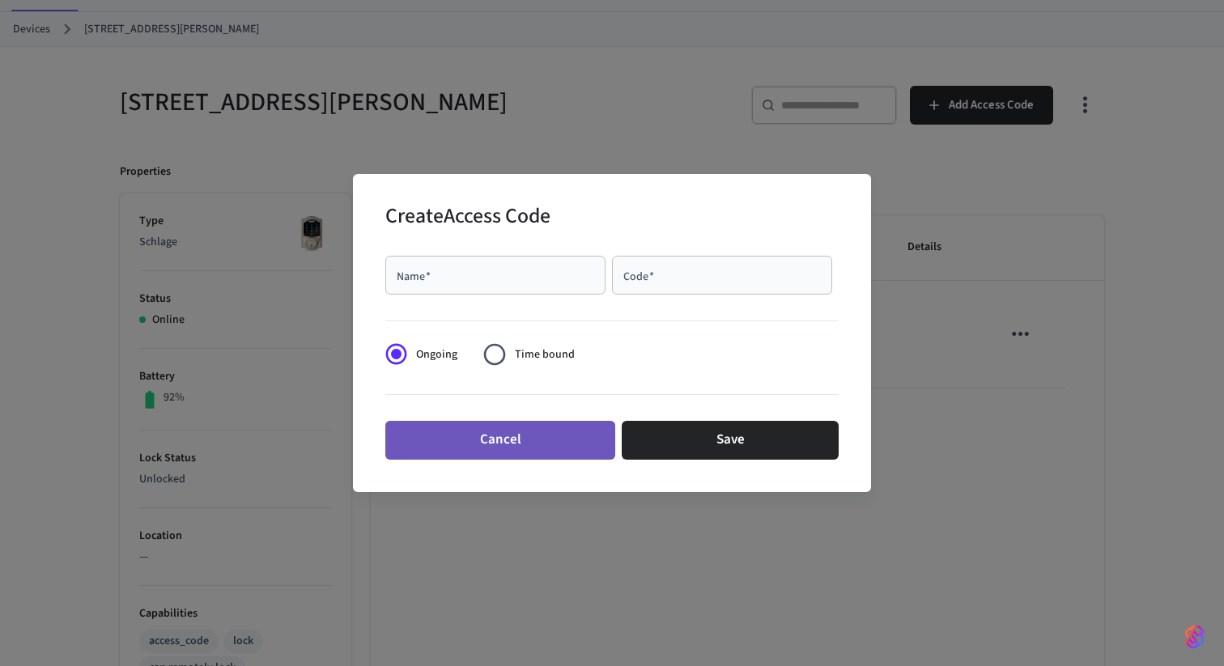
click at [559, 439] on button "Cancel" at bounding box center [500, 440] width 230 height 39
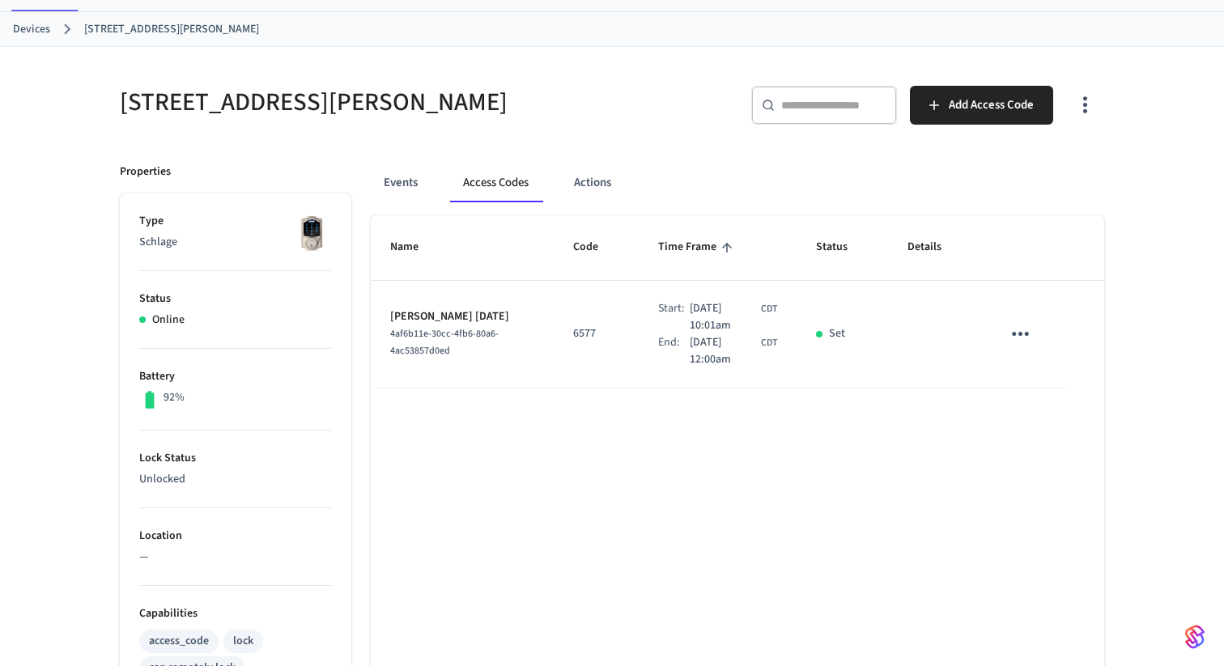
click at [488, 189] on button "Access Codes" at bounding box center [495, 182] width 91 height 39
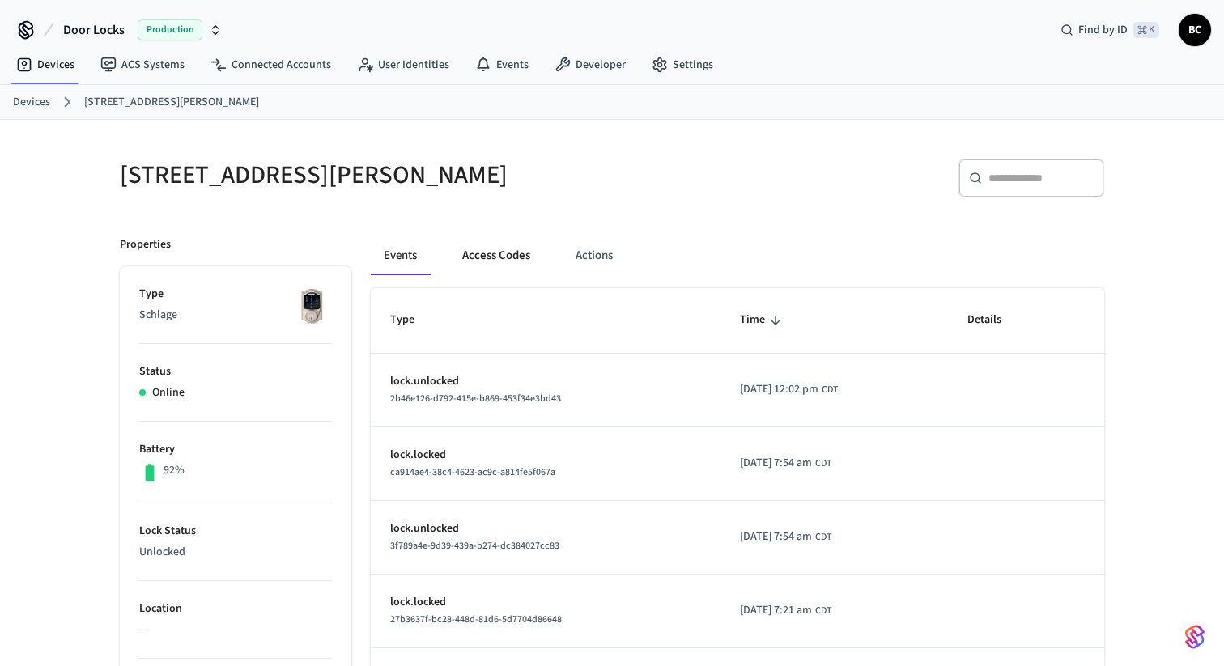
click at [493, 258] on button "Access Codes" at bounding box center [496, 255] width 94 height 39
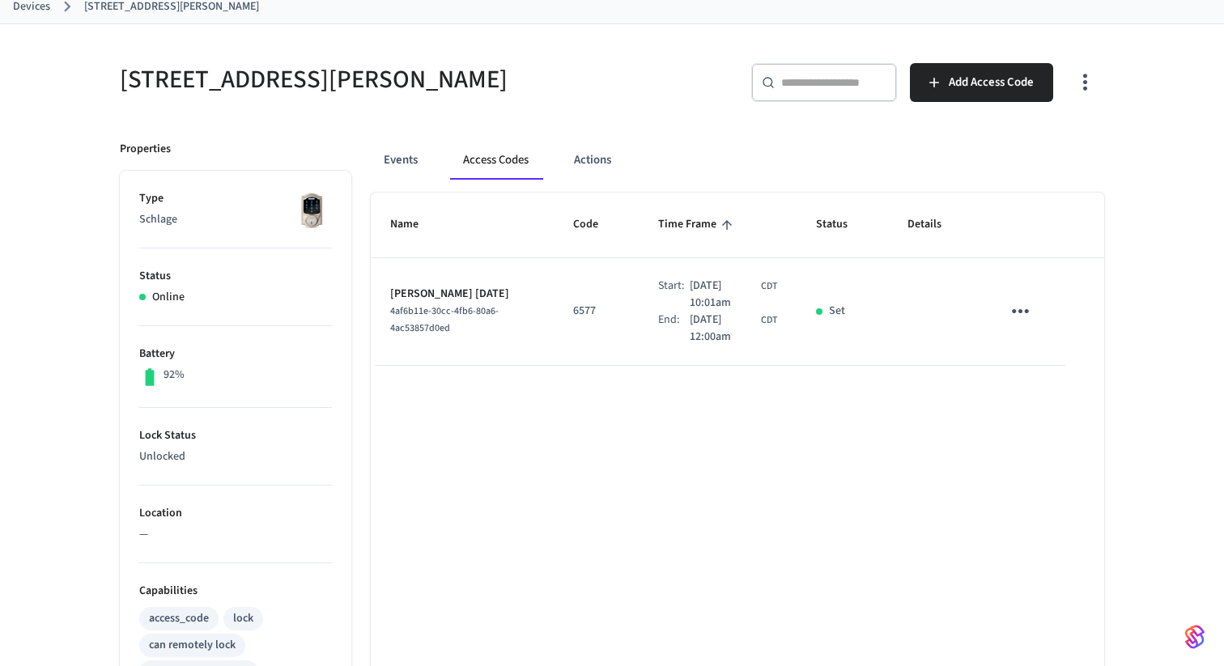
scroll to position [105, 0]
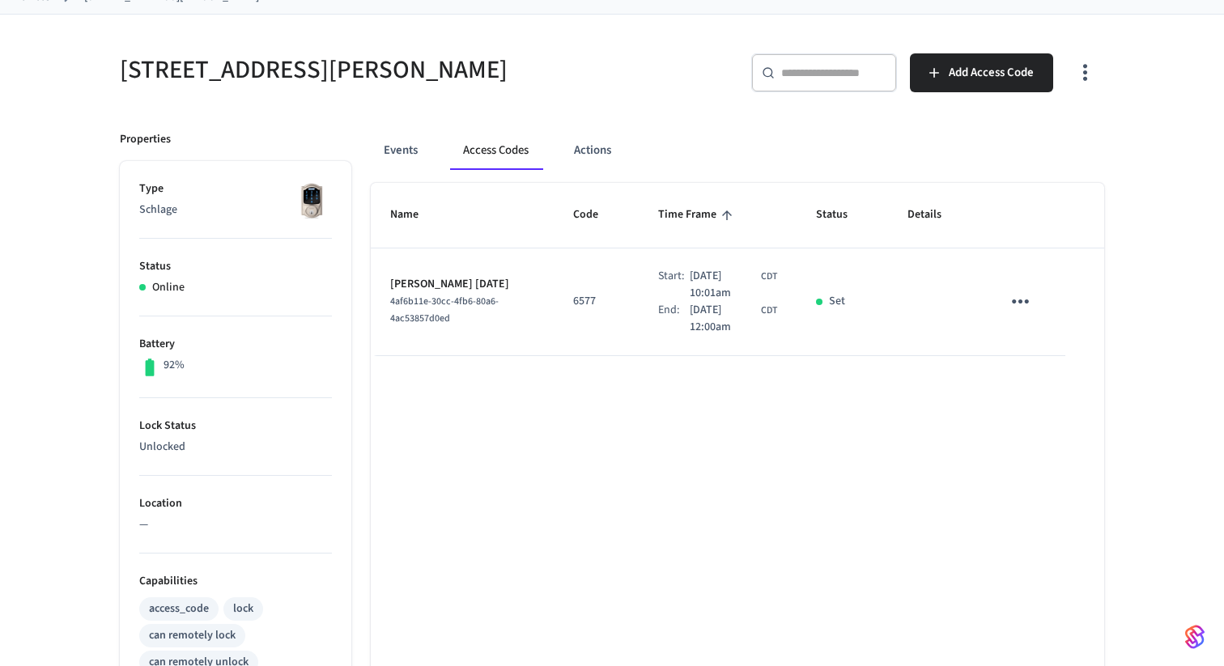
click at [1031, 297] on icon "sticky table" at bounding box center [1020, 301] width 25 height 25
click at [1079, 397] on li "Delete" at bounding box center [1059, 393] width 77 height 43
click at [542, 77] on h5 "[STREET_ADDRESS][PERSON_NAME]" at bounding box center [361, 69] width 482 height 33
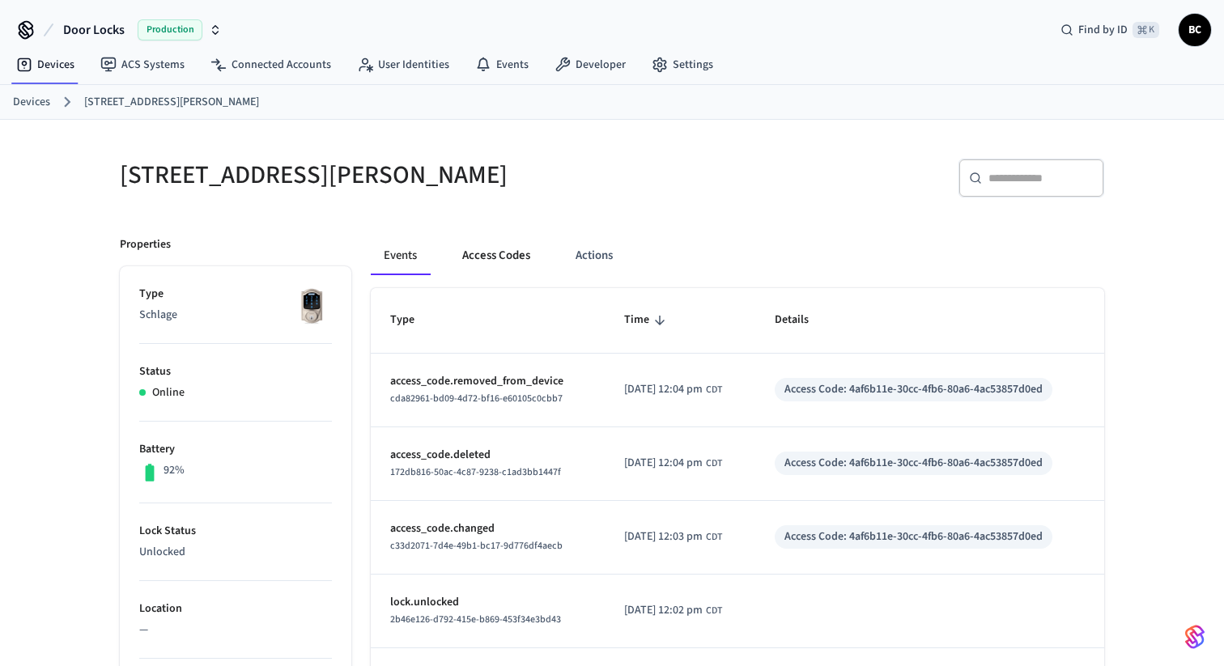
click at [510, 257] on button "Access Codes" at bounding box center [496, 255] width 94 height 39
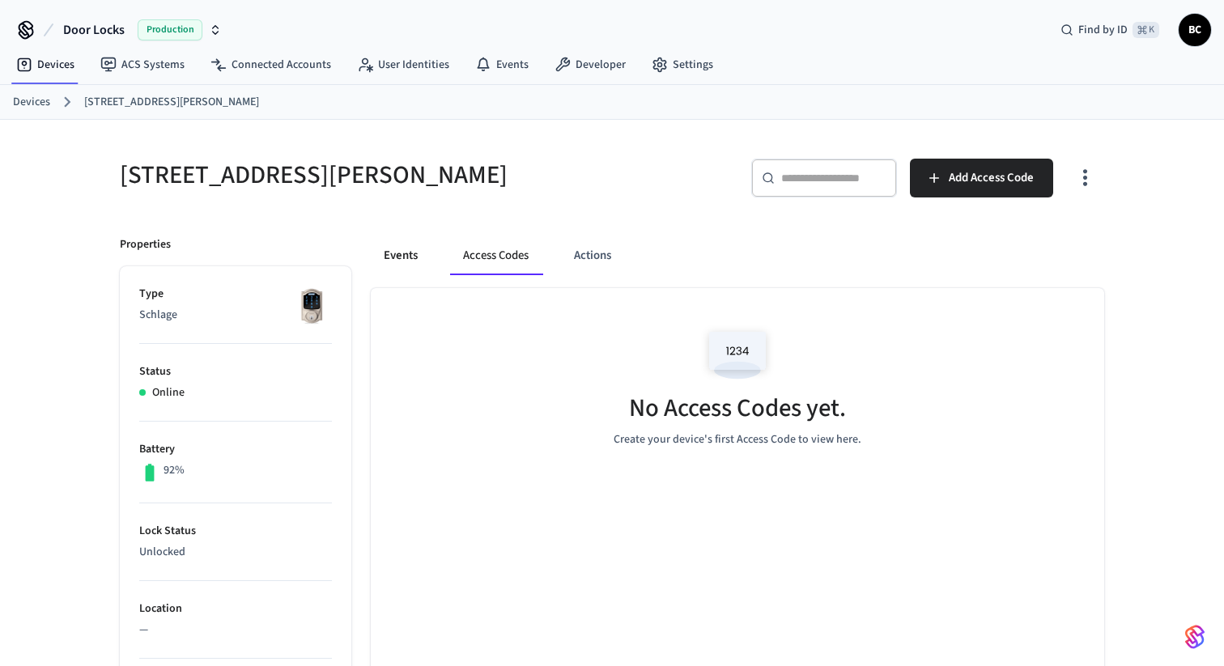
click at [414, 252] on button "Events" at bounding box center [401, 255] width 60 height 39
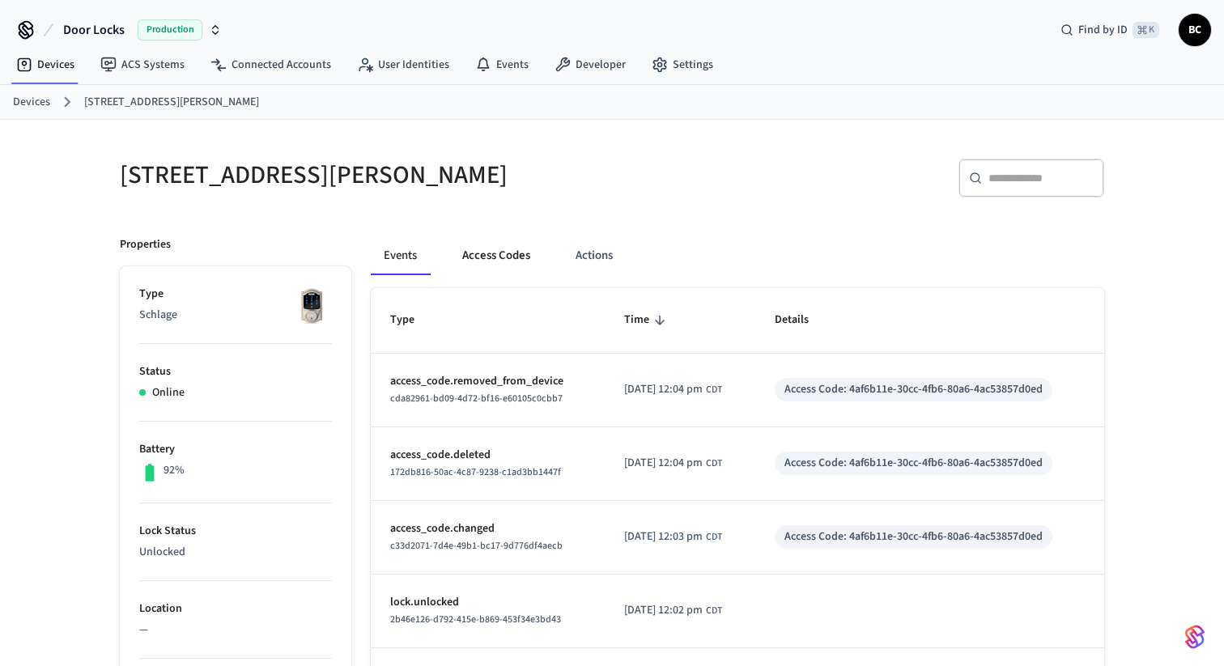
click at [492, 261] on button "Access Codes" at bounding box center [496, 255] width 94 height 39
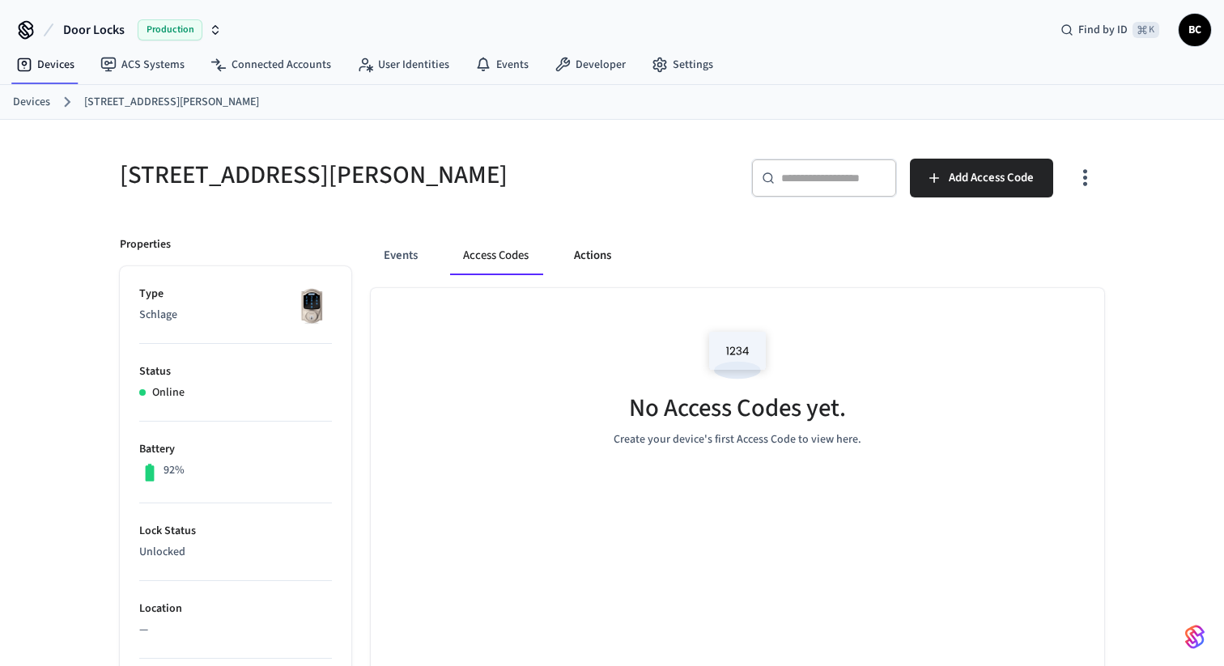
click at [578, 259] on button "Actions" at bounding box center [592, 255] width 63 height 39
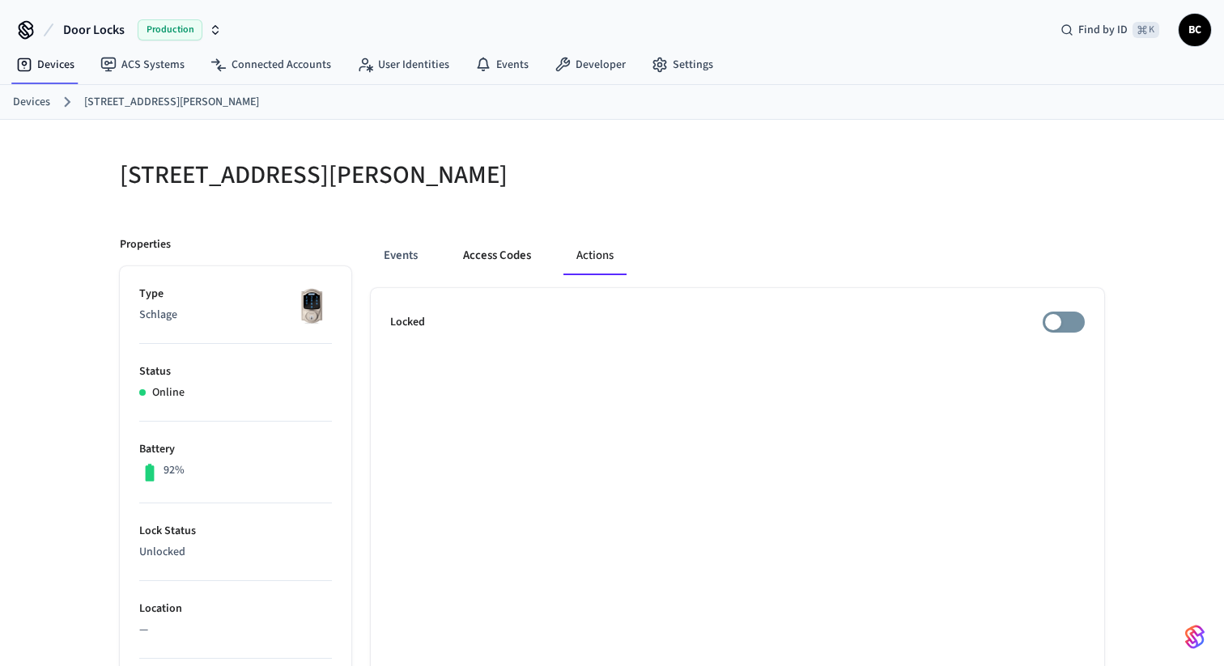
click at [504, 254] on button "Access Codes" at bounding box center [497, 255] width 94 height 39
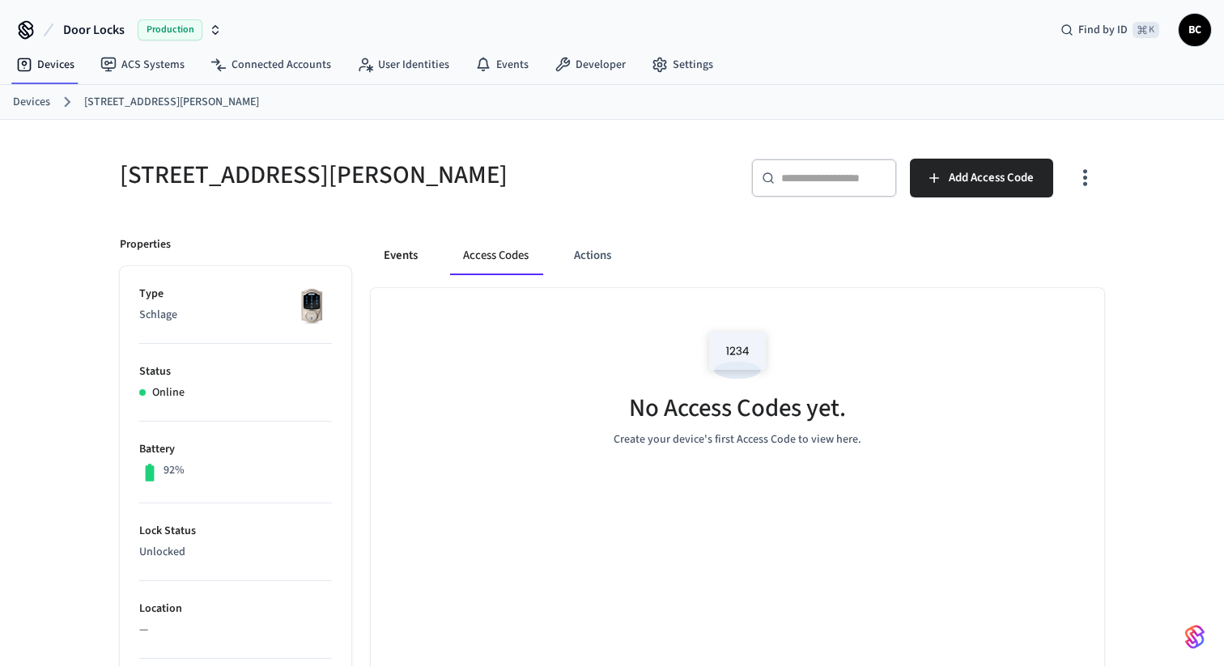
click at [403, 255] on button "Events" at bounding box center [401, 255] width 60 height 39
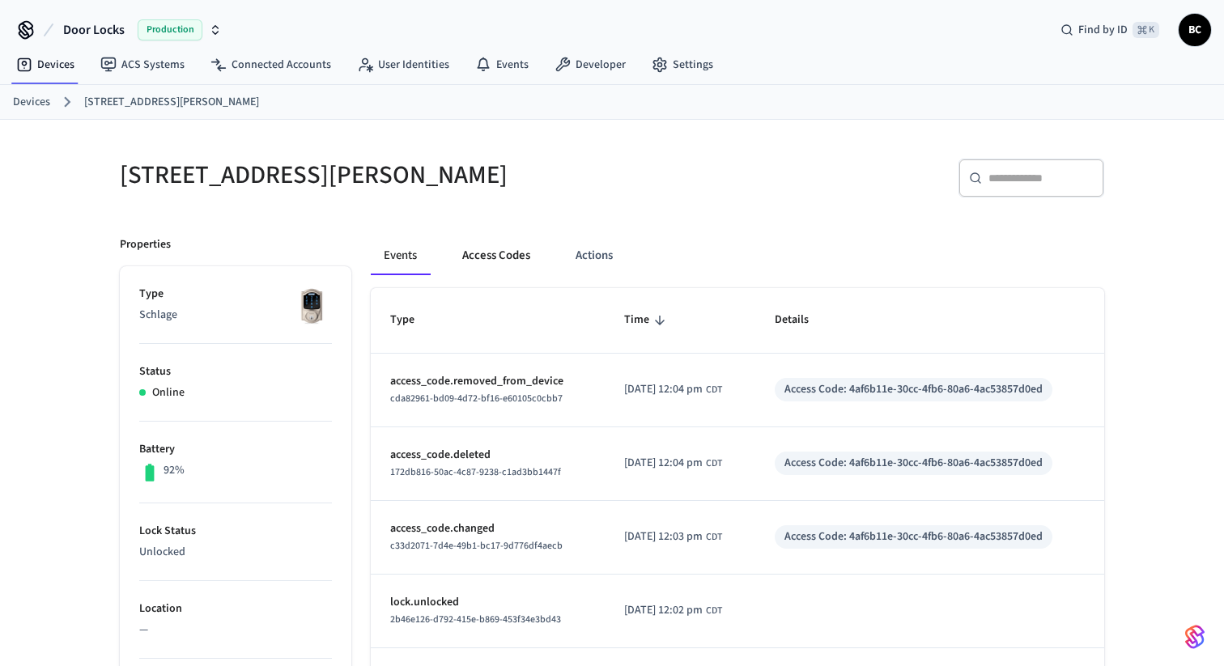
click at [499, 257] on button "Access Codes" at bounding box center [496, 255] width 94 height 39
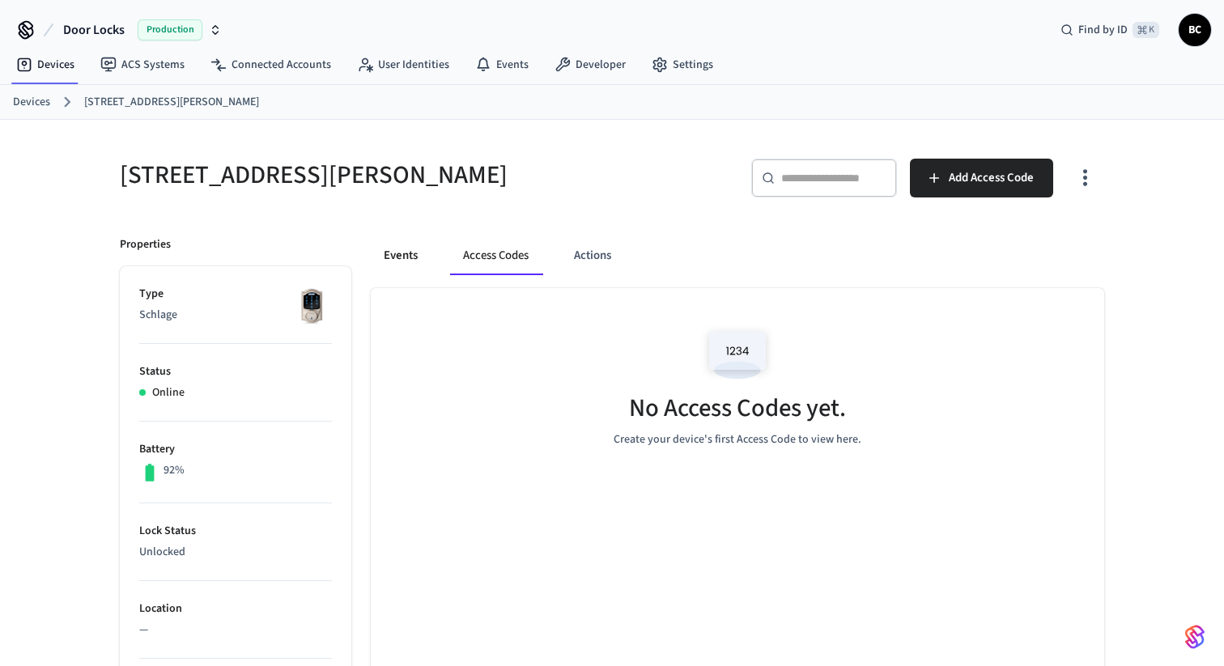
click at [393, 259] on button "Events" at bounding box center [401, 255] width 60 height 39
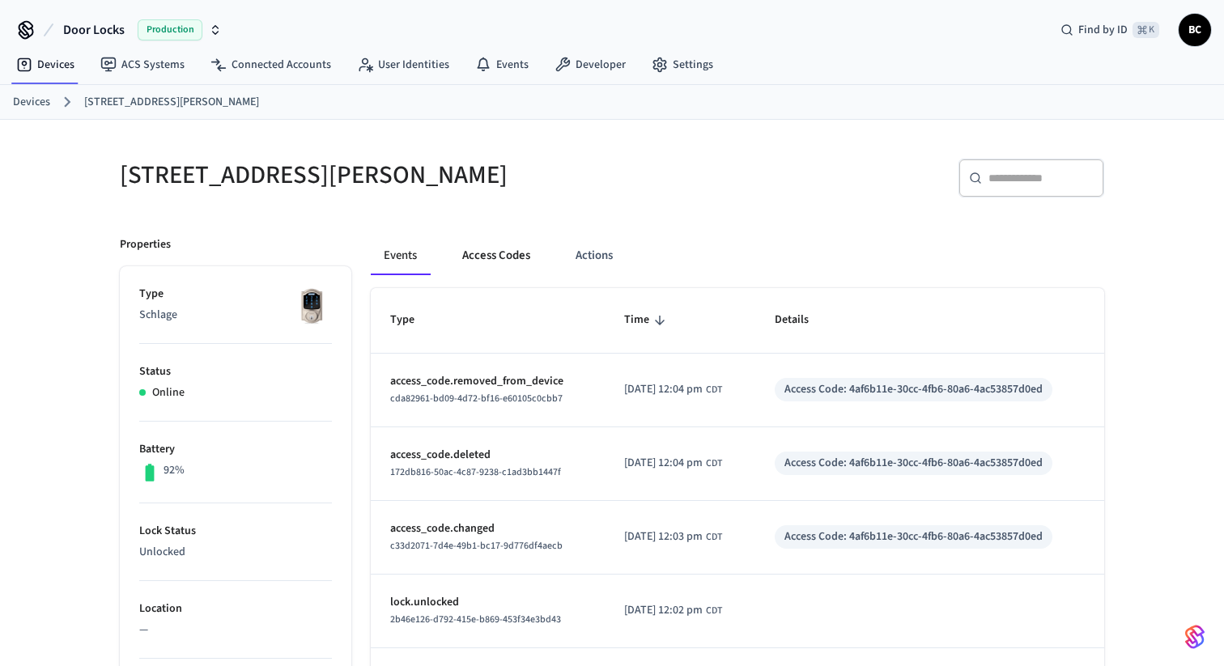
click at [528, 259] on button "Access Codes" at bounding box center [496, 255] width 94 height 39
click at [524, 265] on button "Access Codes" at bounding box center [496, 255] width 94 height 39
click at [500, 249] on button "Access Codes" at bounding box center [496, 255] width 94 height 39
click at [519, 274] on button "Access Codes" at bounding box center [496, 255] width 94 height 39
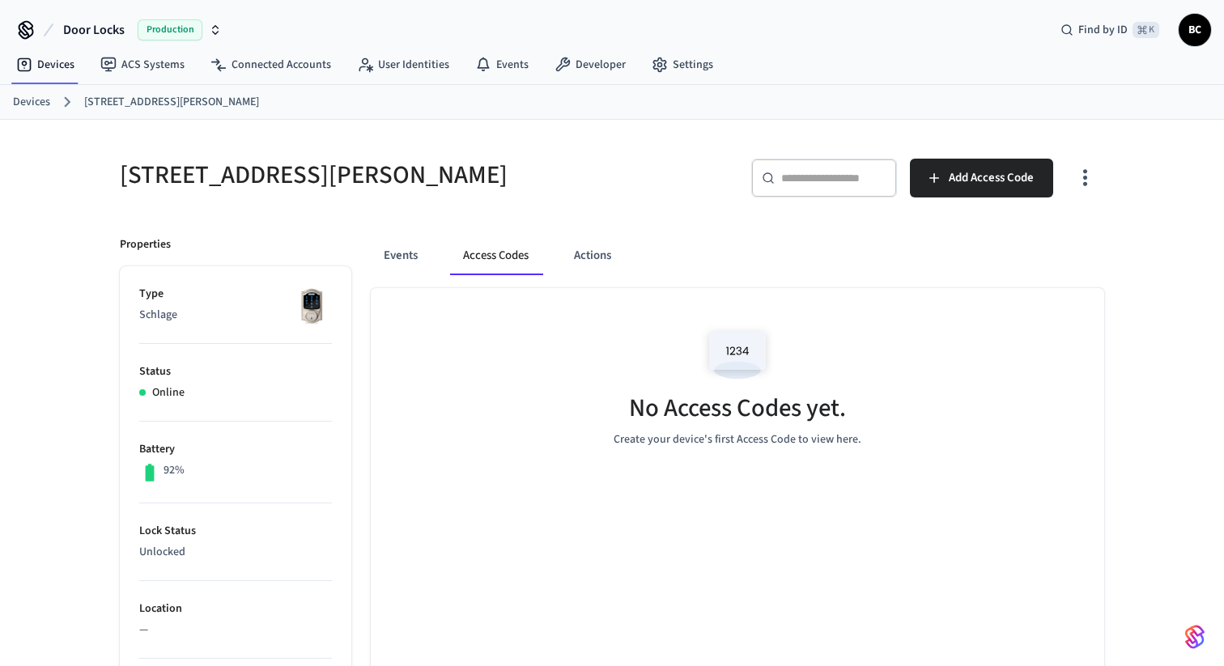
click at [78, 32] on span "Door Locks" at bounding box center [94, 29] width 62 height 19
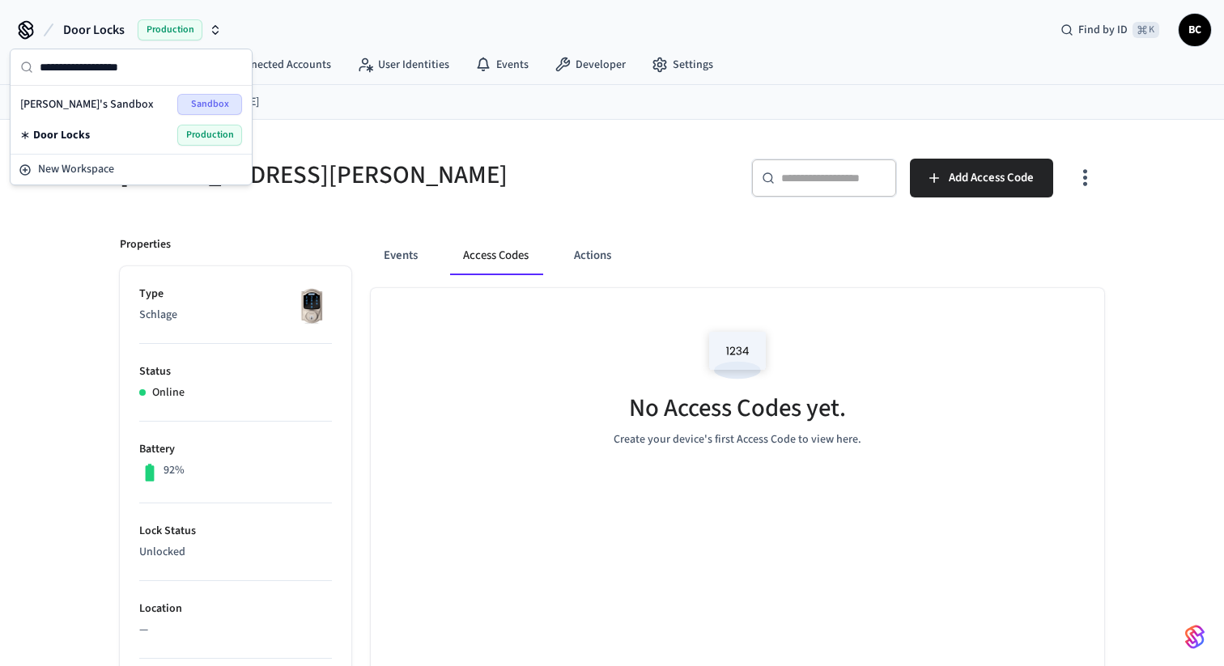
click at [77, 31] on span "Door Locks" at bounding box center [94, 29] width 62 height 19
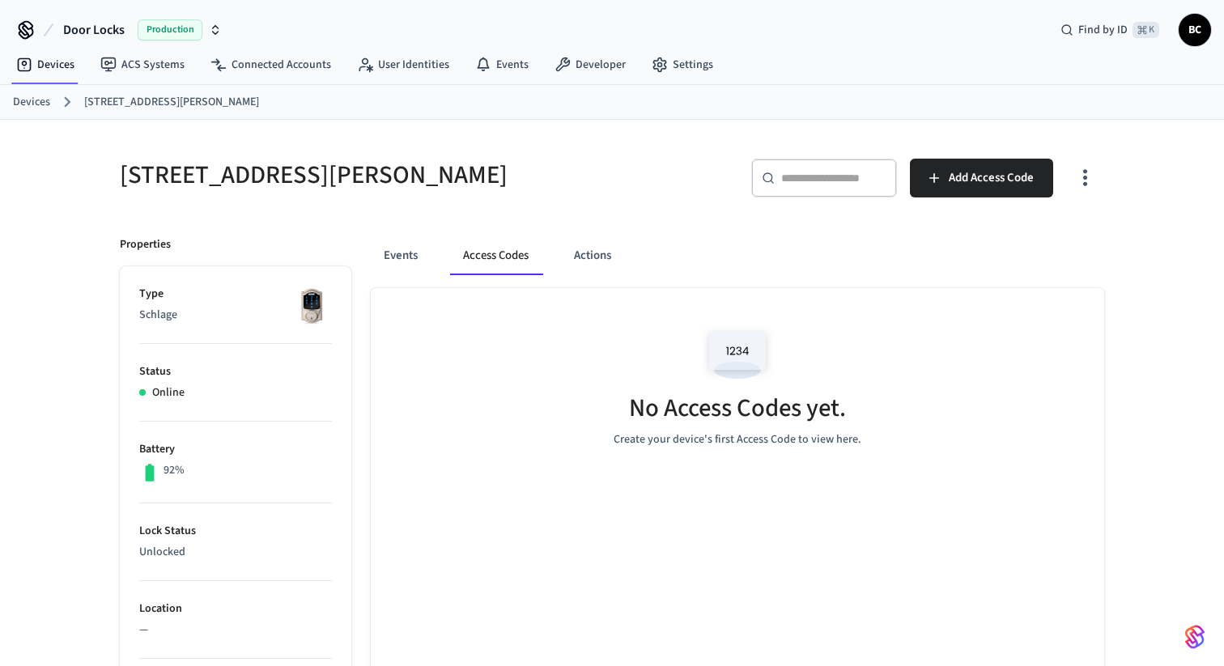
click at [34, 107] on link "Devices" at bounding box center [31, 102] width 37 height 17
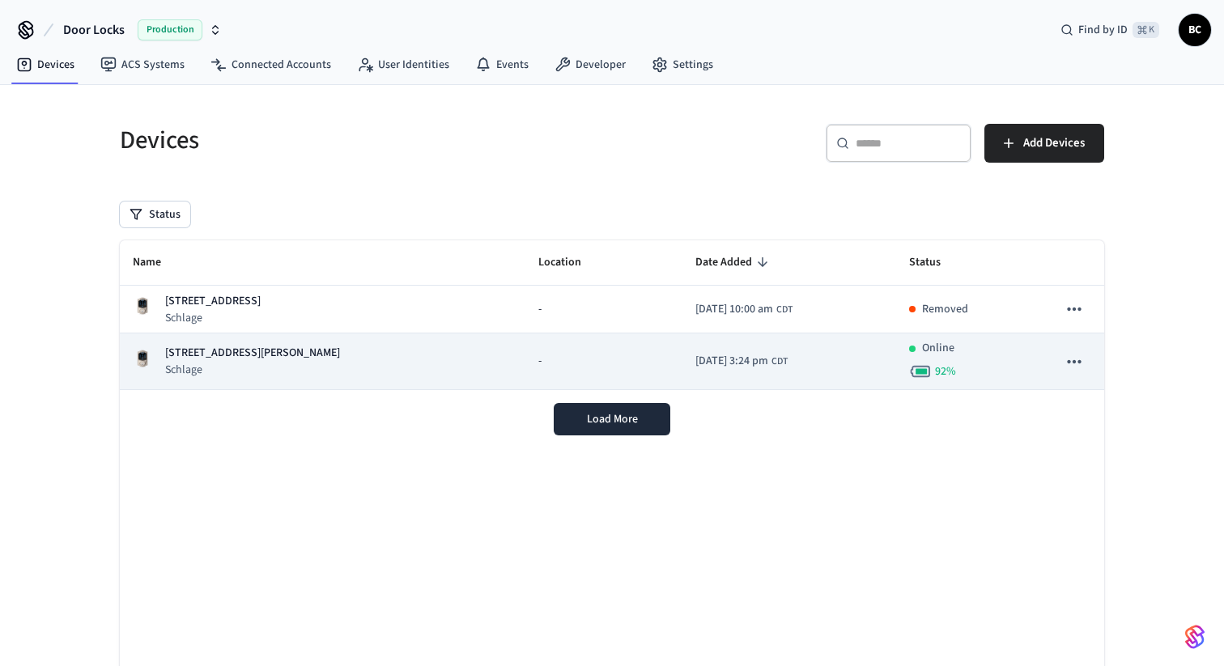
click at [243, 370] on p "Schlage" at bounding box center [252, 370] width 175 height 16
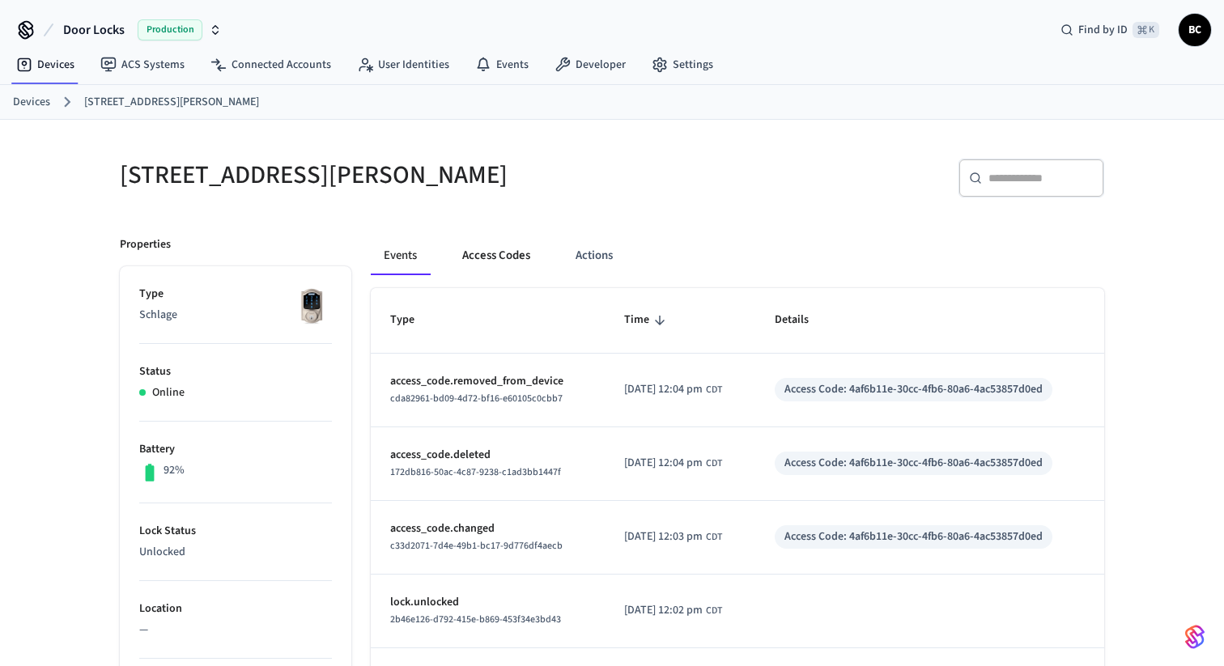
click at [499, 268] on button "Access Codes" at bounding box center [496, 255] width 94 height 39
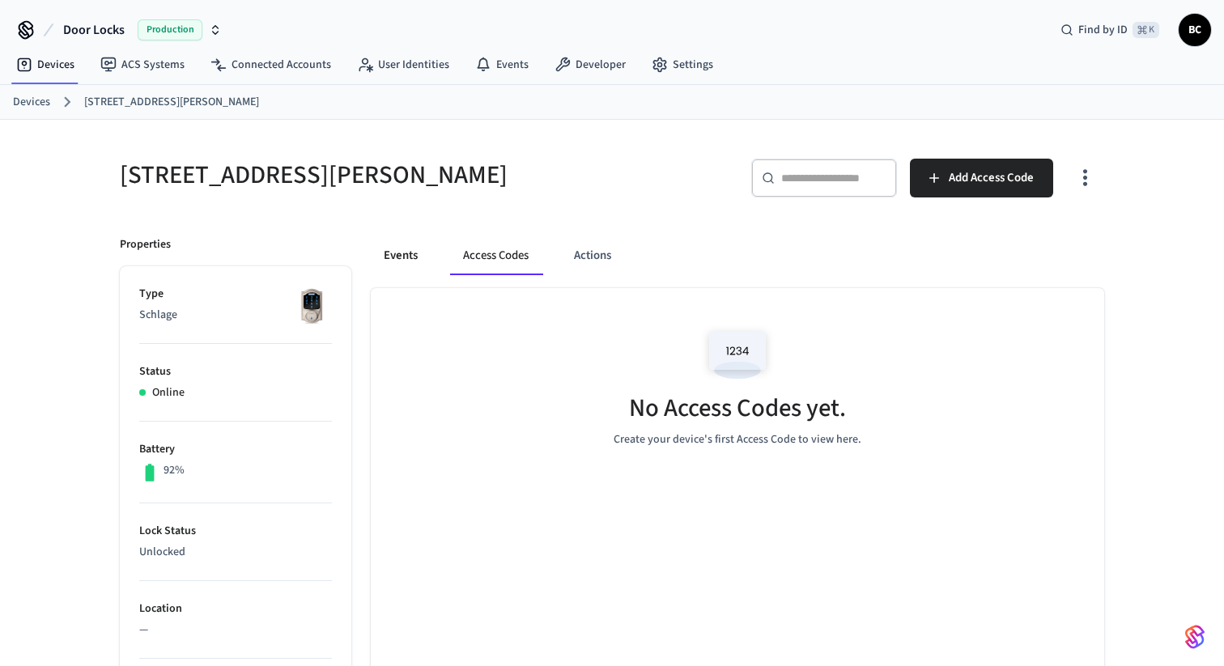
click at [420, 251] on button "Events" at bounding box center [401, 255] width 60 height 39
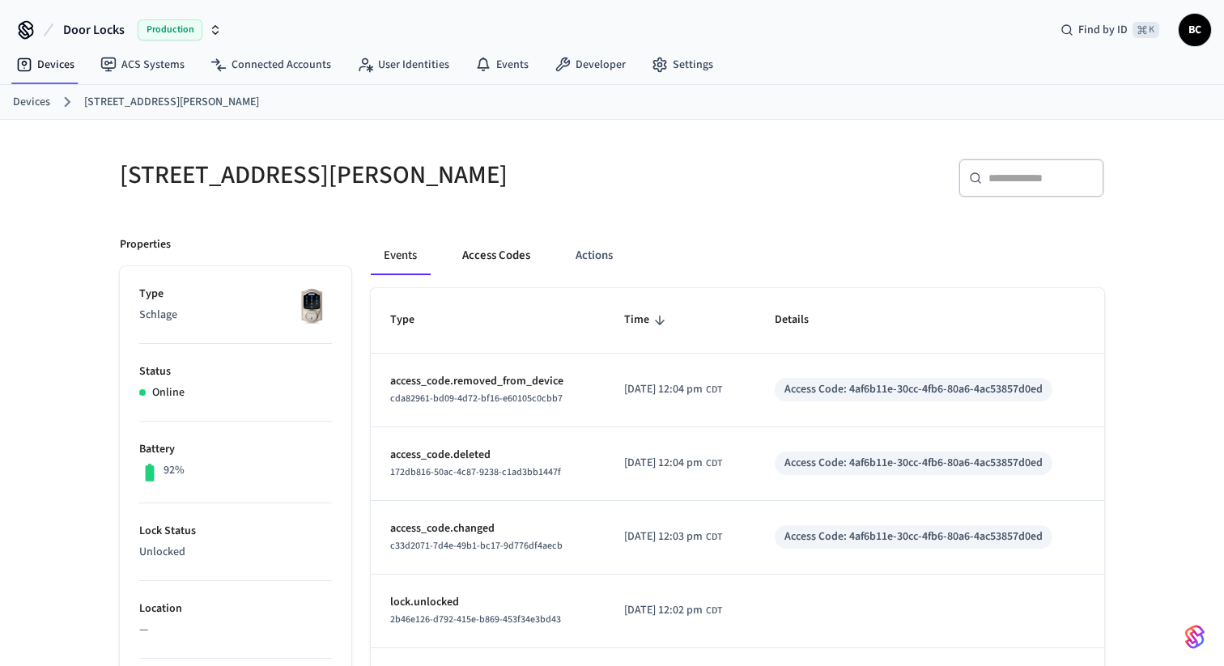
click at [506, 258] on button "Access Codes" at bounding box center [496, 255] width 94 height 39
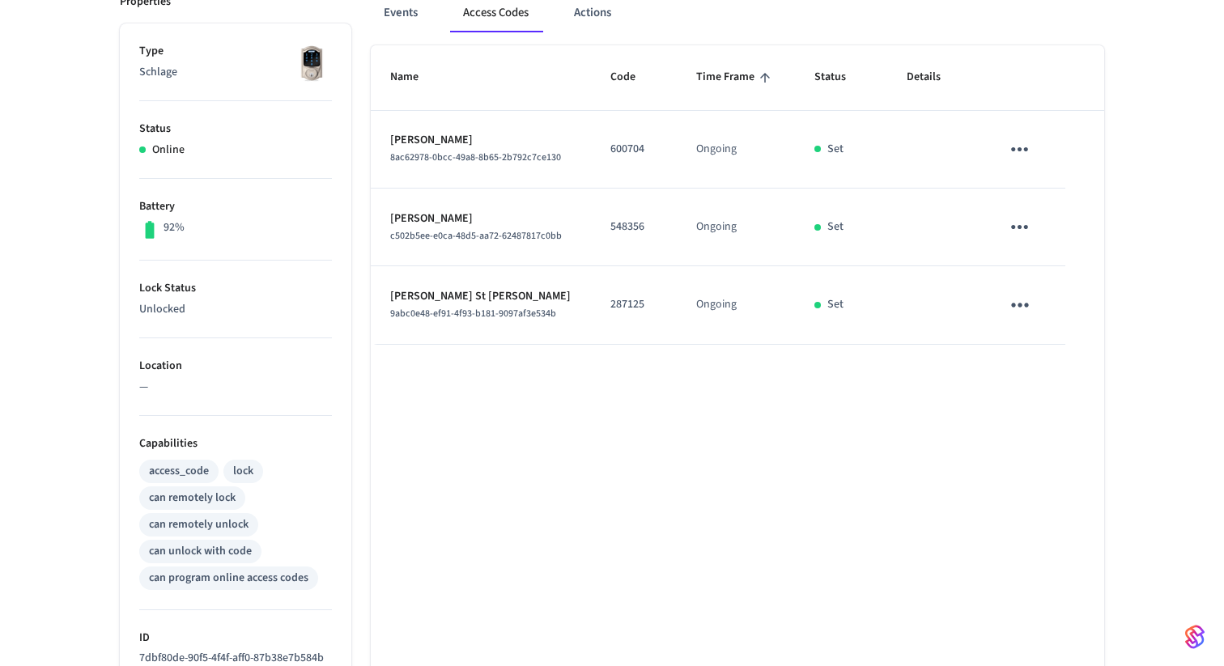
scroll to position [223, 0]
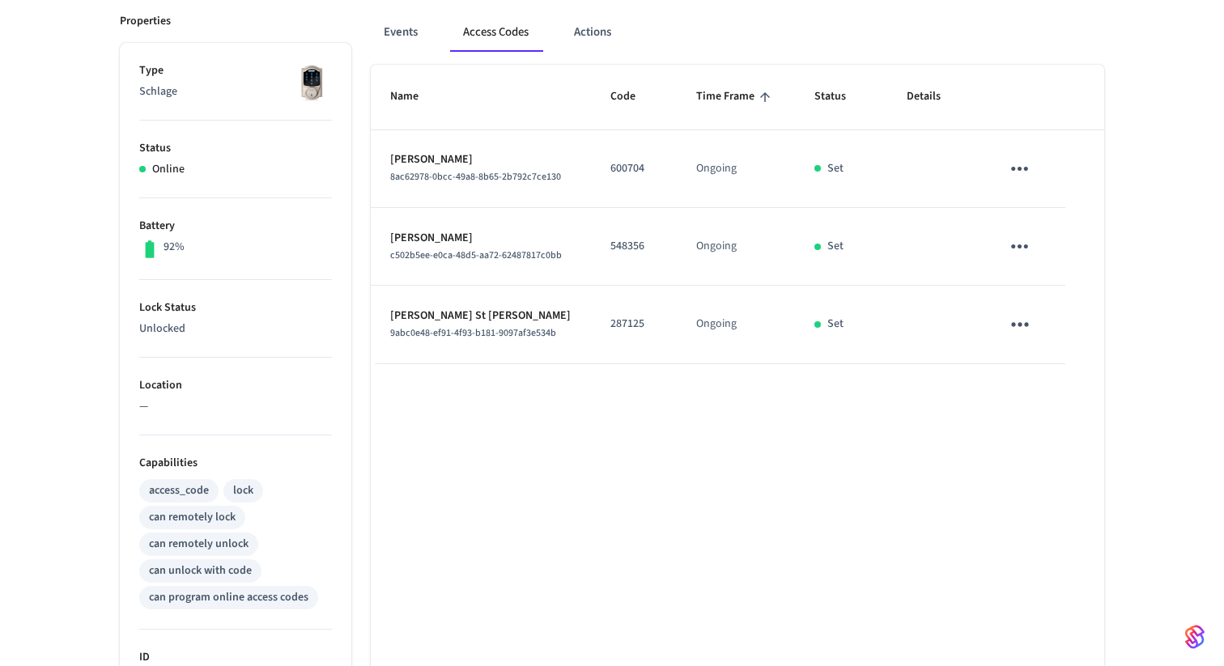
click at [1021, 244] on icon "sticky table" at bounding box center [1019, 246] width 25 height 25
click at [1056, 294] on li "Edit" at bounding box center [1056, 295] width 77 height 44
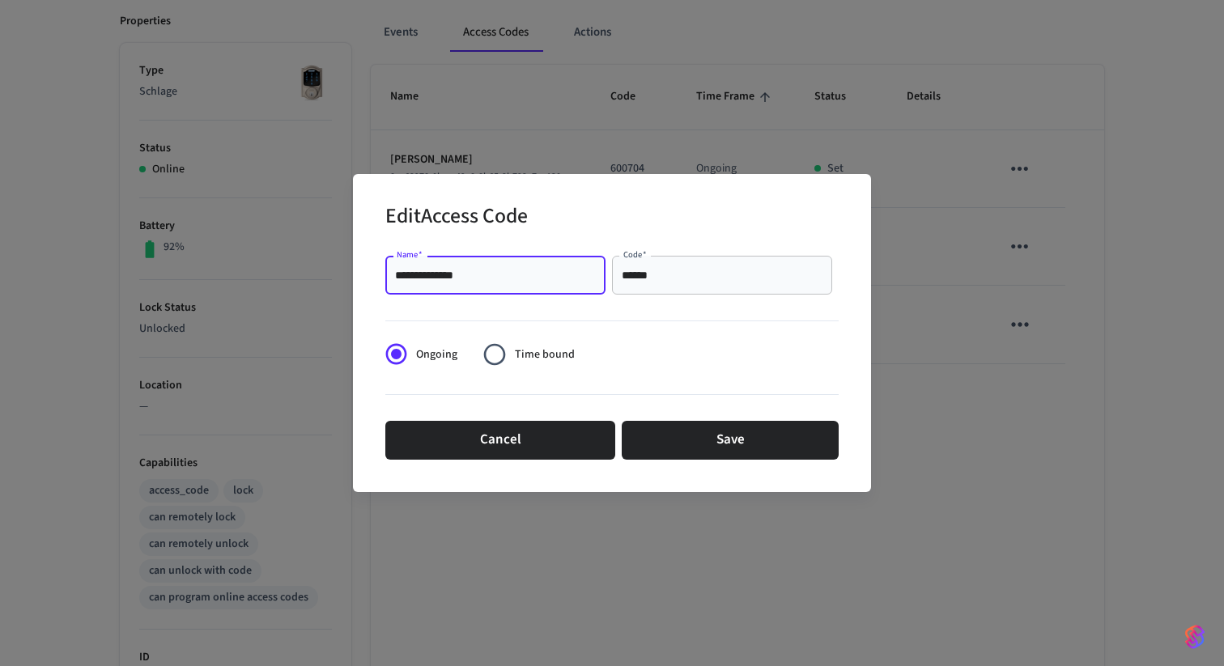
click at [529, 279] on input "**********" at bounding box center [495, 275] width 201 height 16
type input "*******"
click at [731, 264] on div "****** Code   *" at bounding box center [722, 275] width 220 height 39
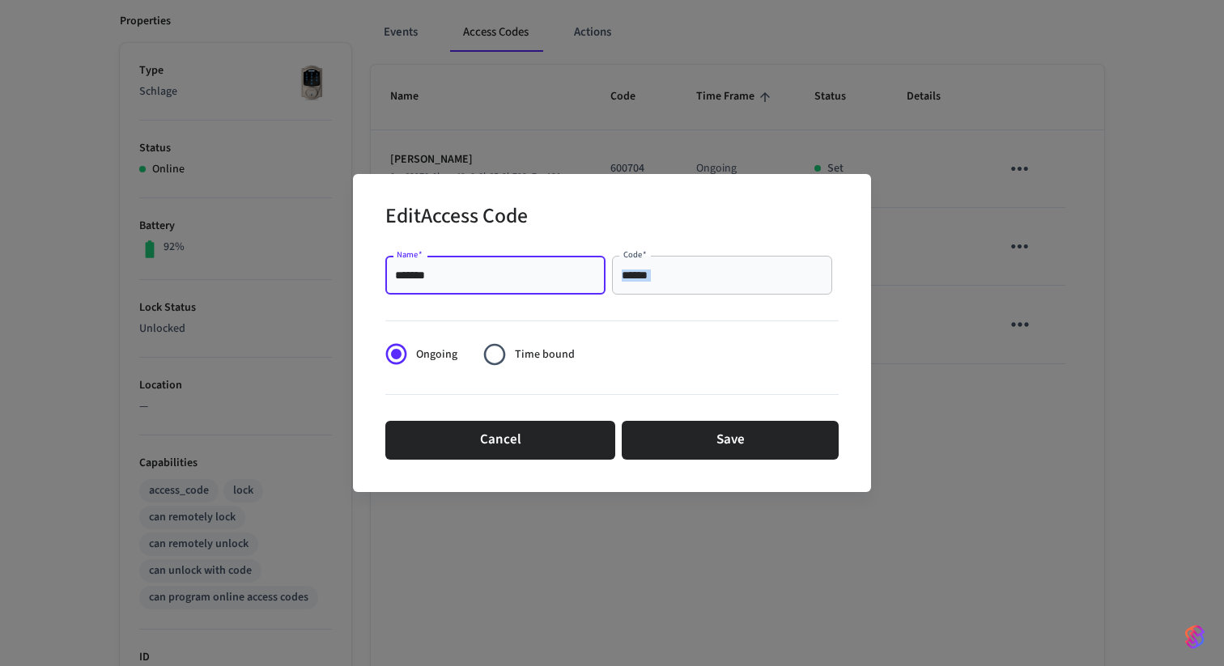
click at [731, 264] on div "****** Code   *" at bounding box center [722, 275] width 220 height 39
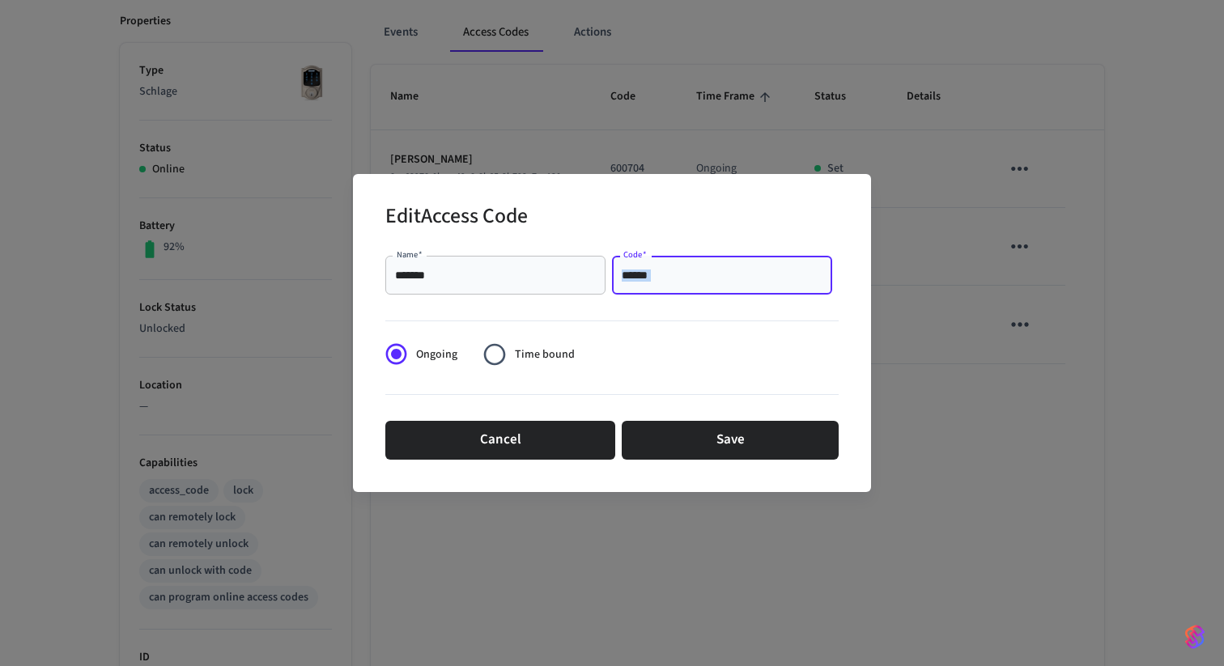
click at [731, 264] on div "****** Code   *" at bounding box center [722, 275] width 220 height 39
click at [715, 271] on input "******" at bounding box center [722, 275] width 201 height 16
type input "****"
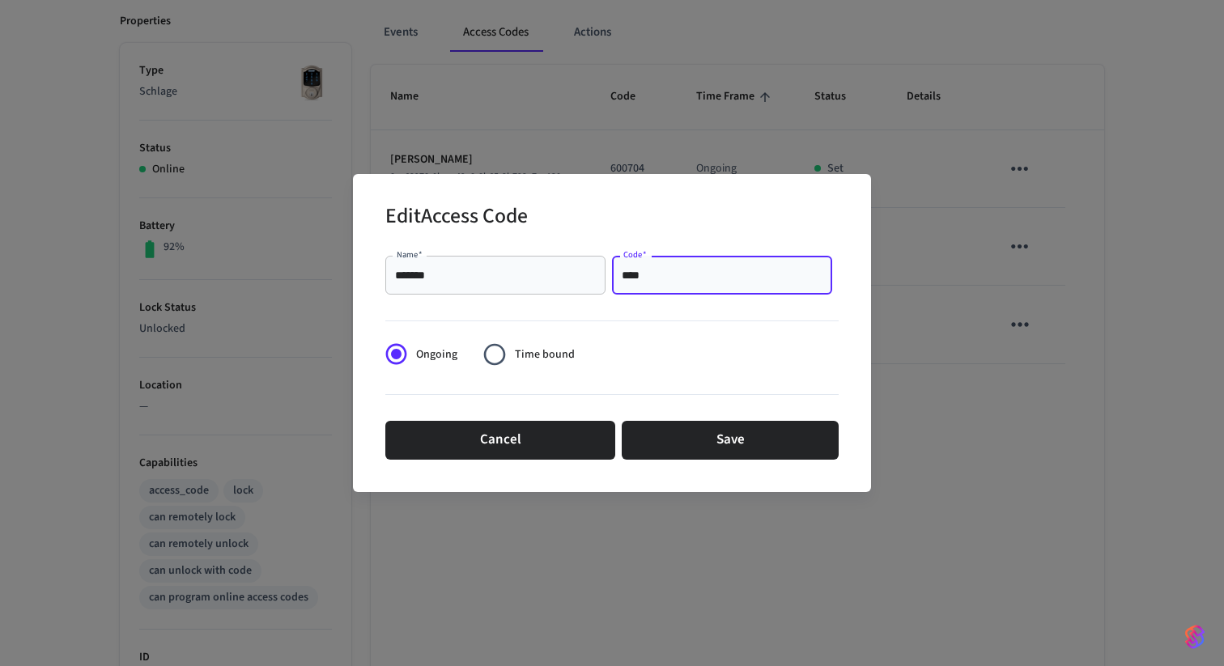
click at [720, 404] on div at bounding box center [611, 397] width 453 height 33
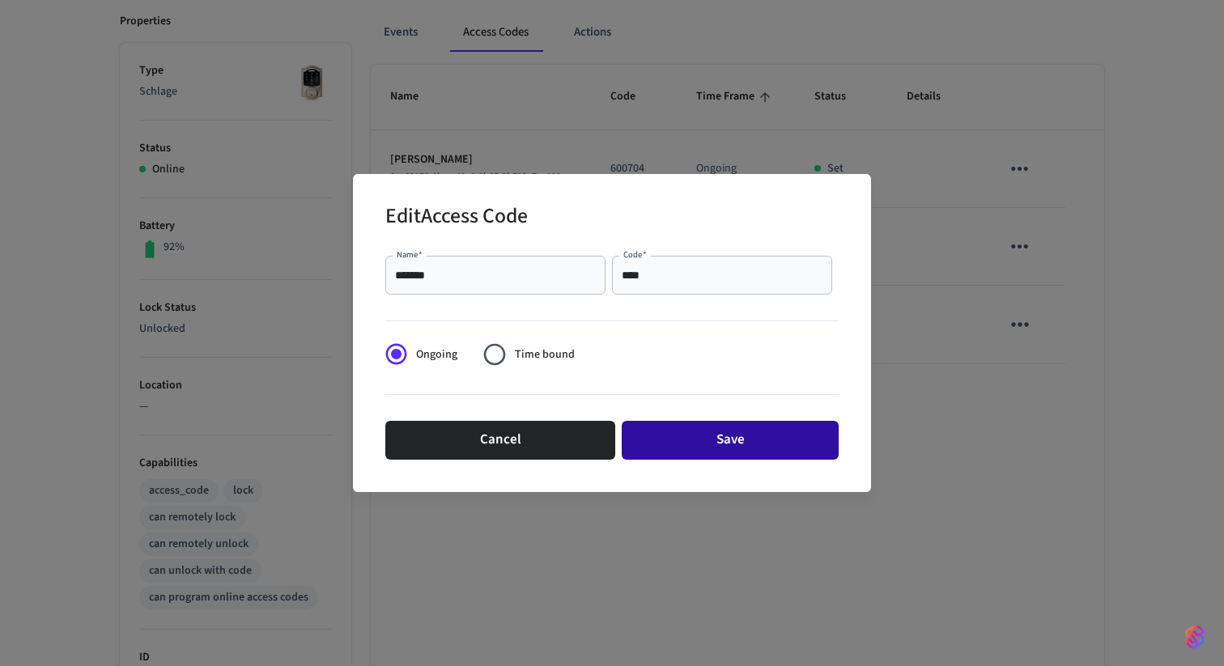
click at [720, 437] on button "Save" at bounding box center [730, 440] width 217 height 39
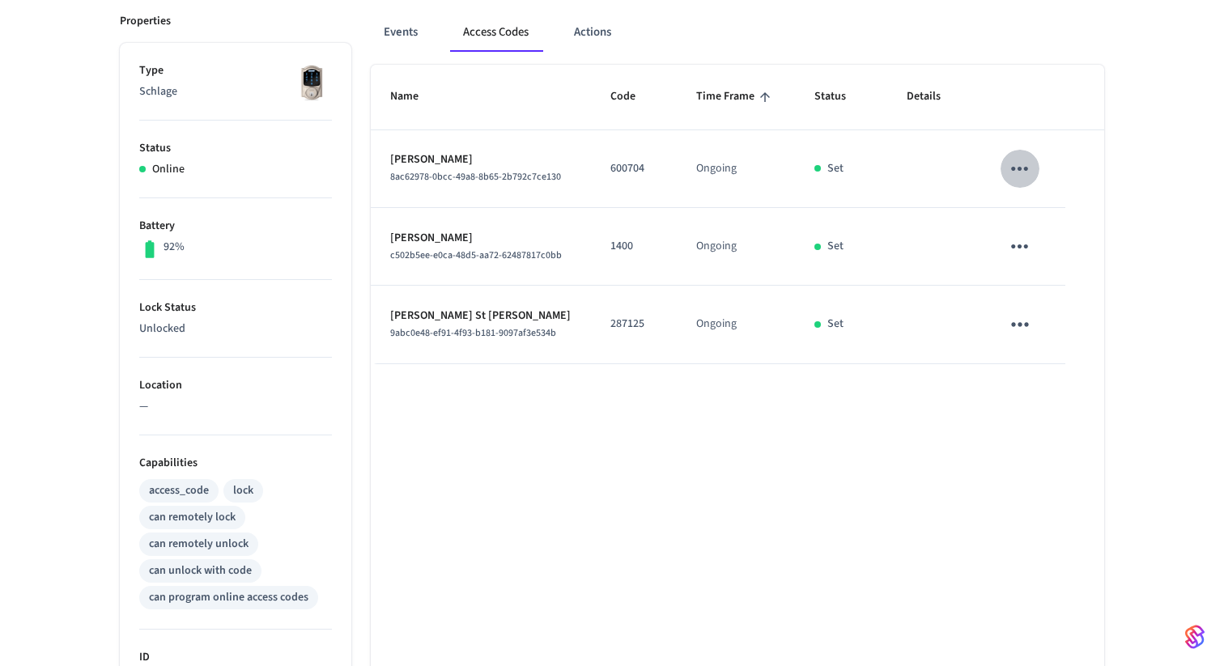
click at [1013, 167] on icon "sticky table" at bounding box center [1019, 168] width 25 height 25
click at [1051, 215] on li "Edit" at bounding box center [1056, 217] width 77 height 44
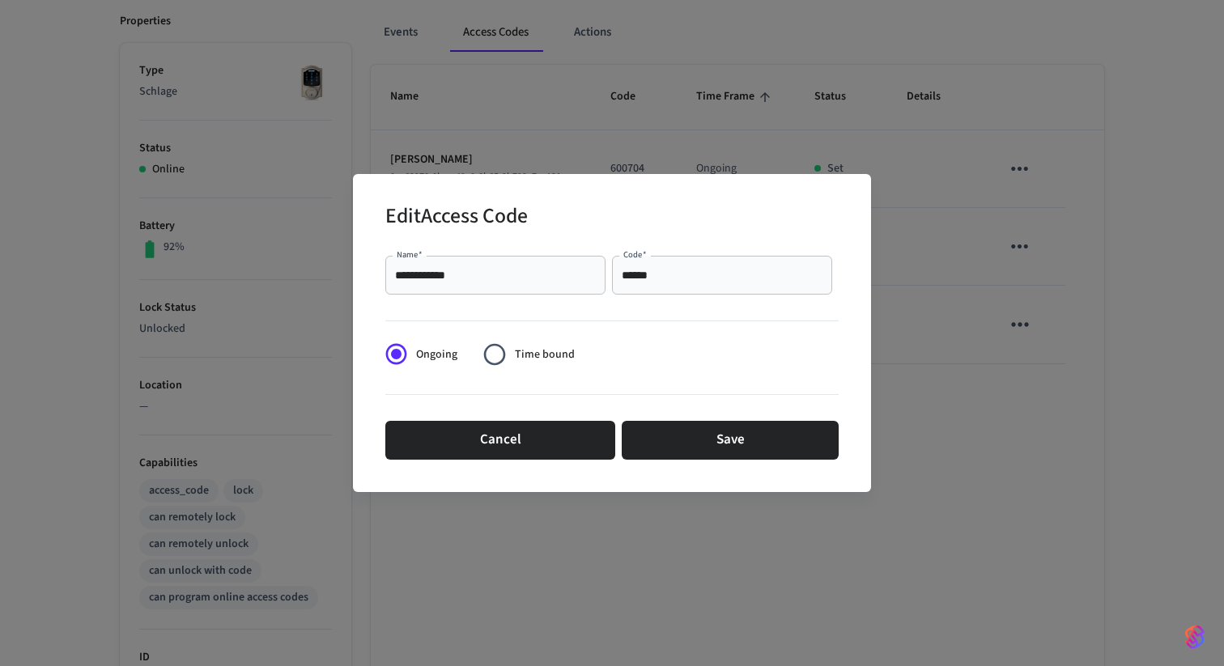
click at [490, 287] on div "**********" at bounding box center [495, 275] width 220 height 39
click at [490, 270] on input "**********" at bounding box center [495, 275] width 201 height 16
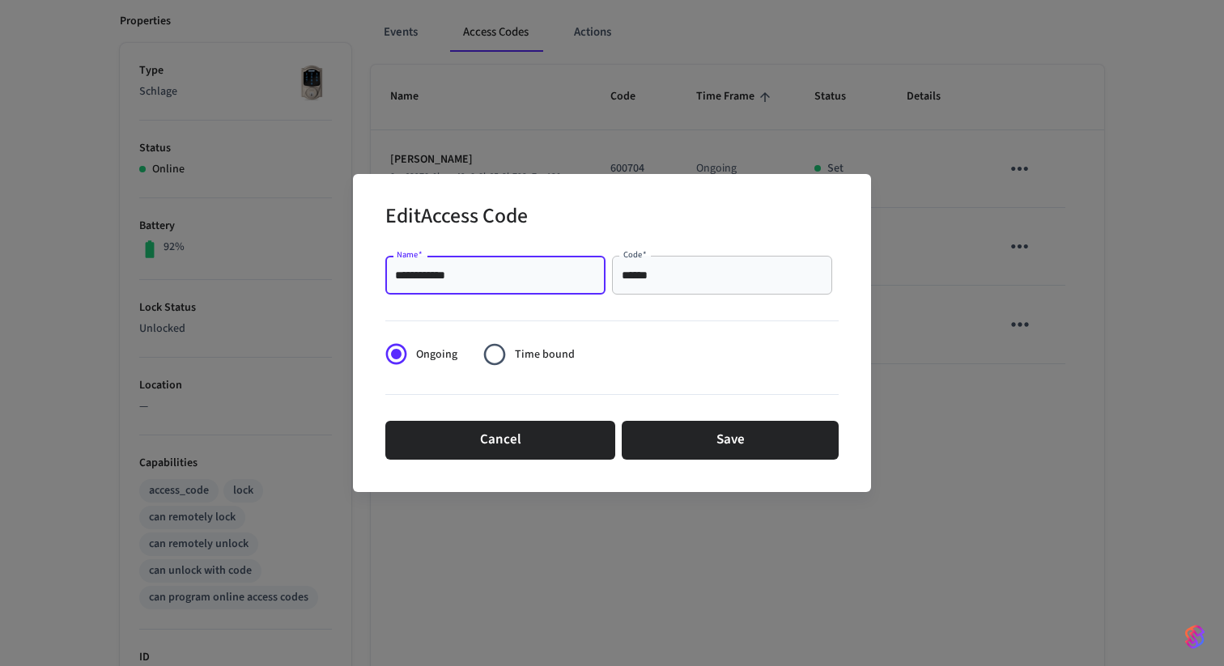
click at [490, 270] on input "**********" at bounding box center [495, 275] width 201 height 16
type input "**********"
click at [686, 270] on input "******" at bounding box center [722, 275] width 201 height 16
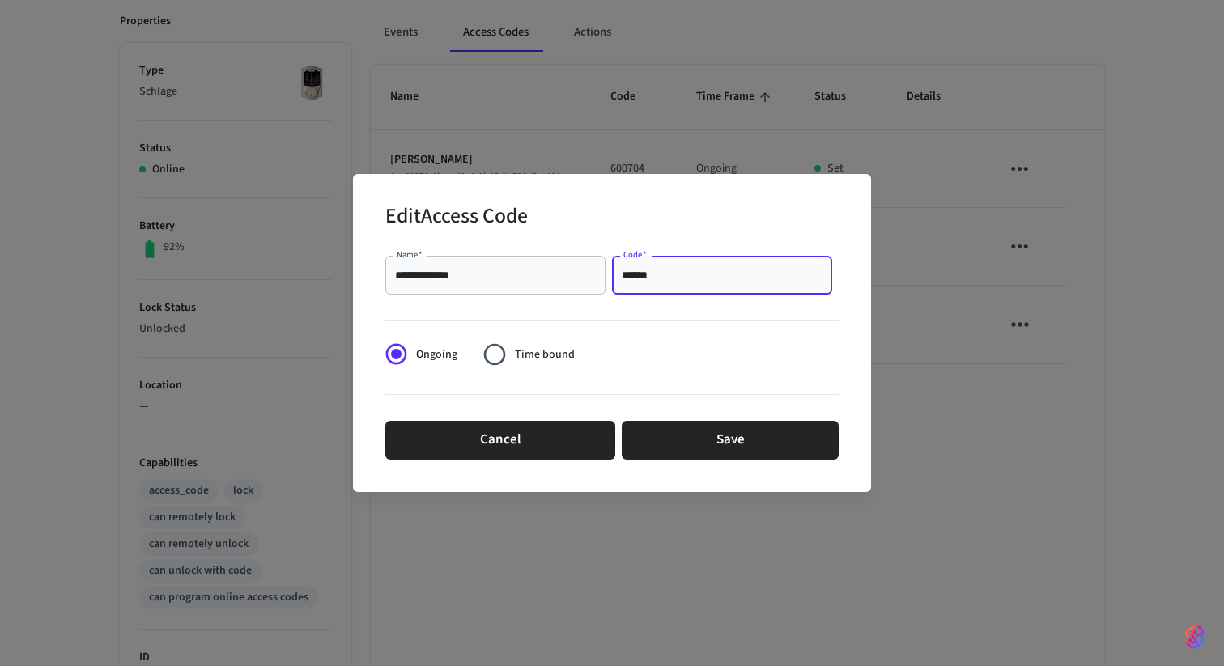
click at [686, 270] on input "******" at bounding box center [722, 275] width 201 height 16
type input "*"
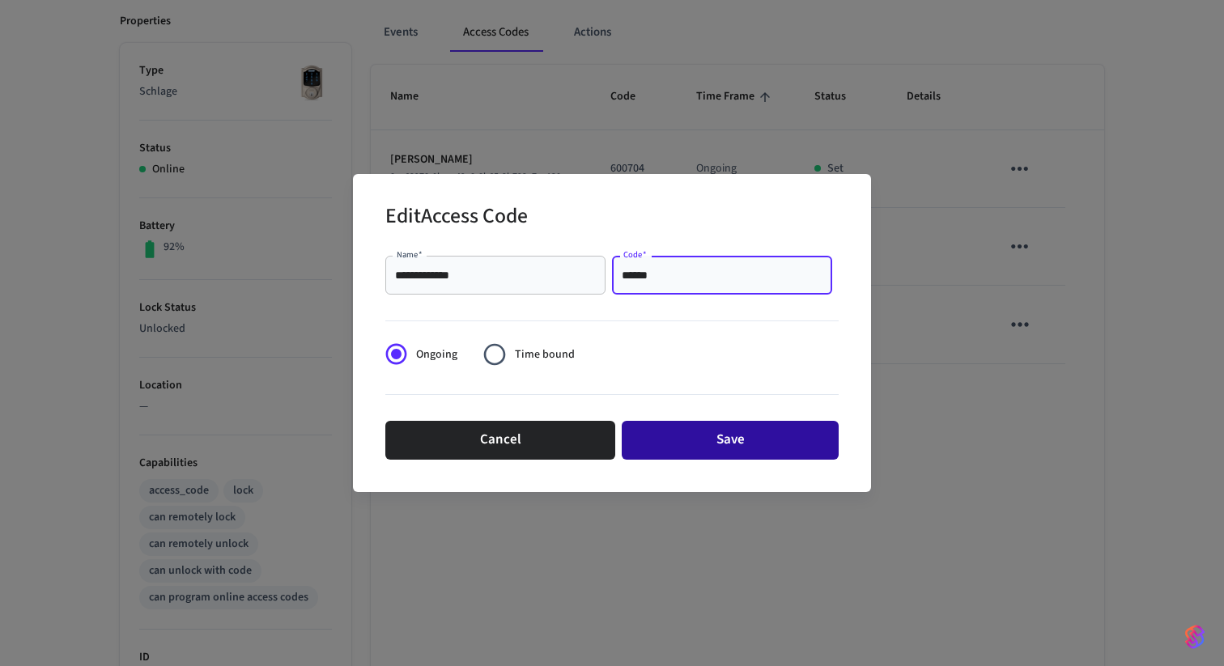
type input "******"
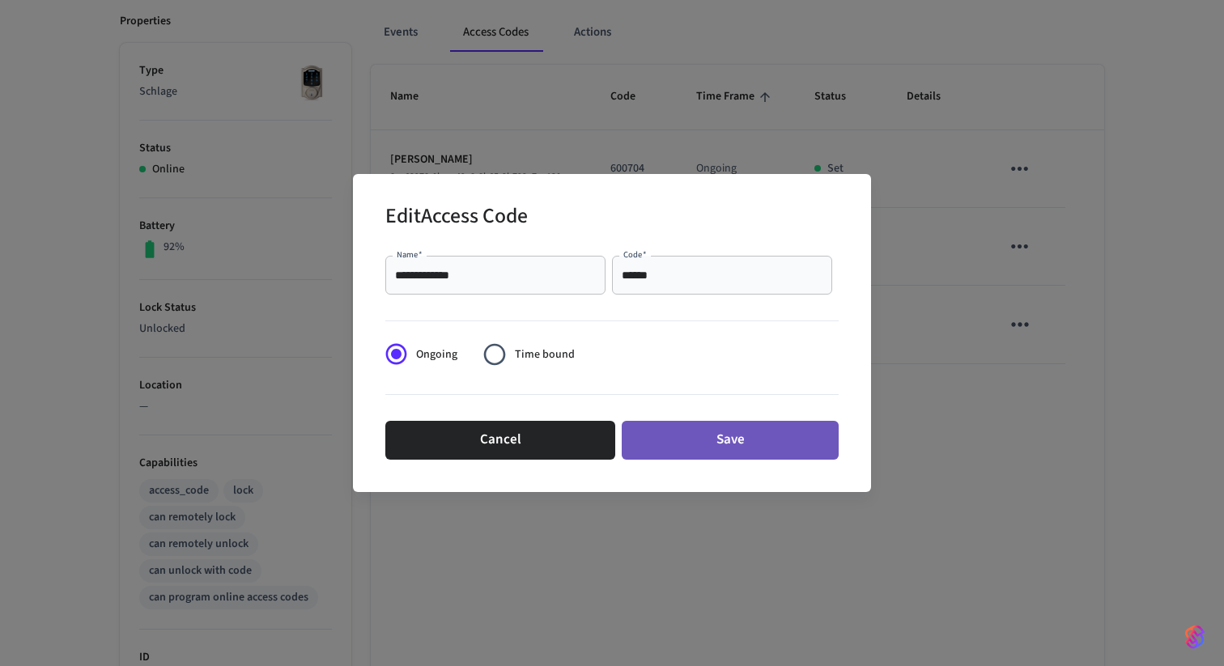
click at [697, 439] on button "Save" at bounding box center [730, 440] width 217 height 39
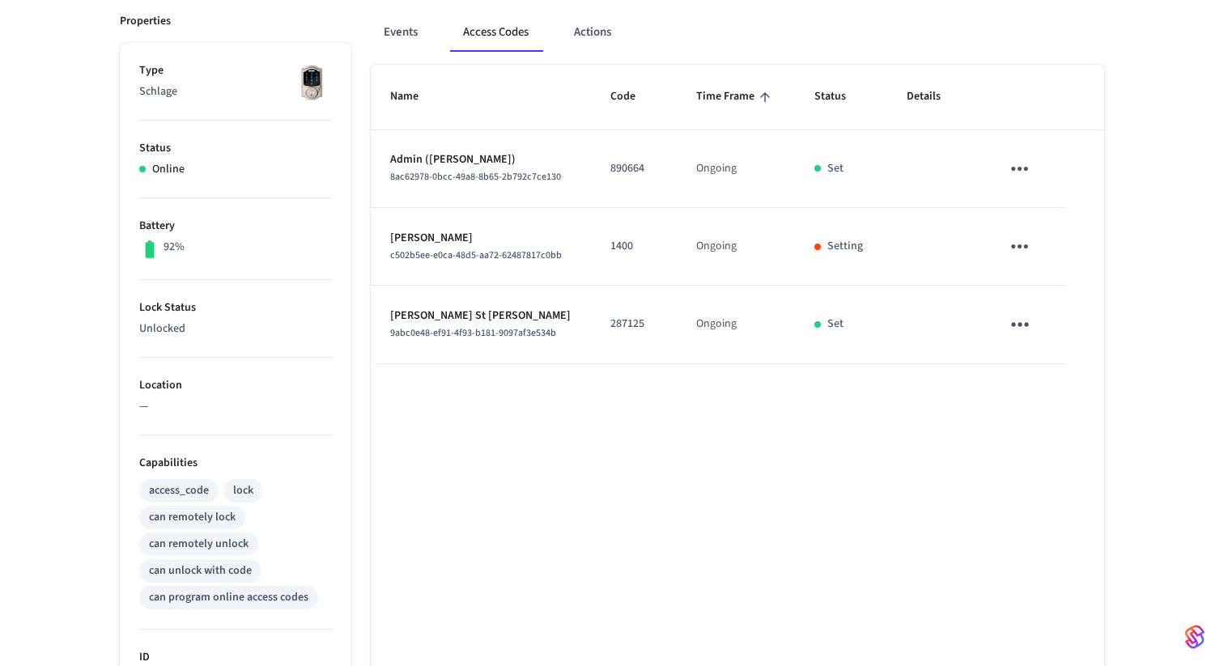
scroll to position [0, 0]
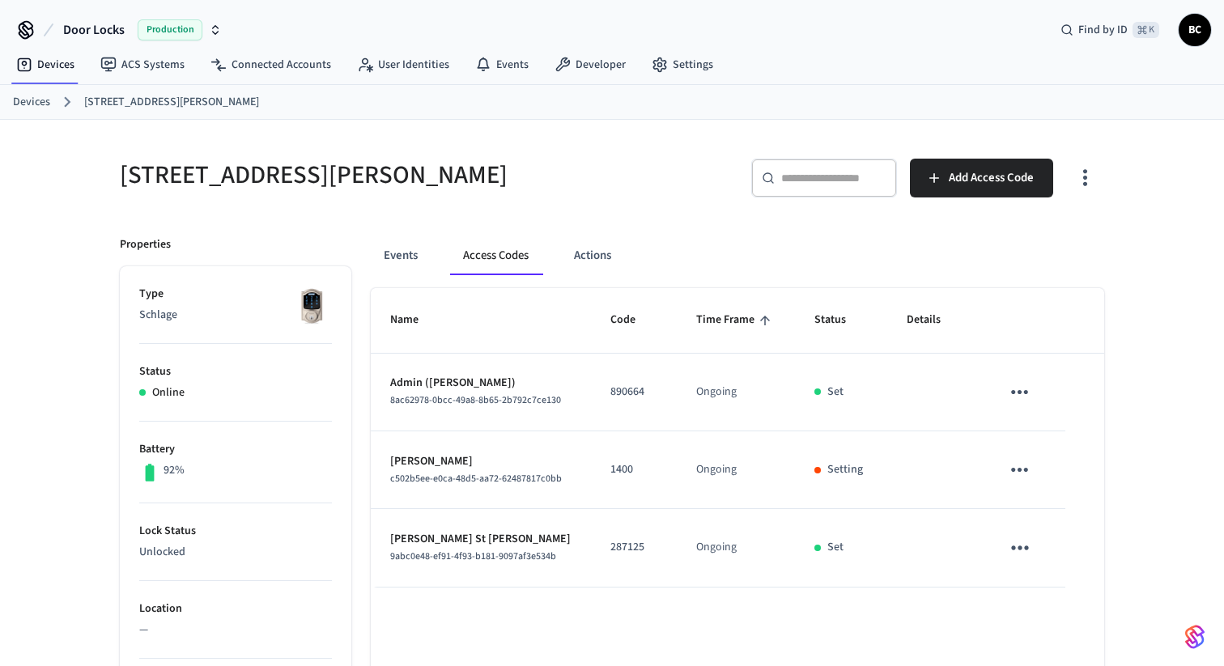
click at [1147, 431] on div "14302 Cottingham Drive ​ ​ Add Access Code Properties Type Schlage Status Onlin…" at bounding box center [612, 643] width 1224 height 1047
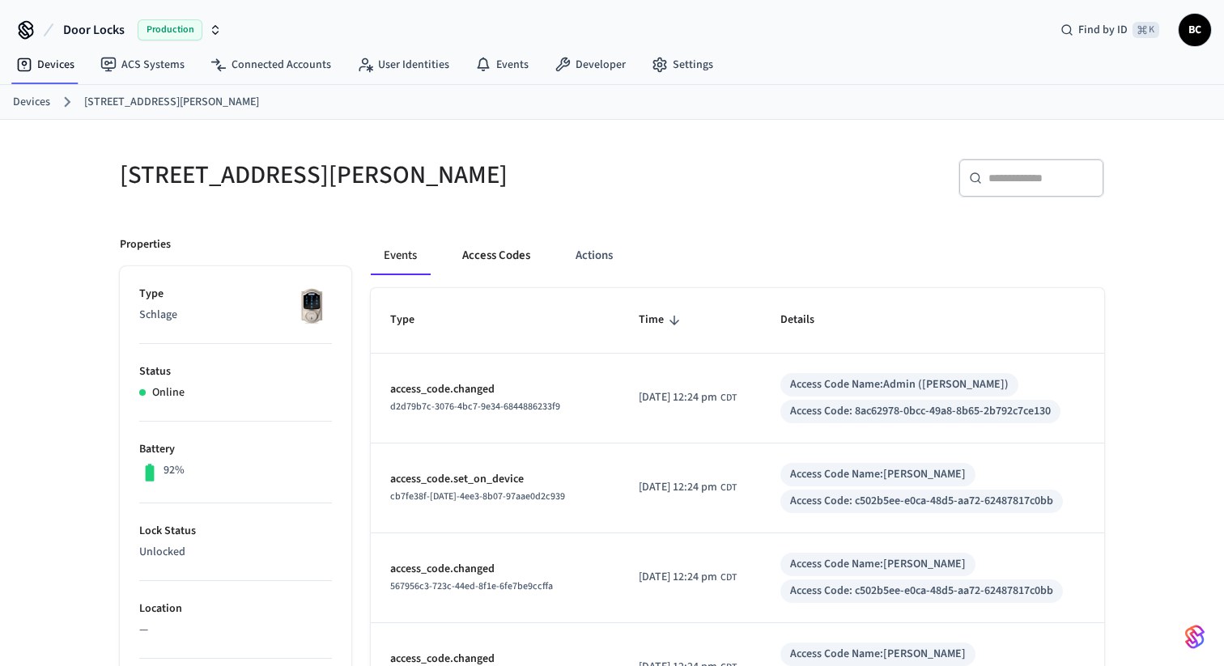
click at [533, 243] on button "Access Codes" at bounding box center [496, 255] width 94 height 39
click at [496, 250] on button "Access Codes" at bounding box center [496, 255] width 94 height 39
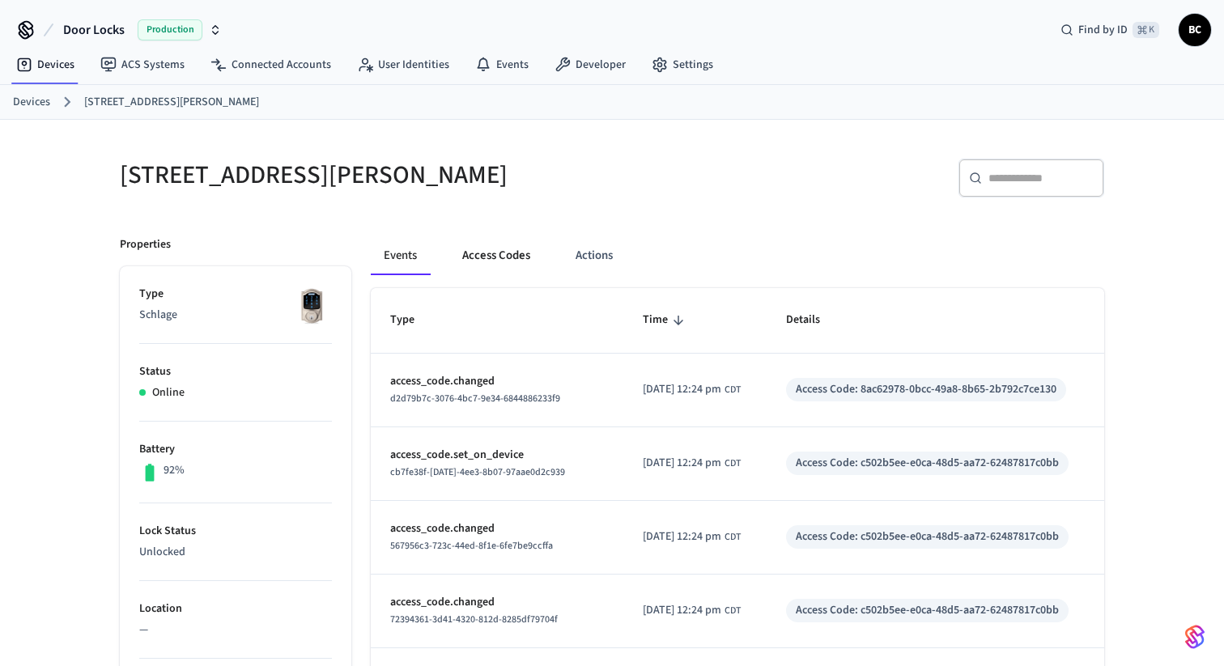
click at [484, 261] on button "Access Codes" at bounding box center [496, 255] width 94 height 39
click at [473, 257] on button "Access Codes" at bounding box center [496, 255] width 94 height 39
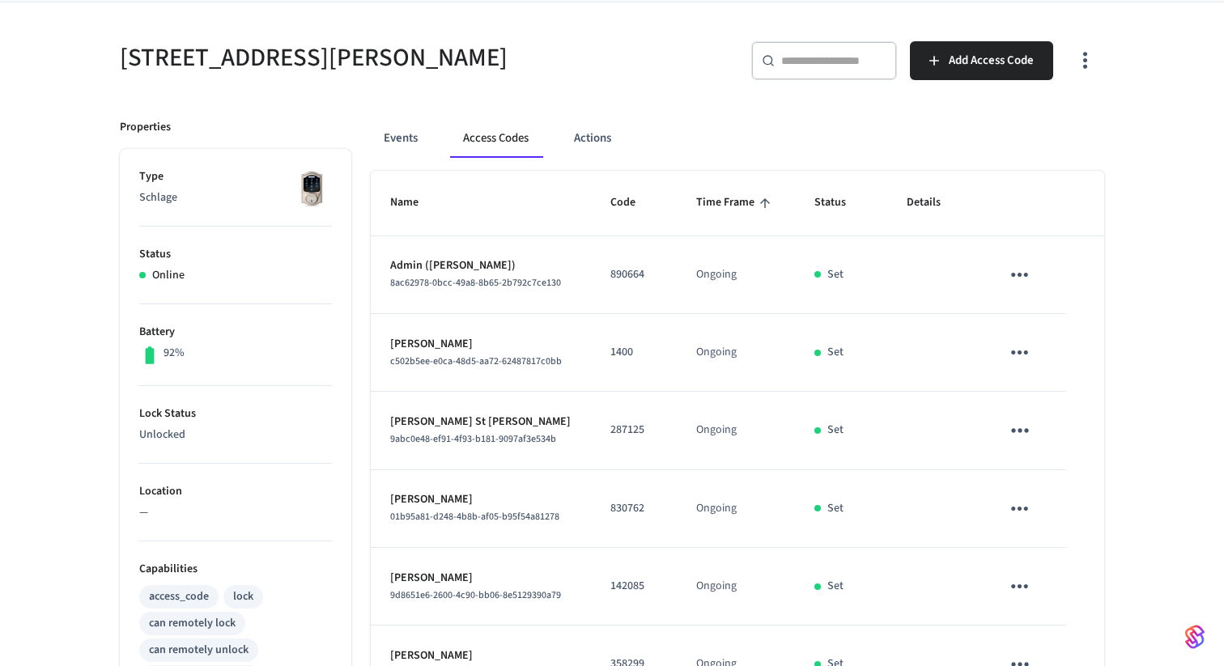
scroll to position [67, 0]
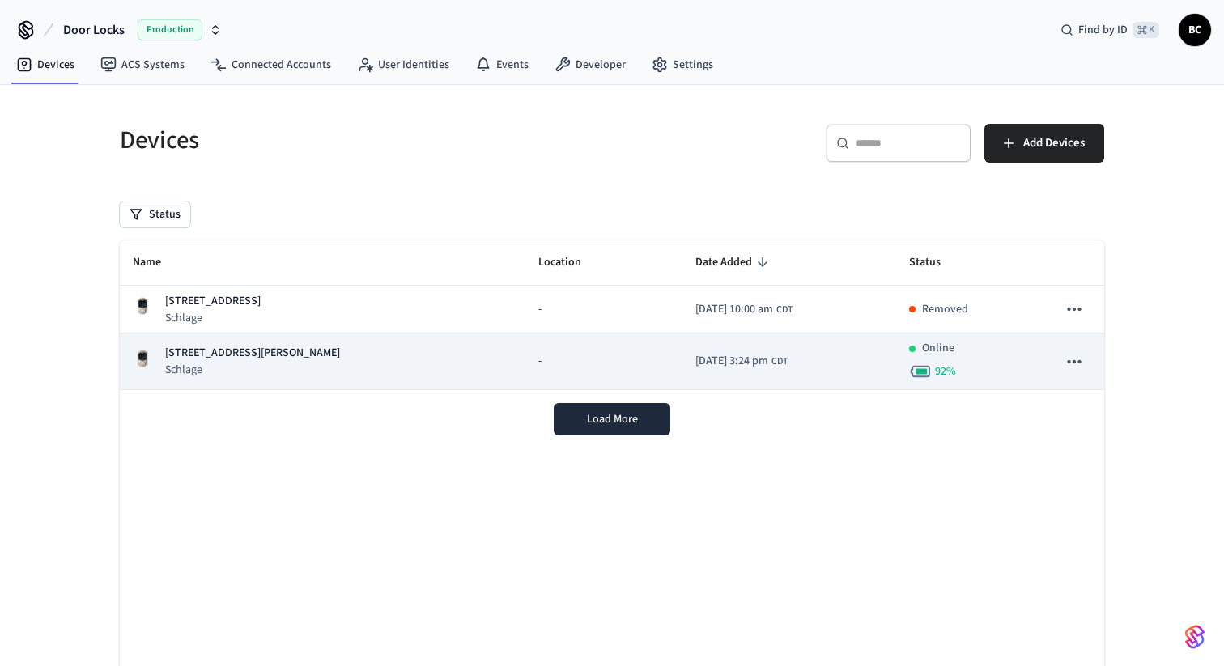
click at [256, 359] on p "[STREET_ADDRESS][PERSON_NAME]" at bounding box center [252, 353] width 175 height 17
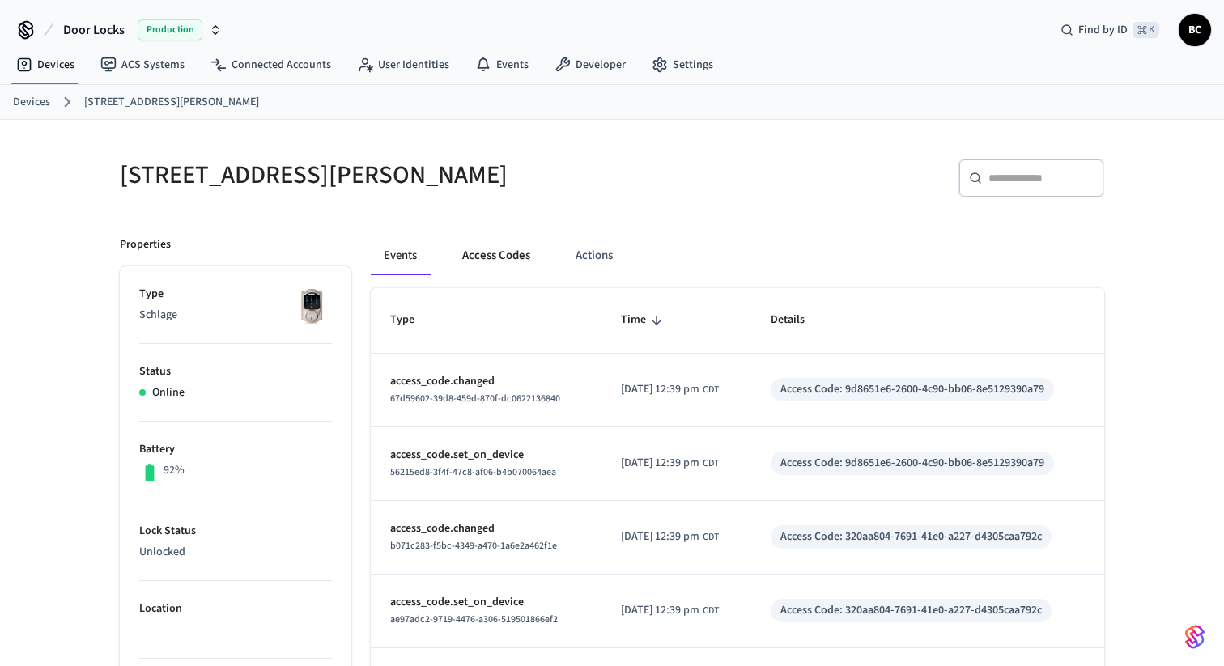
click at [498, 252] on button "Access Codes" at bounding box center [496, 255] width 94 height 39
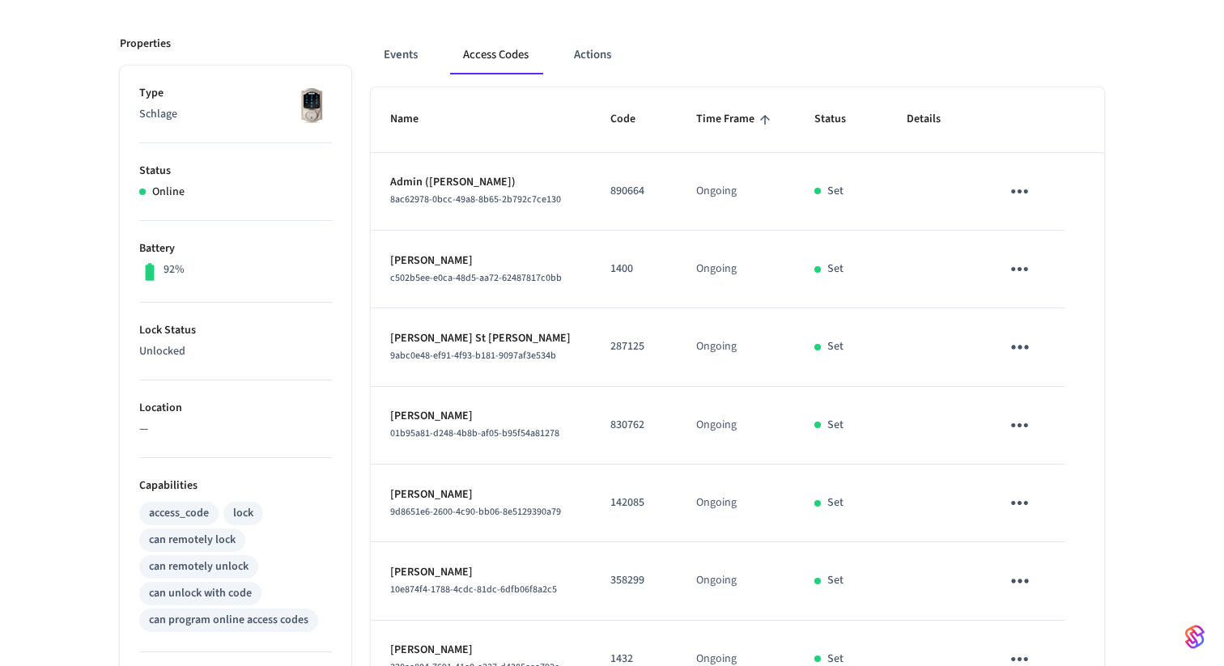
scroll to position [185, 0]
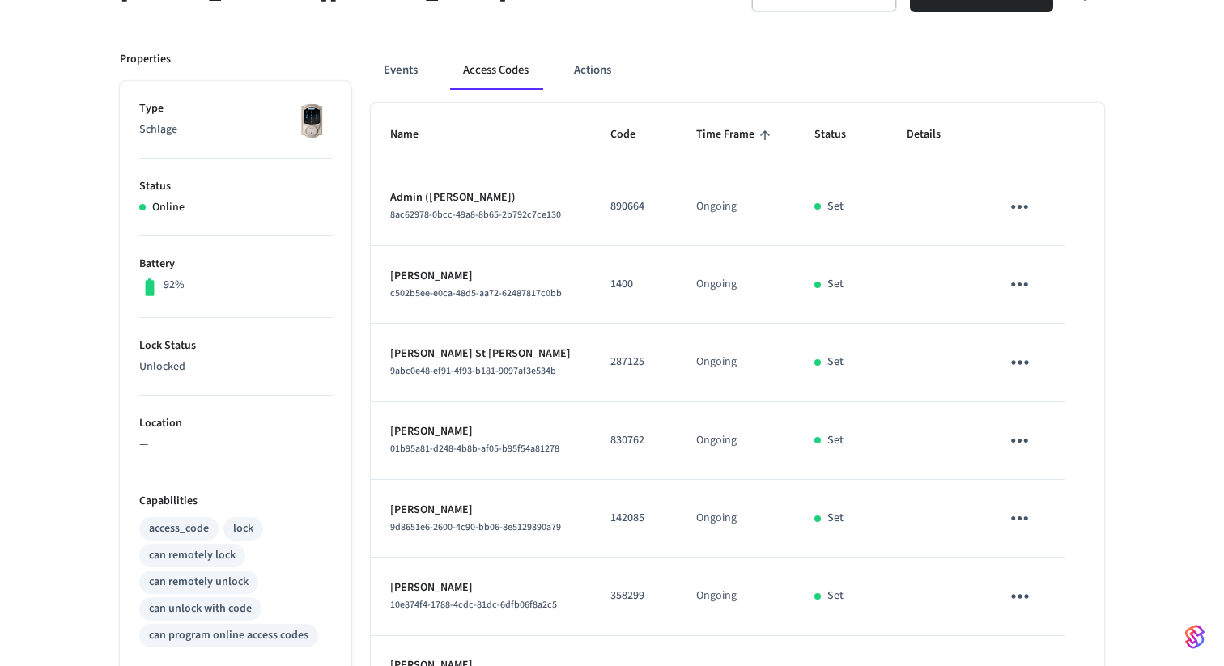
click at [1016, 209] on icon "sticky table" at bounding box center [1019, 206] width 25 height 25
click at [1059, 252] on li "Edit" at bounding box center [1056, 255] width 77 height 44
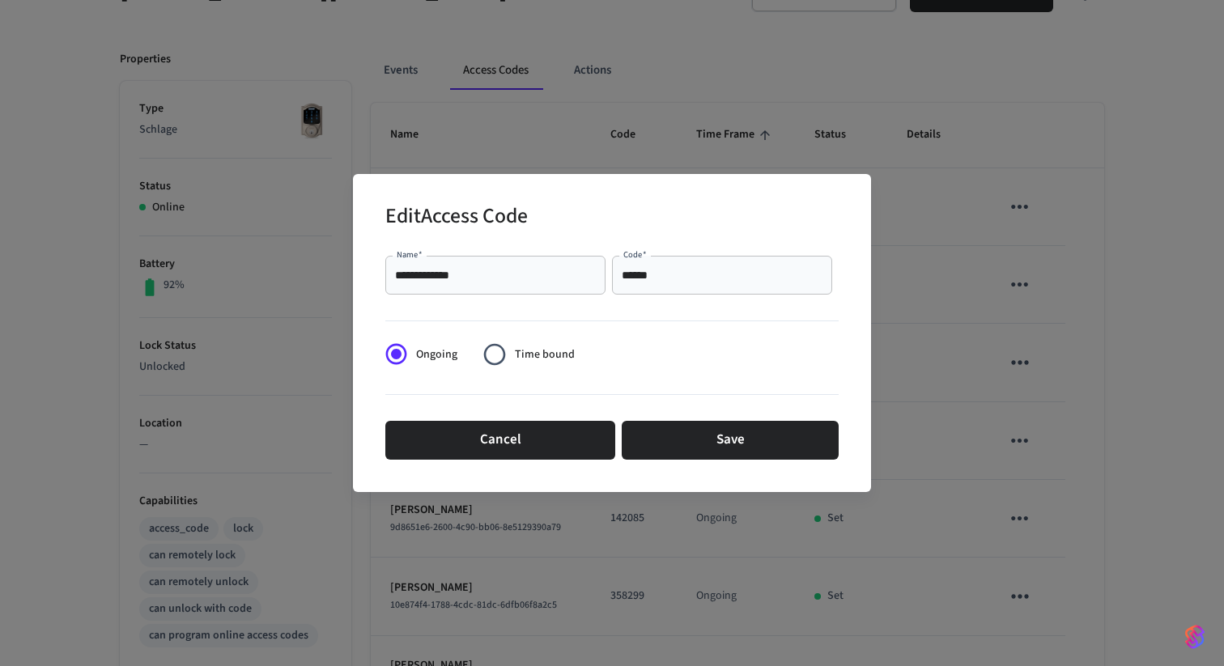
click at [490, 281] on input "**********" at bounding box center [495, 275] width 201 height 16
type input "*****"
click at [695, 418] on div "Cancel Save" at bounding box center [611, 440] width 453 height 52
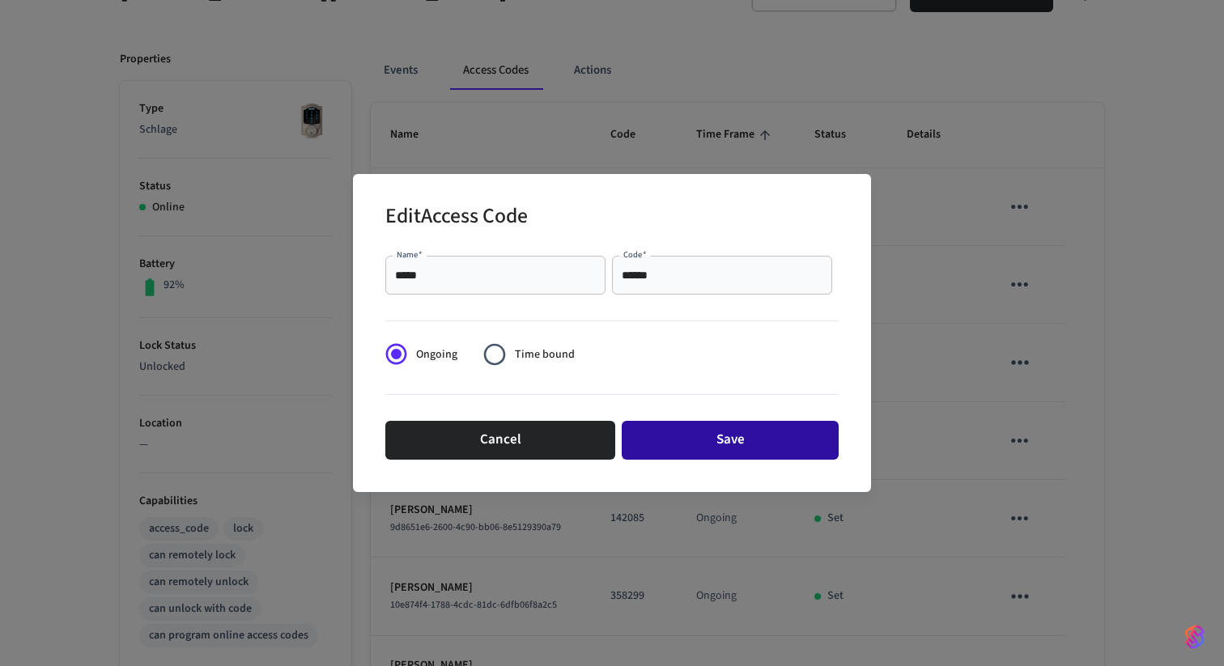
click at [695, 429] on button "Save" at bounding box center [730, 440] width 217 height 39
